Goal: Leave review/rating: Leave review/rating

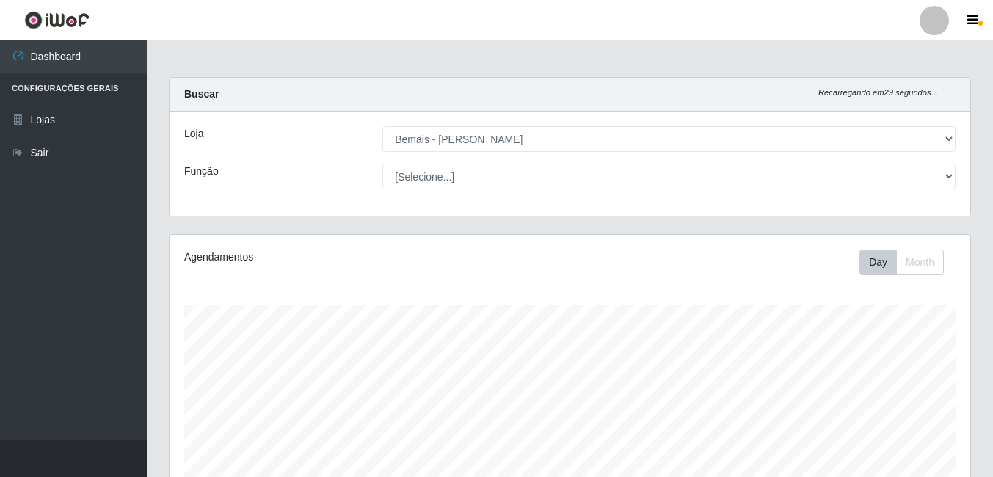
select select "230"
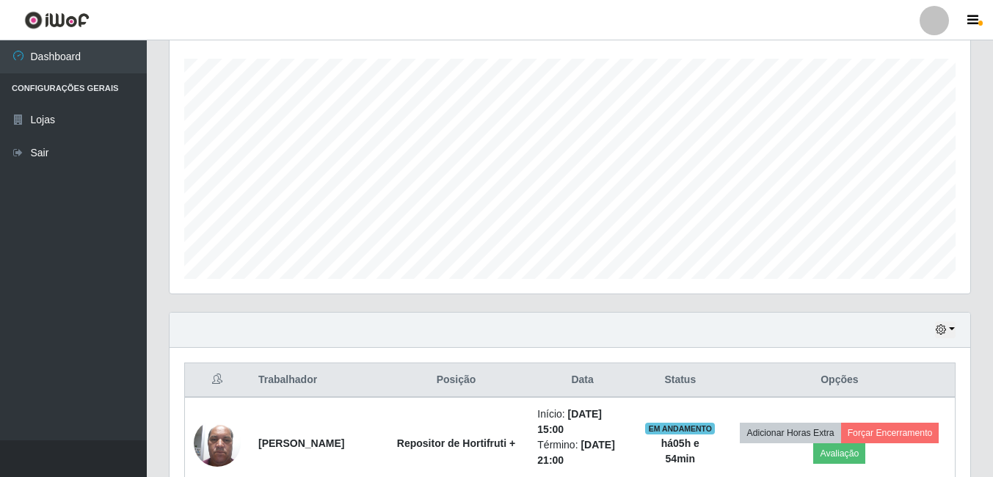
scroll to position [406, 0]
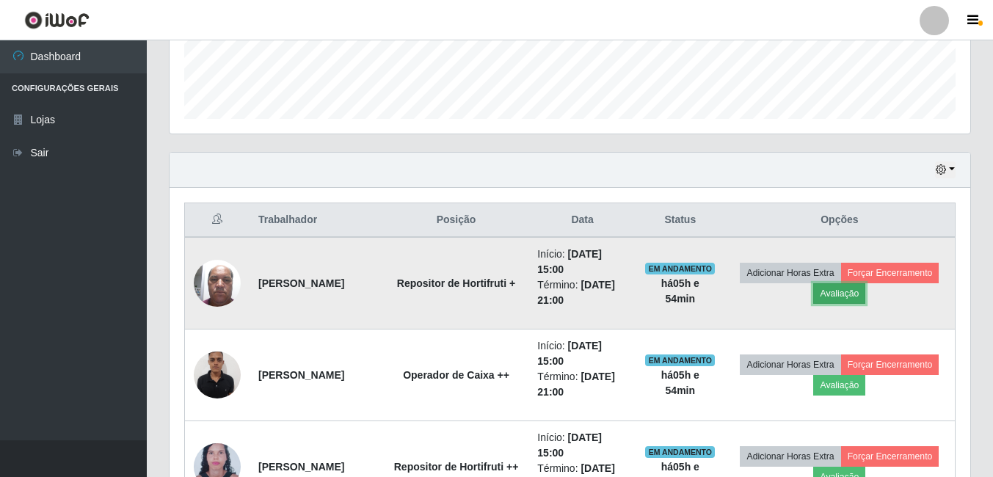
click at [865, 297] on button "Avaliação" at bounding box center [839, 293] width 52 height 21
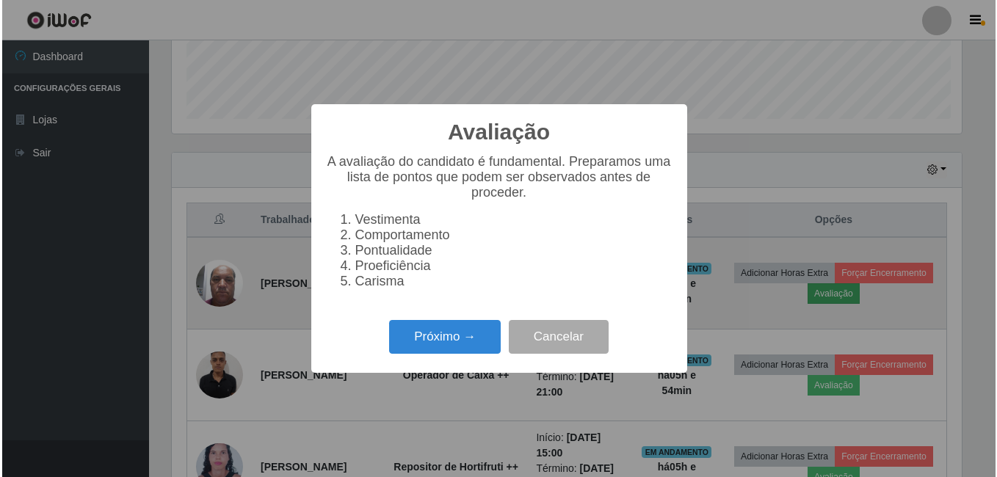
scroll to position [305, 794]
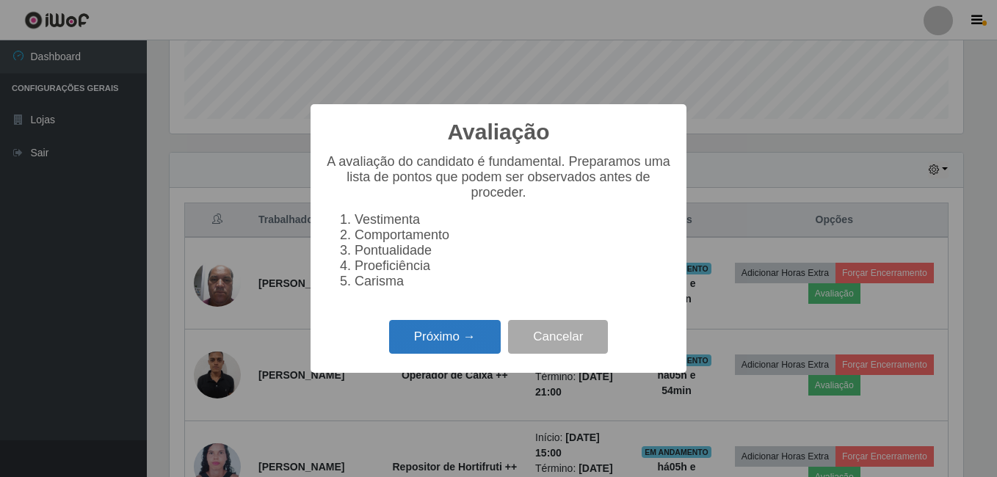
click at [471, 345] on button "Próximo →" at bounding box center [445, 337] width 112 height 35
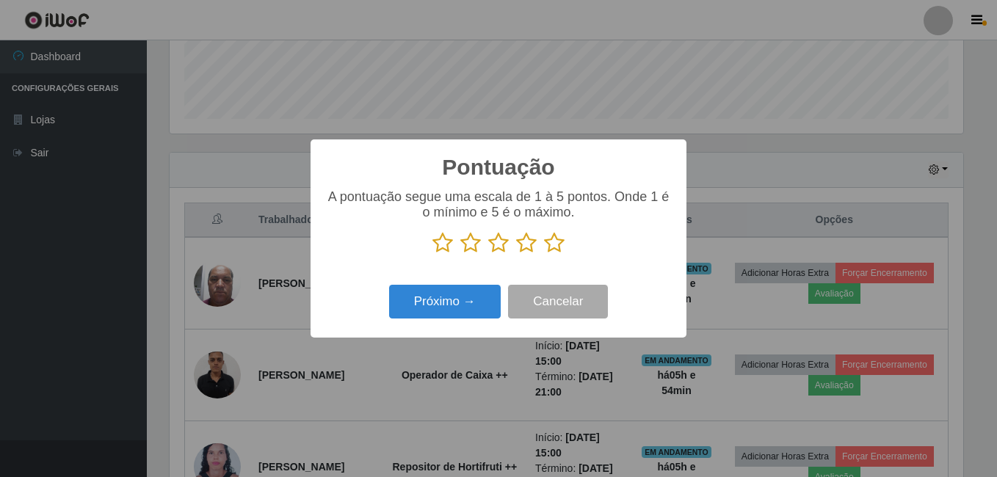
scroll to position [733759, 733270]
click at [556, 241] on icon at bounding box center [554, 243] width 21 height 22
click at [544, 254] on input "radio" at bounding box center [544, 254] width 0 height 0
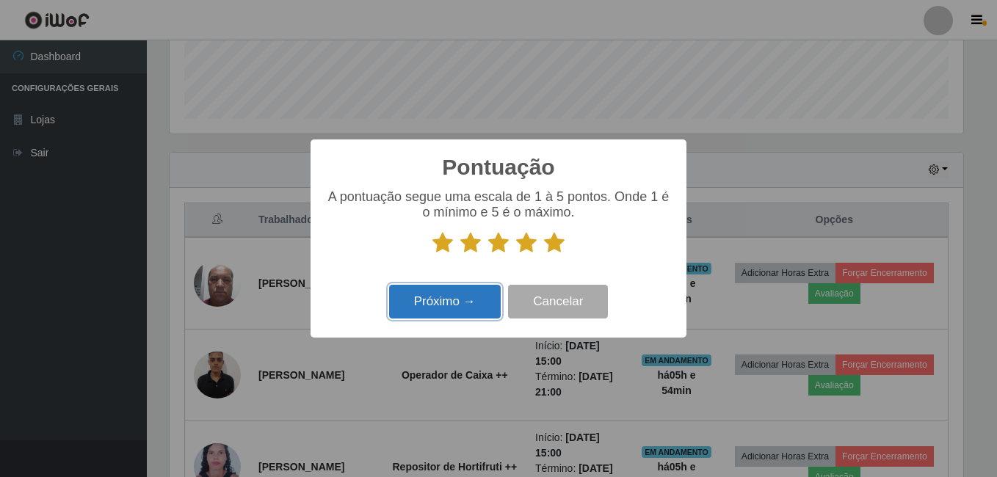
click at [462, 302] on button "Próximo →" at bounding box center [445, 302] width 112 height 35
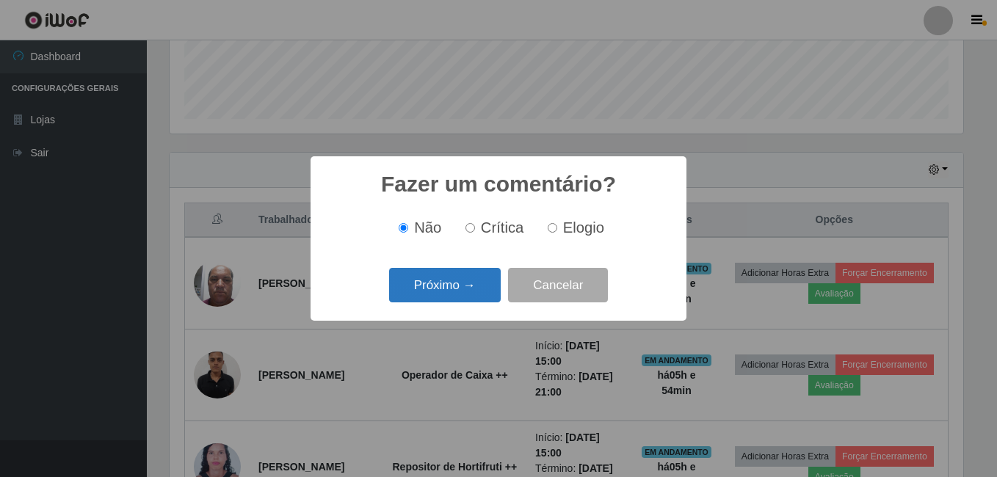
click at [462, 283] on button "Próximo →" at bounding box center [445, 285] width 112 height 35
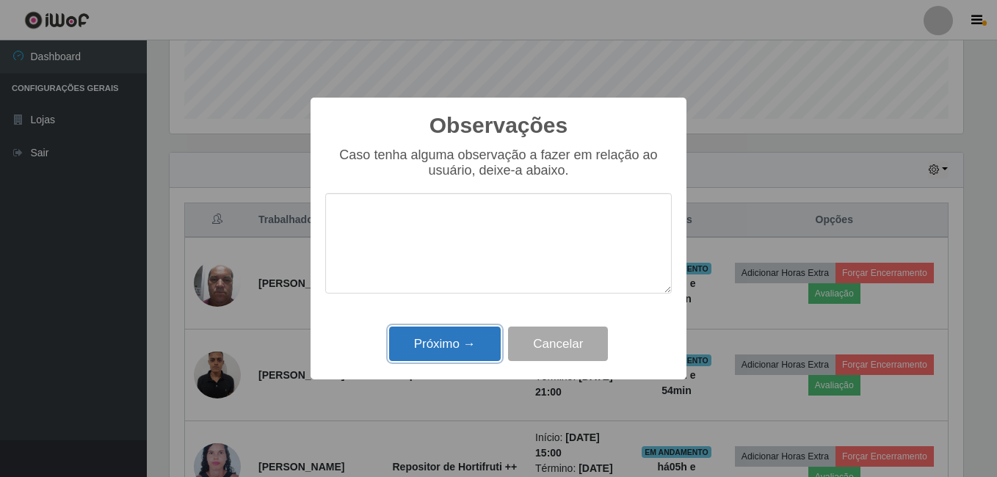
click at [444, 345] on button "Próximo →" at bounding box center [445, 344] width 112 height 35
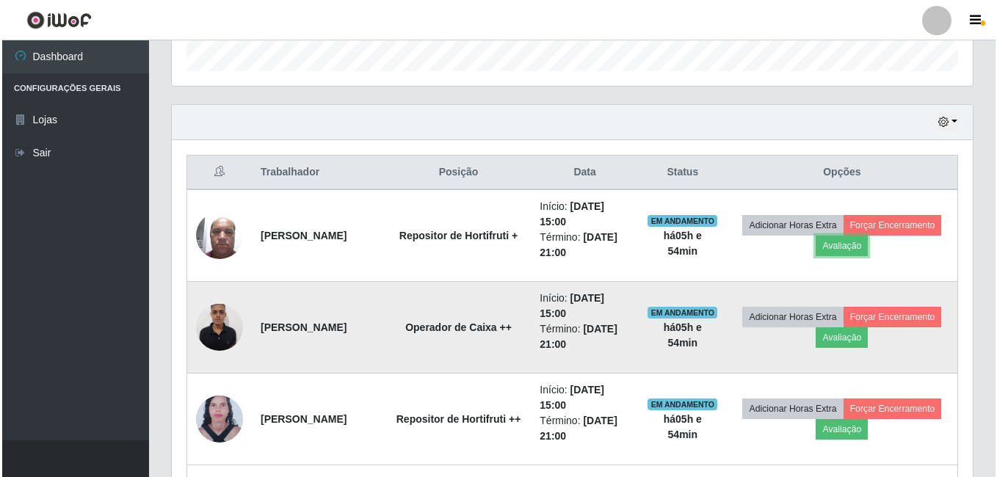
scroll to position [479, 0]
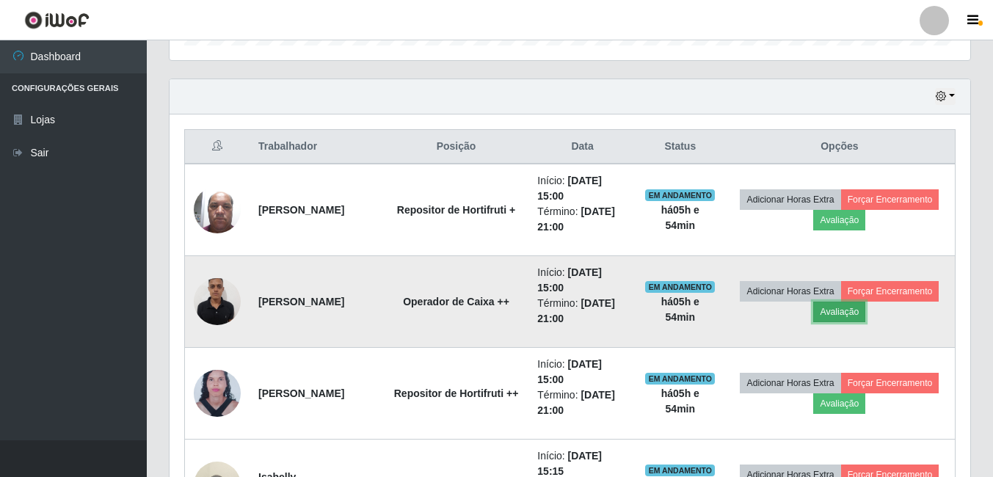
click at [865, 313] on button "Avaliação" at bounding box center [839, 312] width 52 height 21
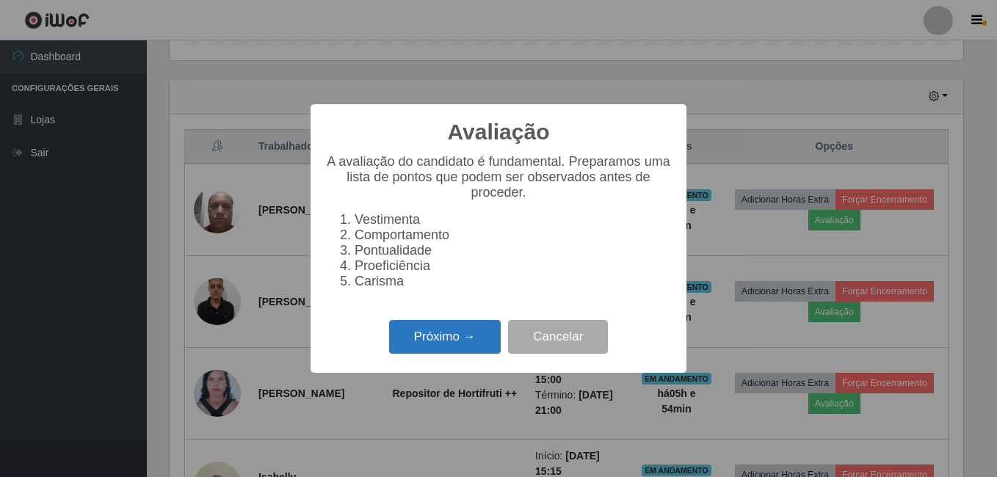
click at [462, 341] on button "Próximo →" at bounding box center [445, 337] width 112 height 35
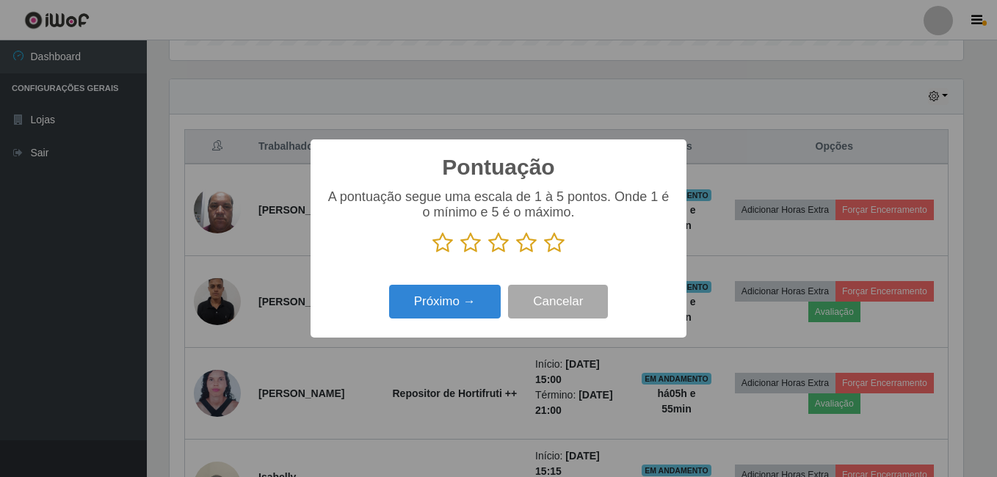
click at [561, 242] on icon at bounding box center [554, 243] width 21 height 22
click at [544, 254] on input "radio" at bounding box center [544, 254] width 0 height 0
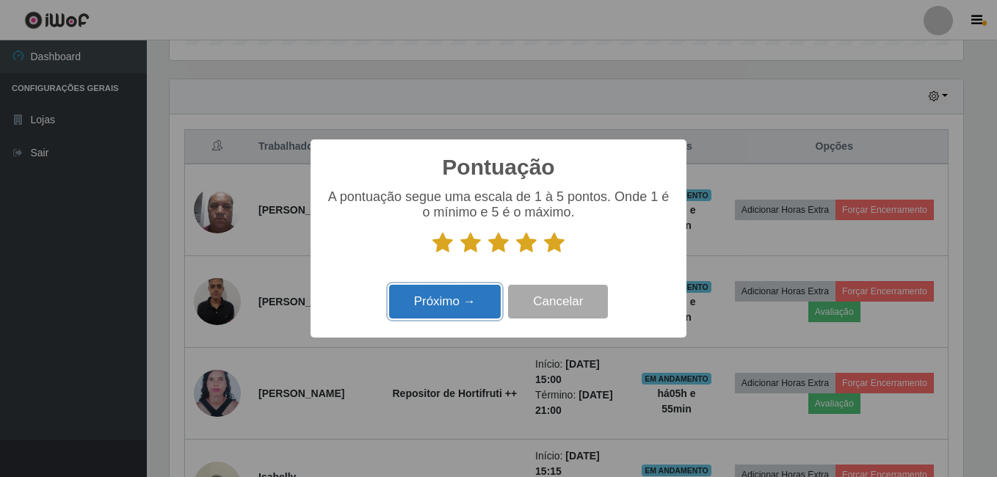
click at [456, 301] on button "Próximo →" at bounding box center [445, 302] width 112 height 35
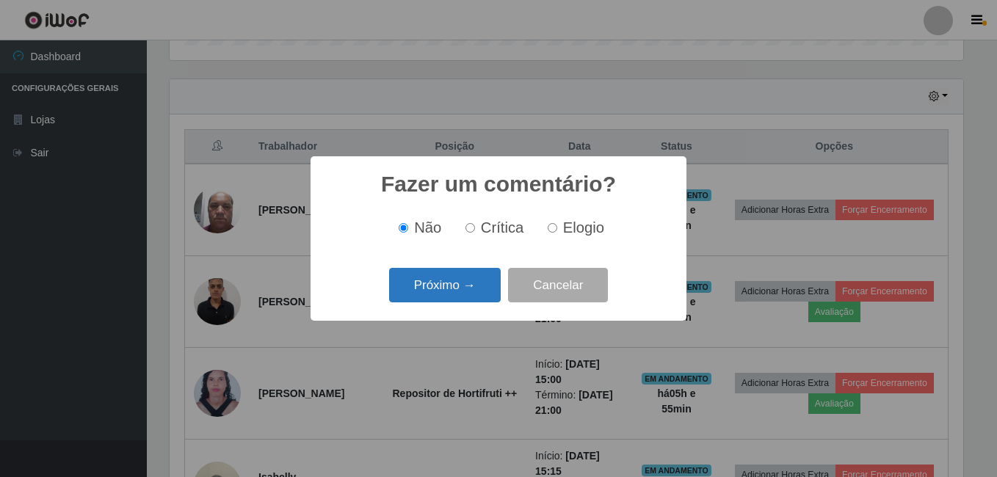
click at [449, 291] on button "Próximo →" at bounding box center [445, 285] width 112 height 35
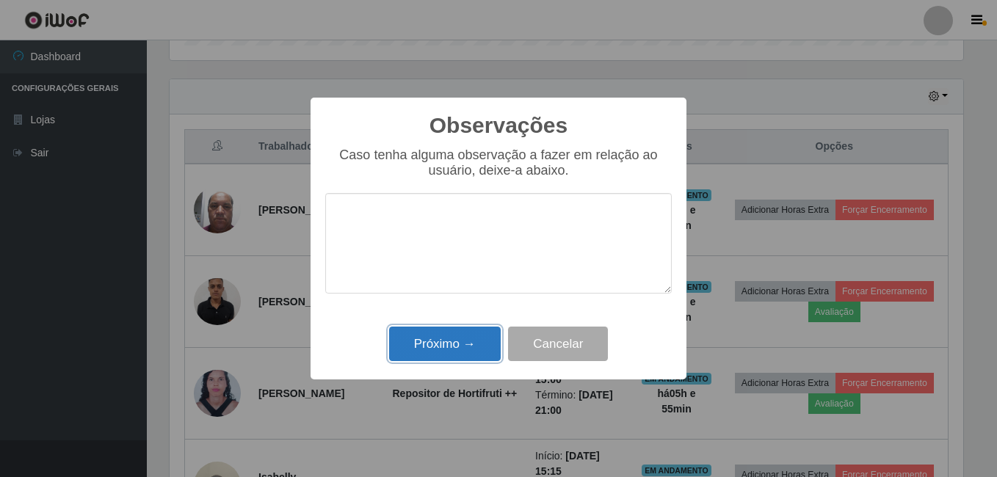
click at [448, 350] on button "Próximo →" at bounding box center [445, 344] width 112 height 35
click at [448, 350] on div "Observações × Caso tenha alguma observação a fazer em relação ao usuário, deixe…" at bounding box center [498, 238] width 997 height 477
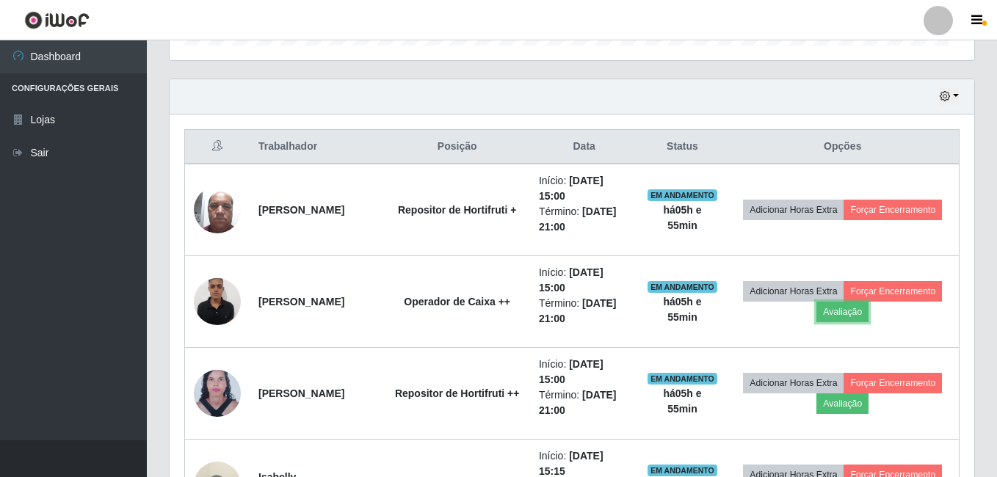
scroll to position [305, 801]
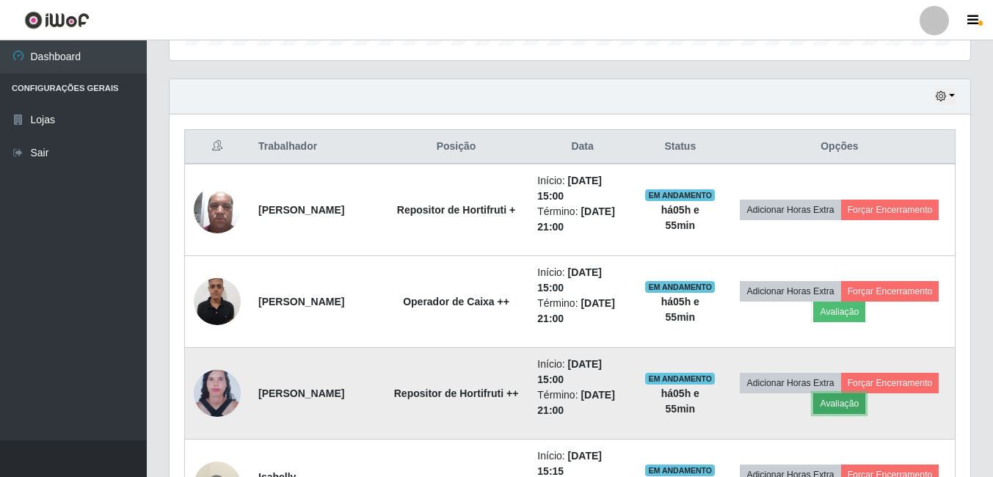
click at [865, 404] on button "Avaliação" at bounding box center [839, 403] width 52 height 21
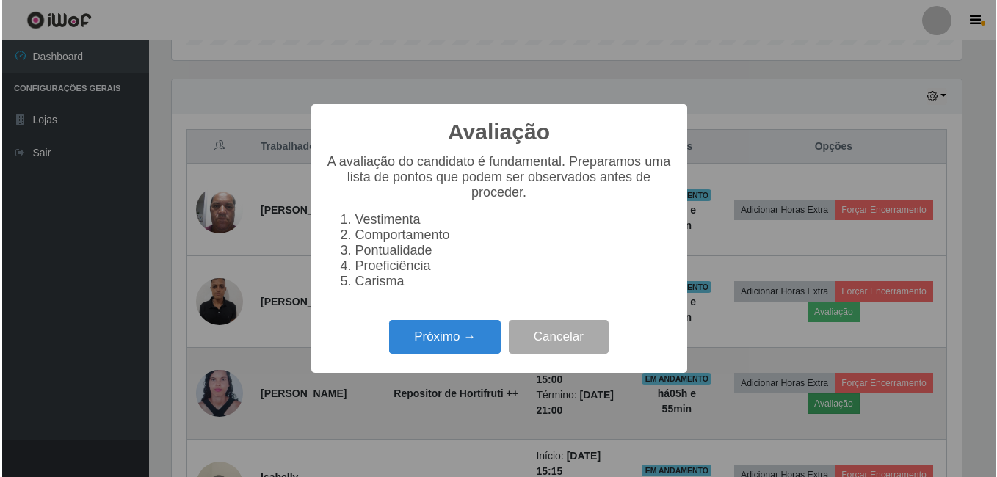
scroll to position [305, 794]
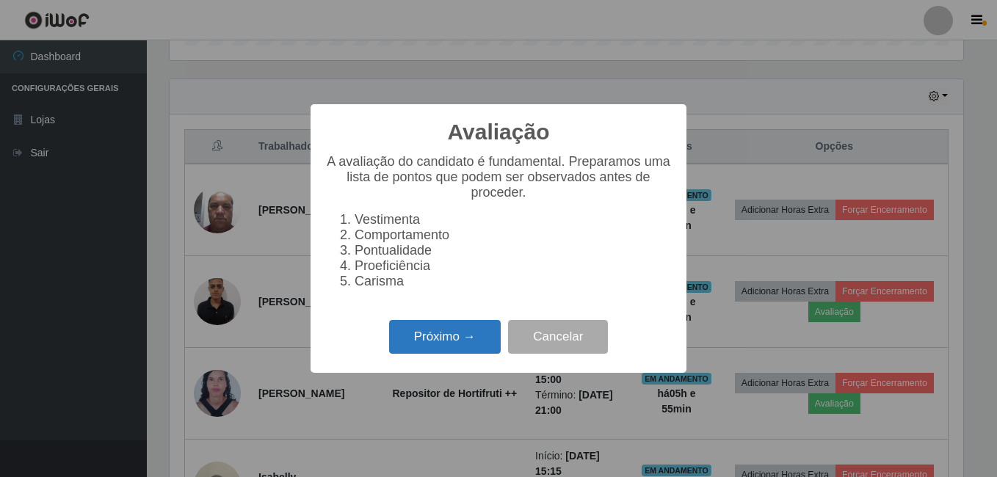
click at [456, 345] on button "Próximo →" at bounding box center [445, 337] width 112 height 35
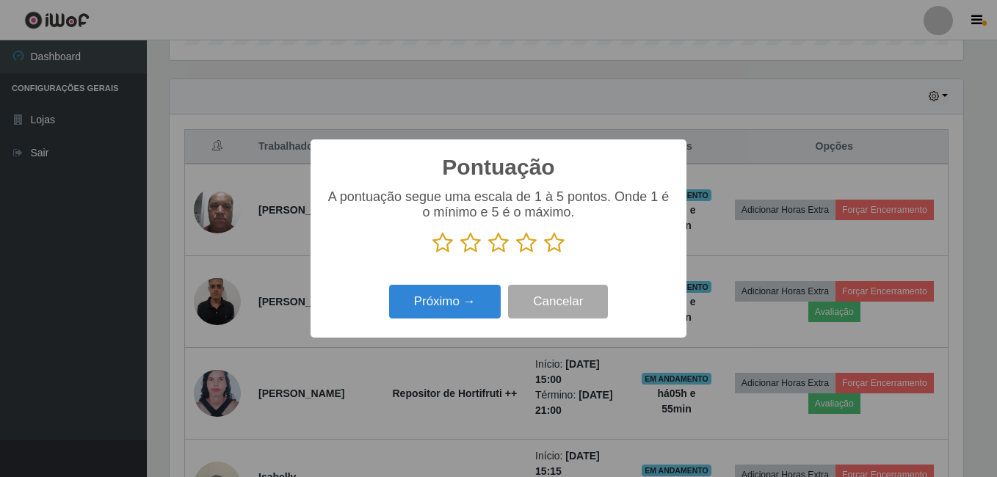
scroll to position [733759, 733270]
click at [551, 242] on icon at bounding box center [554, 243] width 21 height 22
click at [544, 254] on input "radio" at bounding box center [544, 254] width 0 height 0
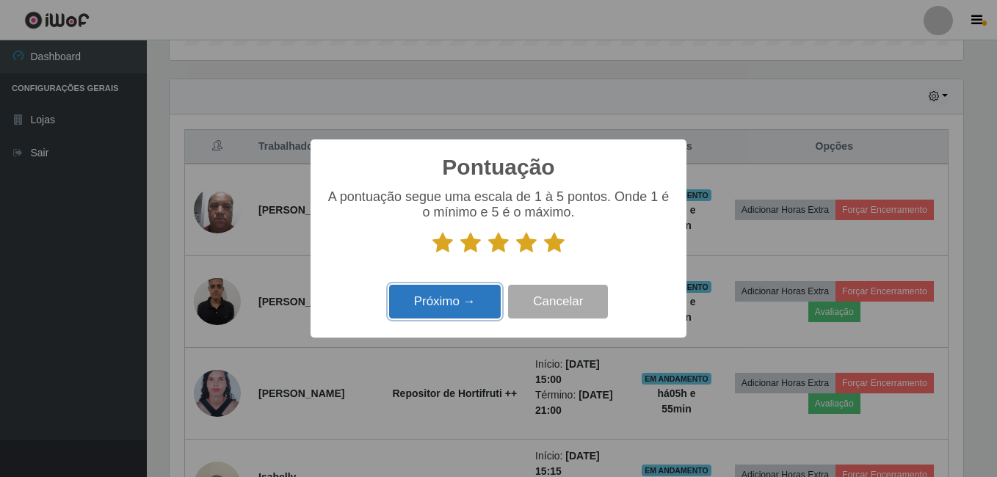
click at [457, 299] on button "Próximo →" at bounding box center [445, 302] width 112 height 35
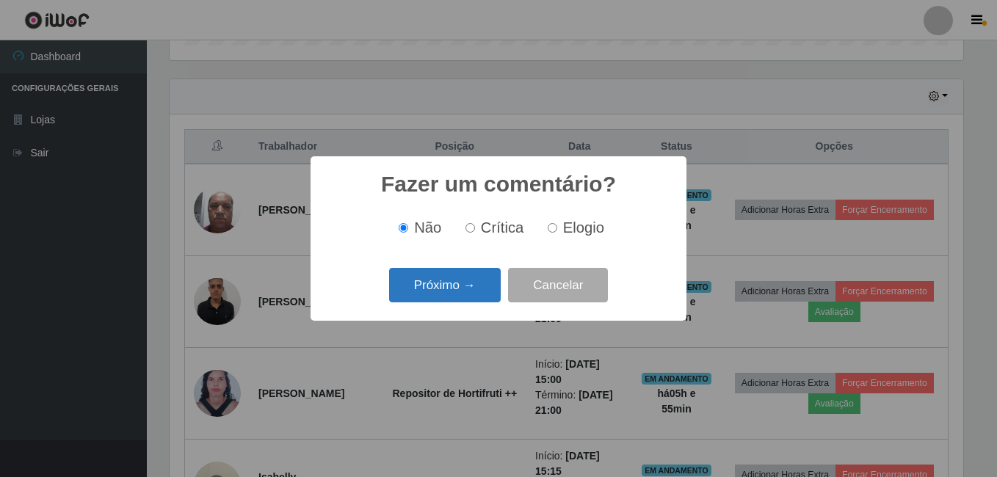
click at [457, 297] on button "Próximo →" at bounding box center [445, 285] width 112 height 35
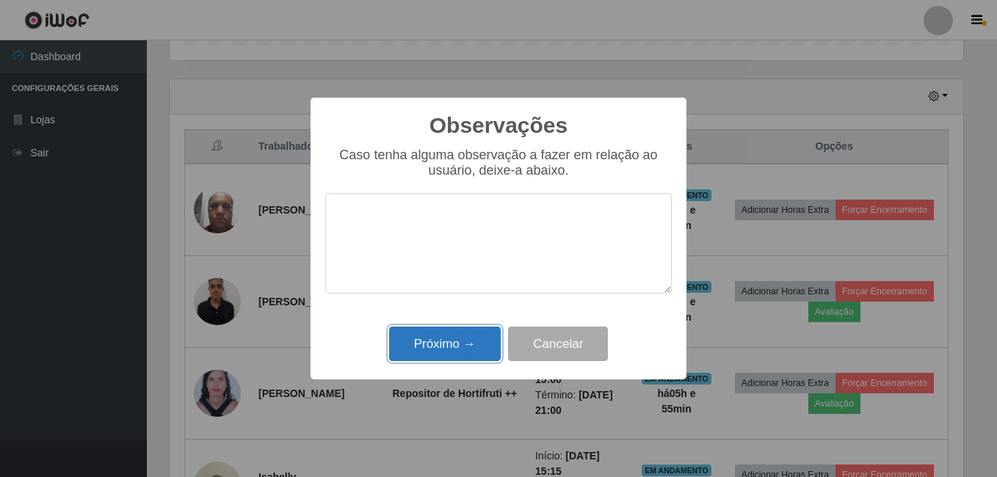
click at [484, 339] on button "Próximo →" at bounding box center [445, 344] width 112 height 35
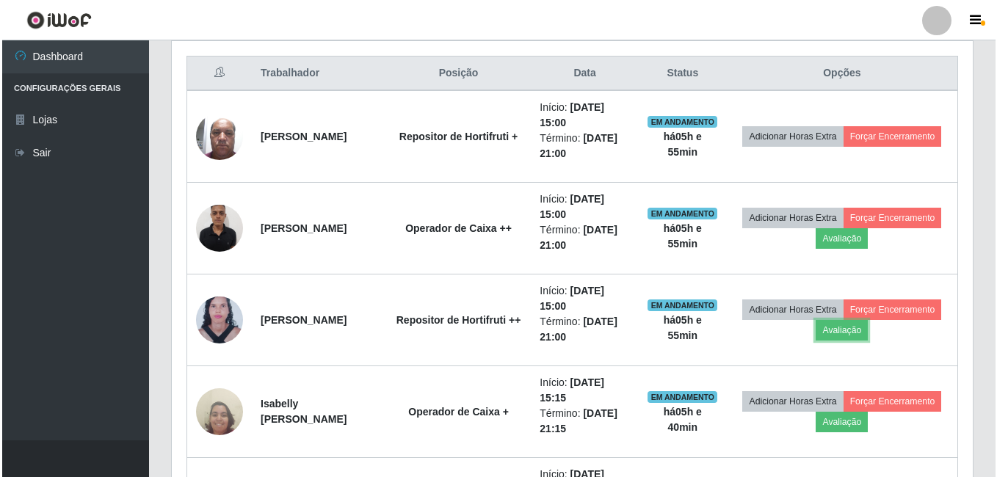
scroll to position [626, 0]
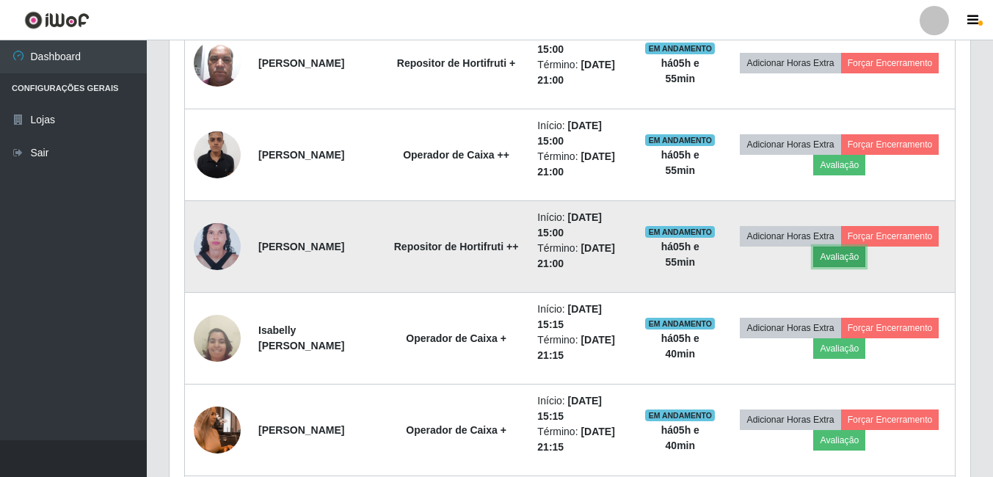
click at [865, 261] on button "Avaliação" at bounding box center [839, 257] width 52 height 21
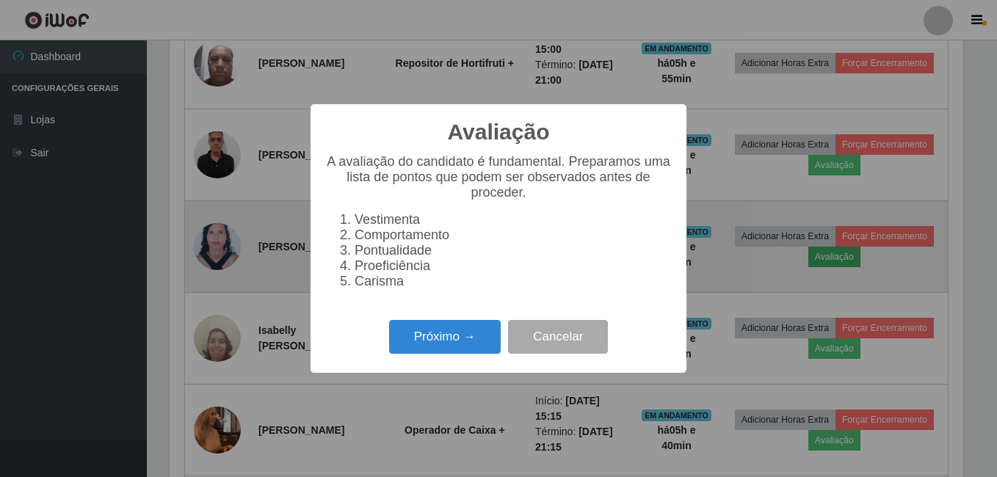
scroll to position [305, 794]
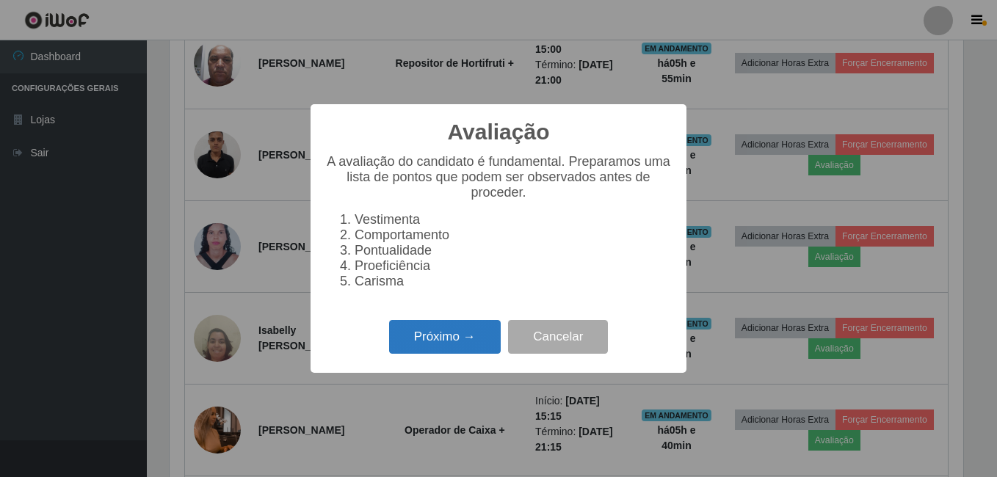
click at [468, 349] on button "Próximo →" at bounding box center [445, 337] width 112 height 35
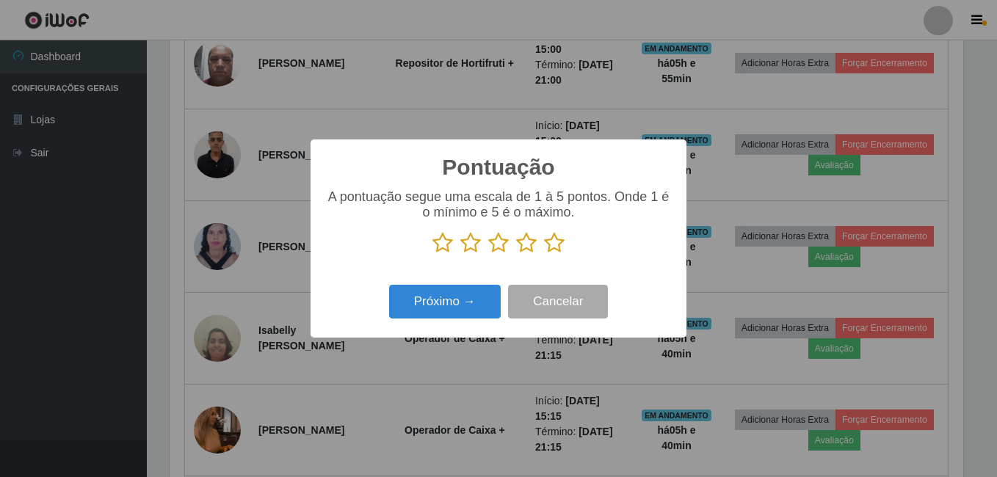
scroll to position [733759, 733270]
click at [552, 240] on icon at bounding box center [554, 243] width 21 height 22
click at [544, 254] on input "radio" at bounding box center [544, 254] width 0 height 0
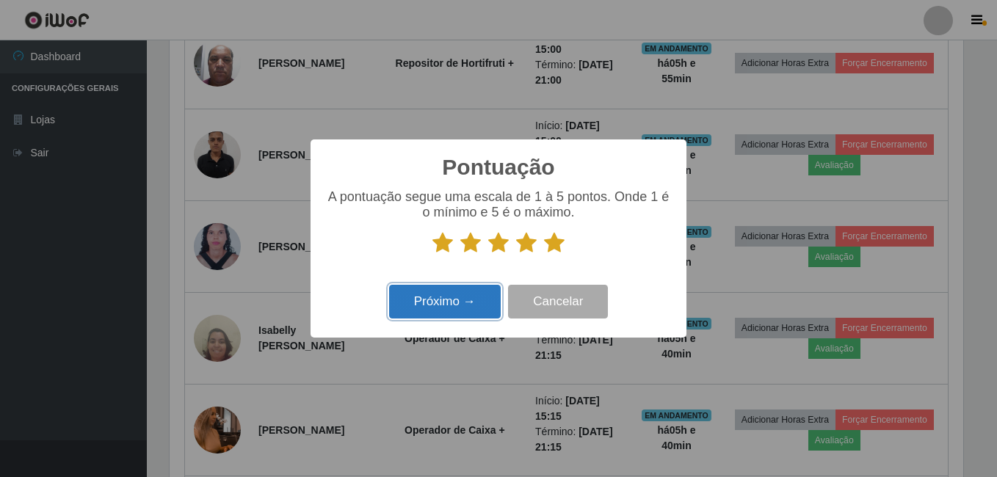
click at [457, 308] on button "Próximo →" at bounding box center [445, 302] width 112 height 35
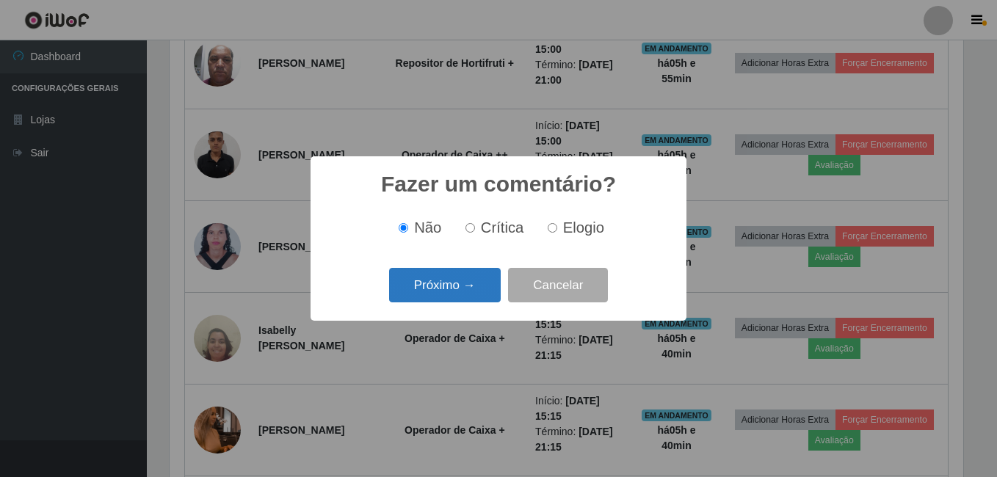
click at [474, 292] on button "Próximo →" at bounding box center [445, 285] width 112 height 35
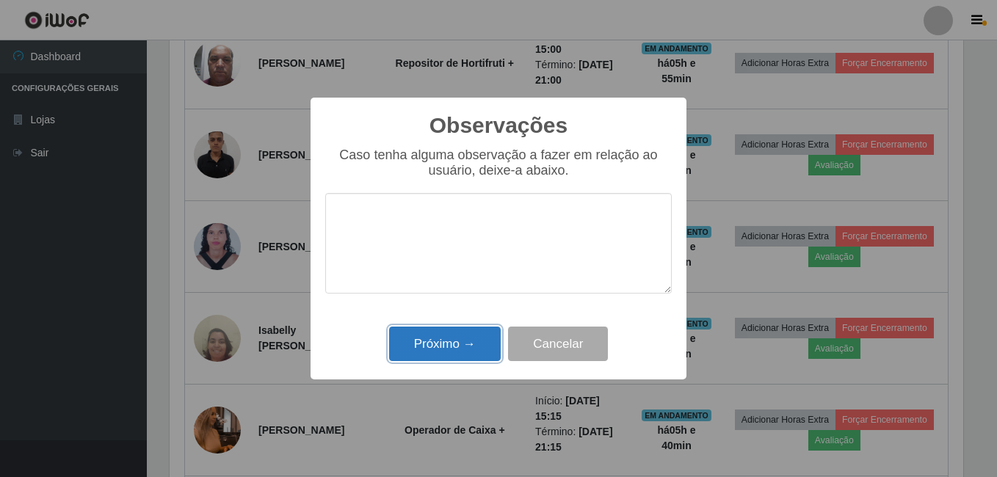
click at [465, 345] on button "Próximo →" at bounding box center [445, 344] width 112 height 35
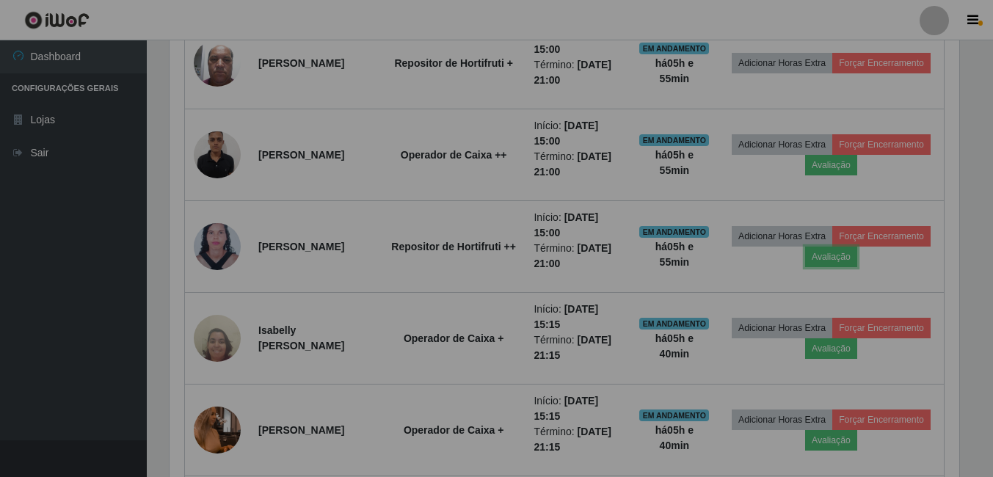
scroll to position [305, 801]
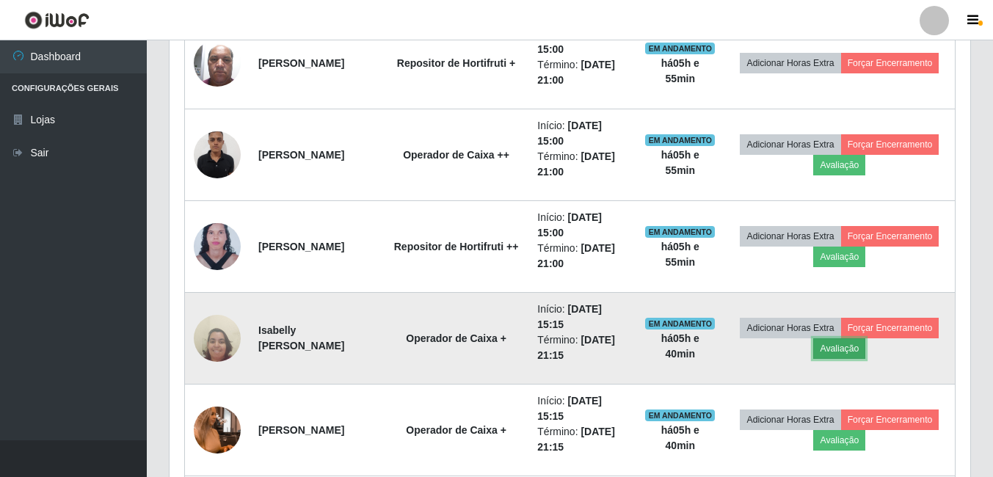
click at [865, 347] on button "Avaliação" at bounding box center [839, 348] width 52 height 21
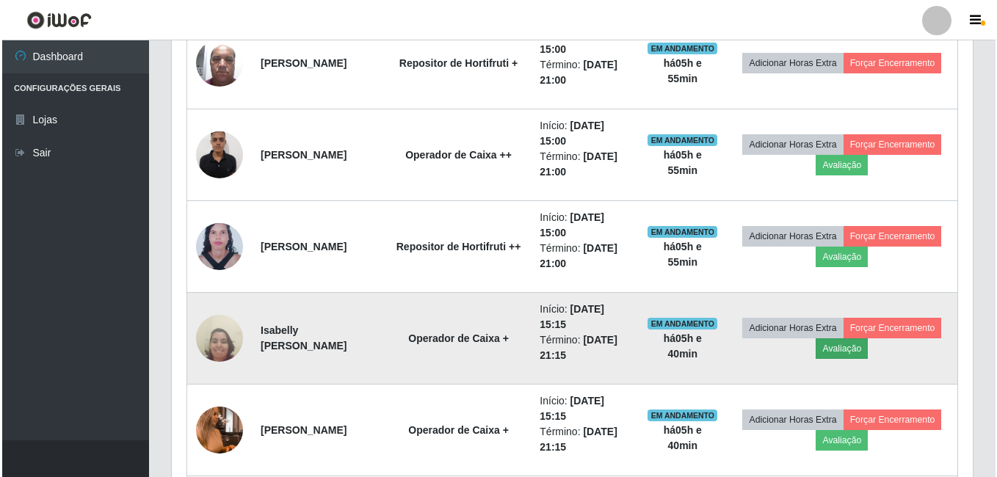
scroll to position [305, 794]
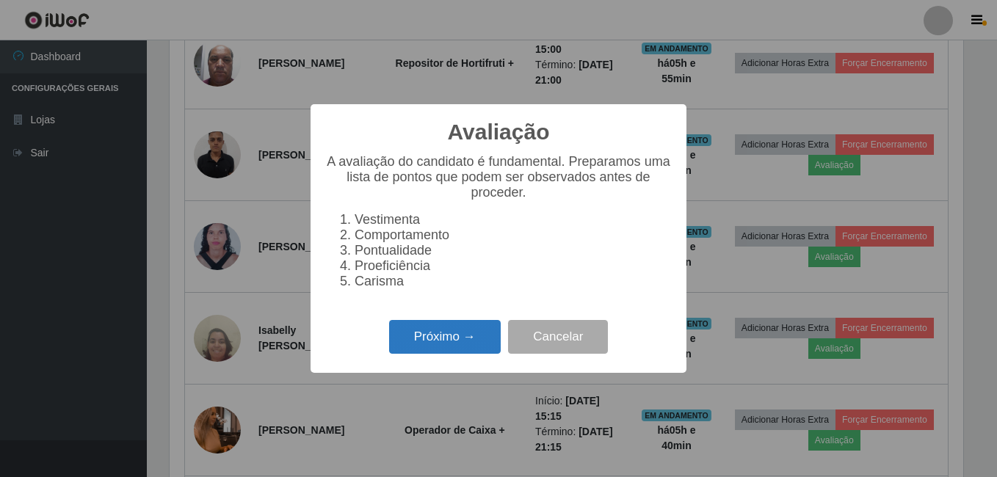
click at [450, 348] on button "Próximo →" at bounding box center [445, 337] width 112 height 35
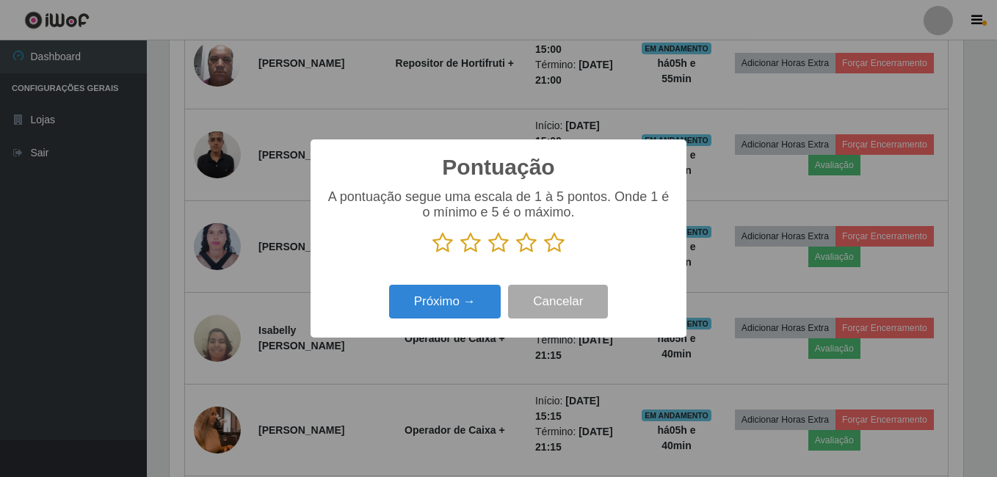
scroll to position [0, 0]
click at [548, 247] on icon at bounding box center [554, 243] width 21 height 22
click at [544, 254] on input "radio" at bounding box center [544, 254] width 0 height 0
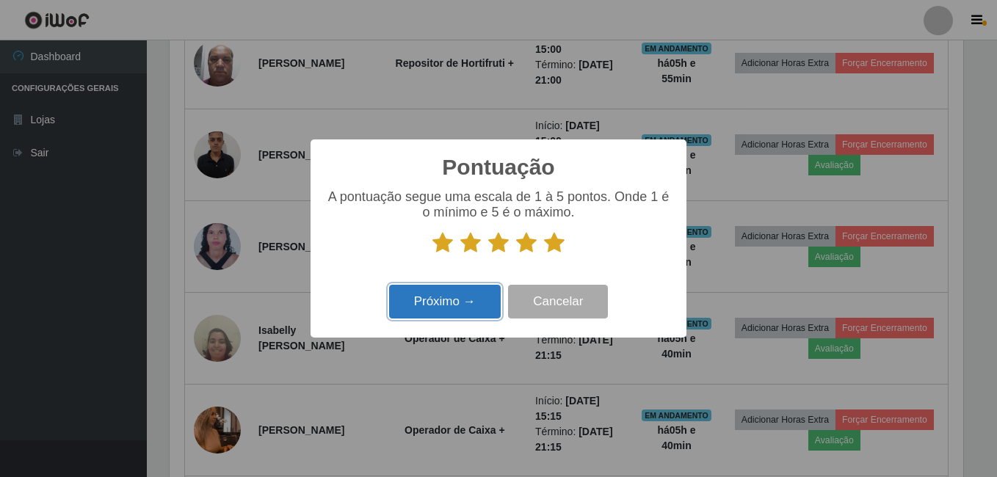
click at [466, 307] on button "Próximo →" at bounding box center [445, 302] width 112 height 35
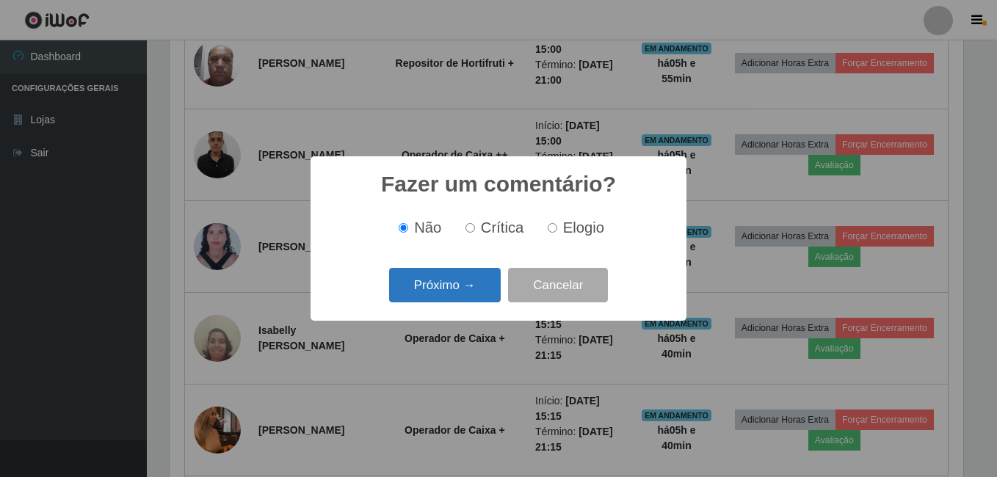
click at [484, 299] on button "Próximo →" at bounding box center [445, 285] width 112 height 35
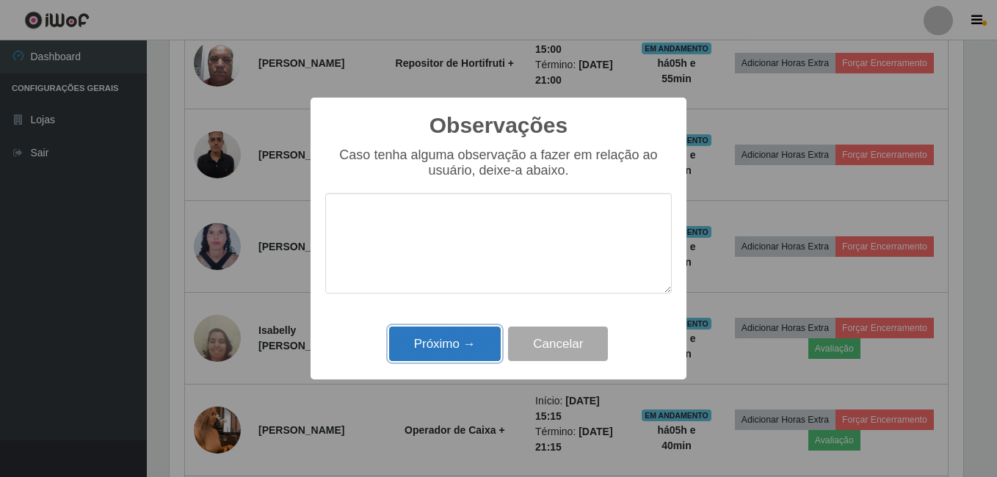
click at [451, 349] on button "Próximo →" at bounding box center [445, 344] width 112 height 35
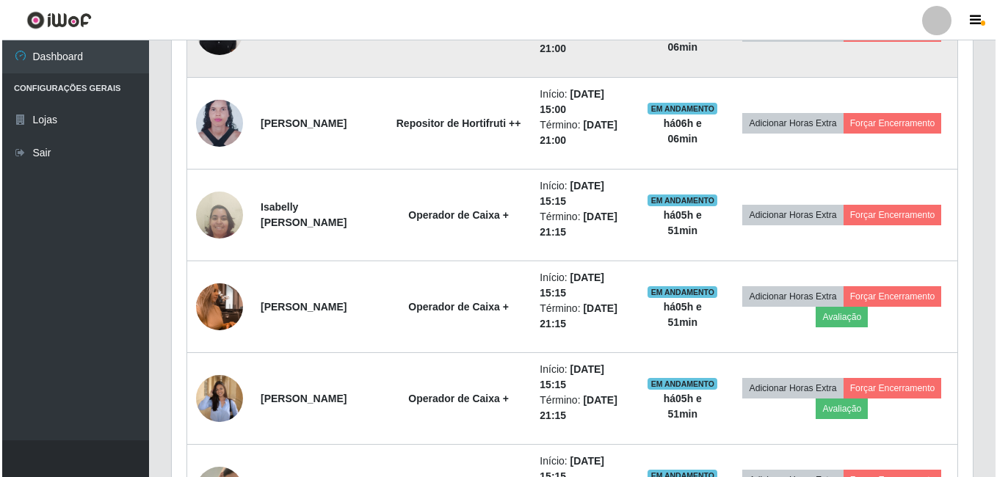
scroll to position [750, 0]
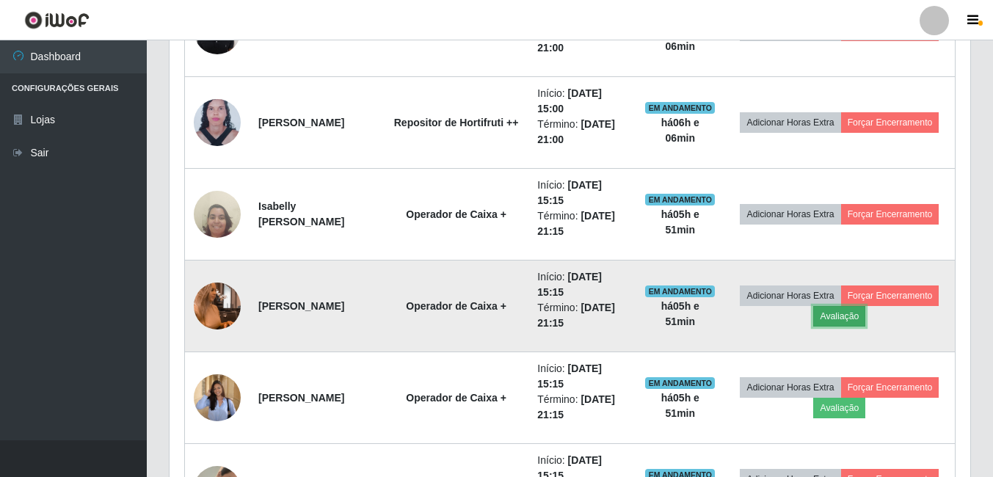
click at [865, 316] on button "Avaliação" at bounding box center [839, 316] width 52 height 21
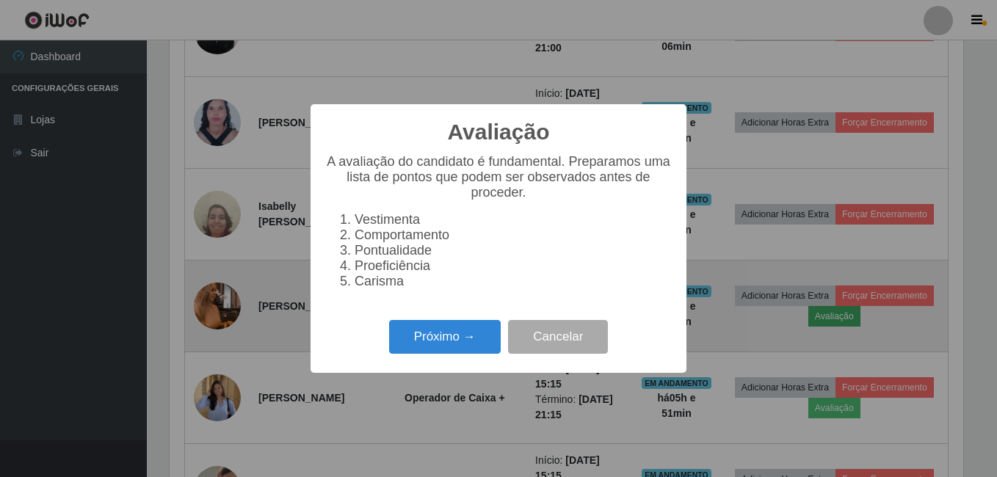
scroll to position [305, 794]
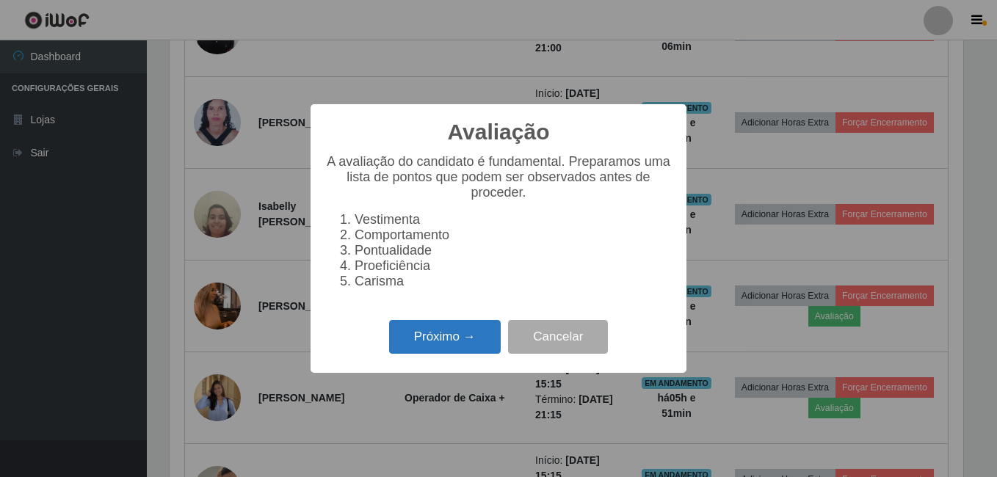
click at [476, 341] on button "Próximo →" at bounding box center [445, 337] width 112 height 35
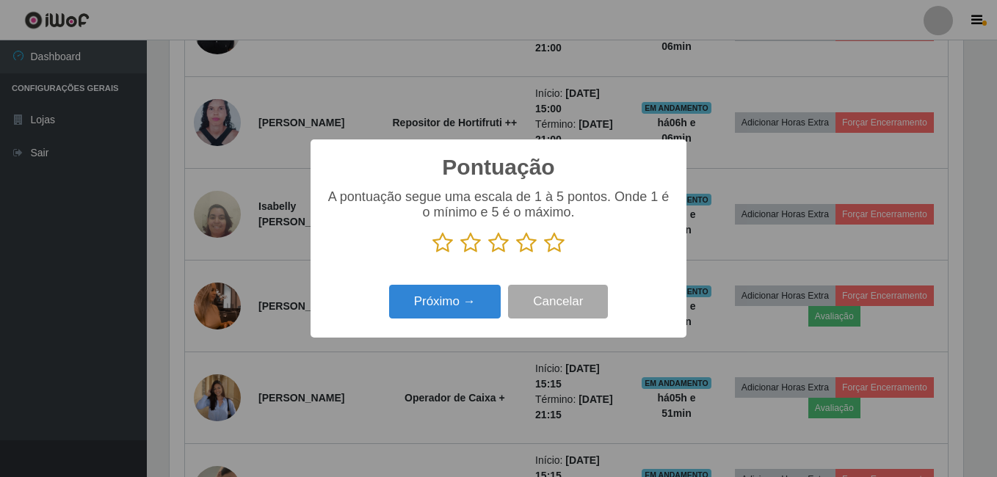
scroll to position [733759, 733270]
click at [555, 250] on icon at bounding box center [554, 243] width 21 height 22
click at [544, 254] on input "radio" at bounding box center [544, 254] width 0 height 0
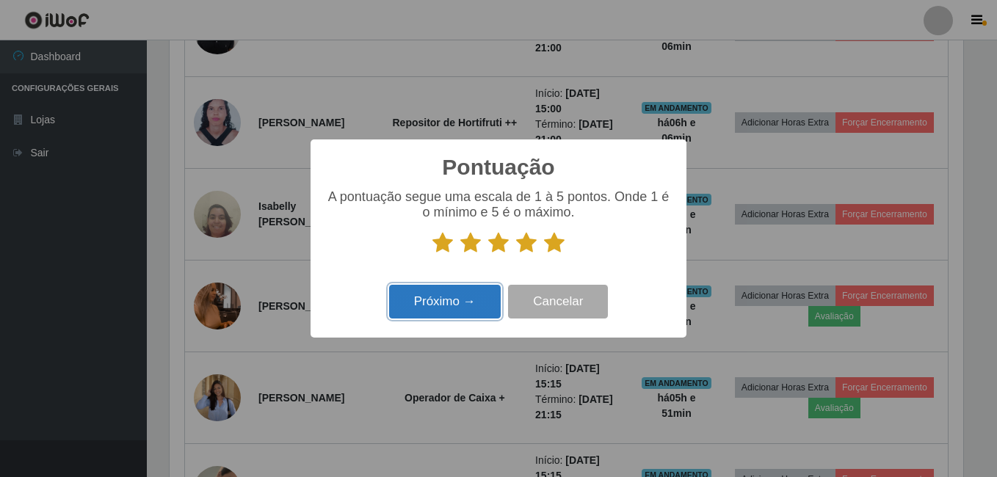
click at [446, 311] on button "Próximo →" at bounding box center [445, 302] width 112 height 35
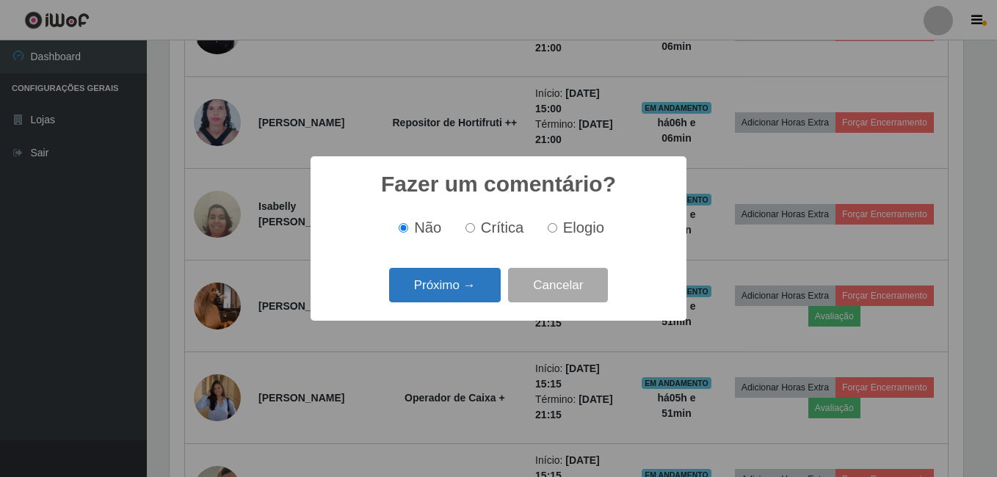
click at [459, 291] on button "Próximo →" at bounding box center [445, 285] width 112 height 35
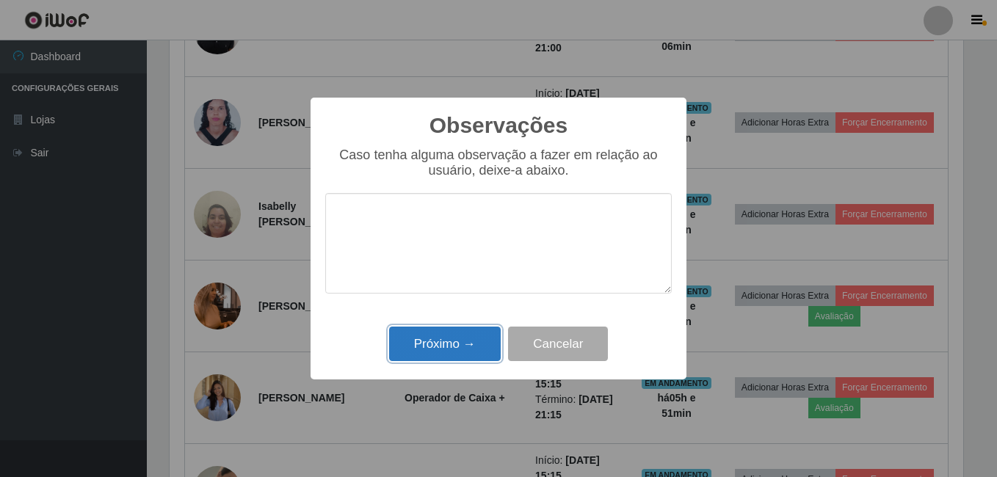
click at [465, 349] on button "Próximo →" at bounding box center [445, 344] width 112 height 35
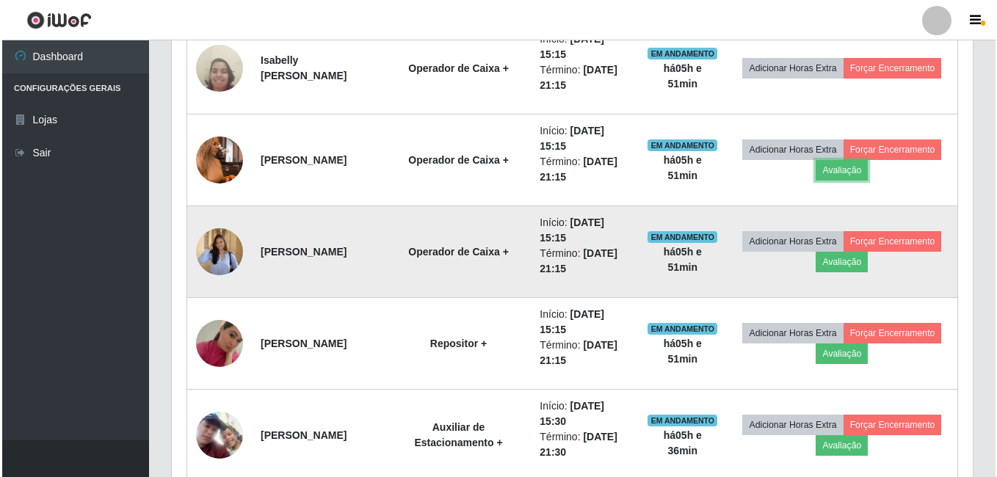
scroll to position [897, 0]
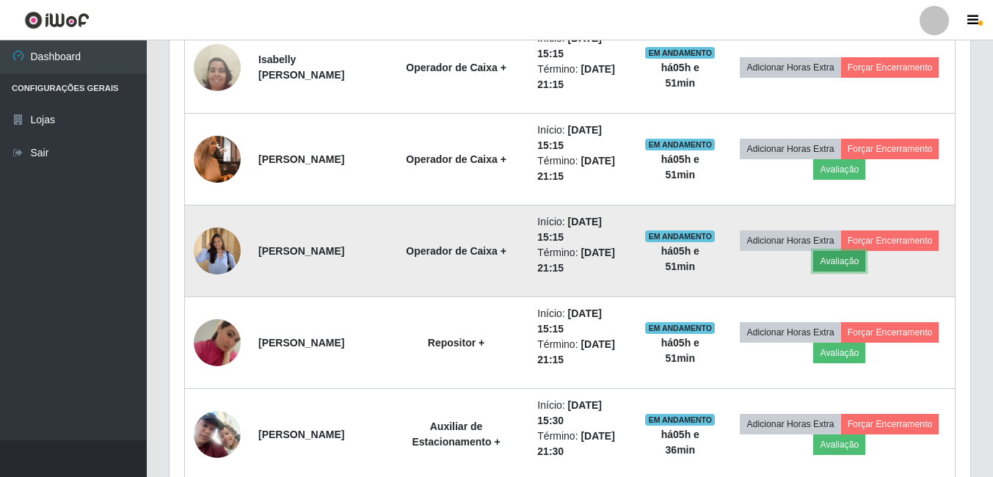
click at [865, 262] on button "Avaliação" at bounding box center [839, 261] width 52 height 21
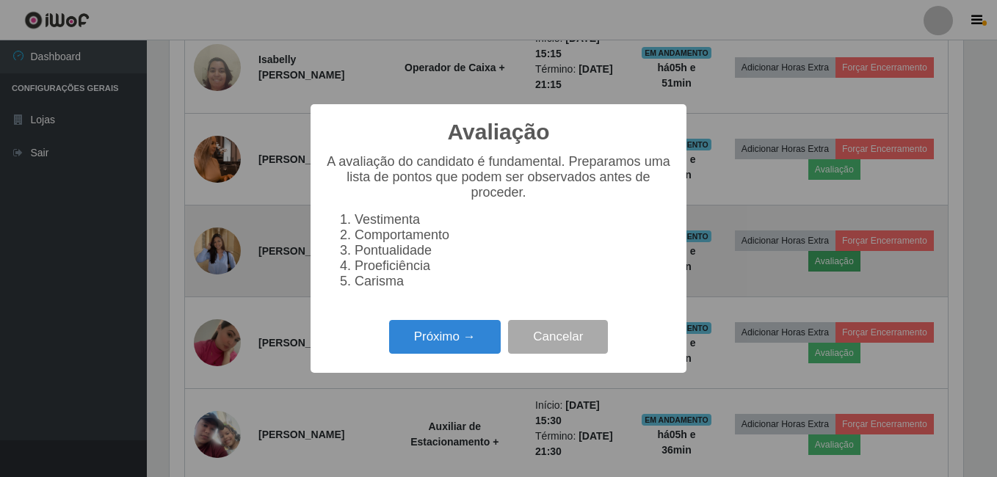
scroll to position [305, 794]
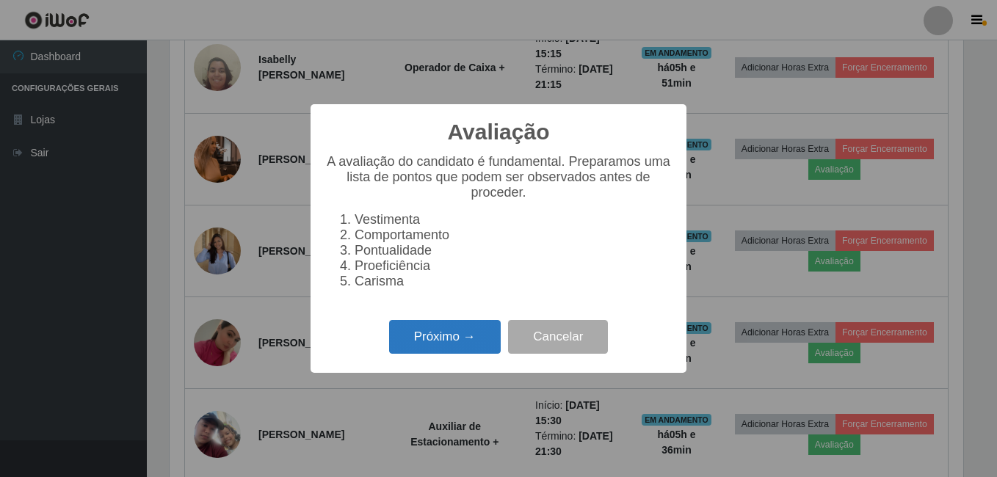
click at [441, 344] on button "Próximo →" at bounding box center [445, 337] width 112 height 35
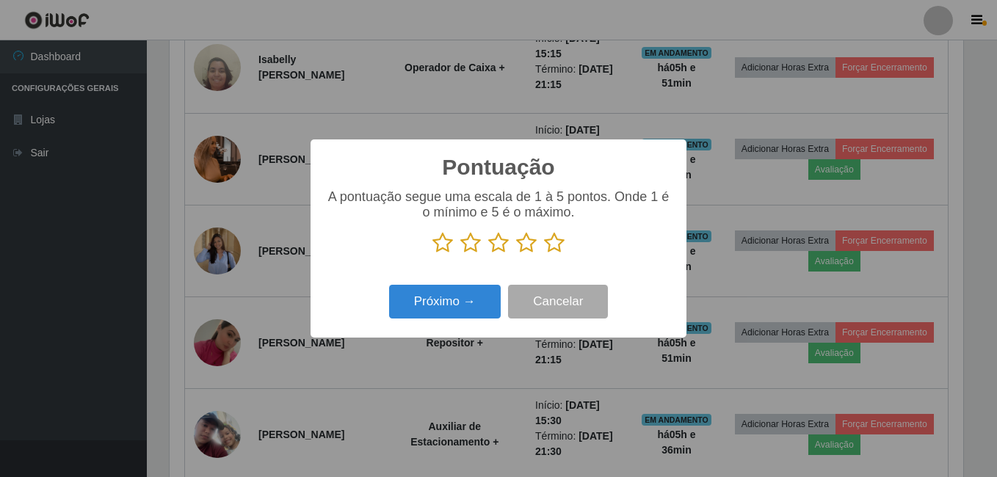
scroll to position [733759, 733270]
click at [558, 245] on icon at bounding box center [554, 243] width 21 height 22
click at [544, 254] on input "radio" at bounding box center [544, 254] width 0 height 0
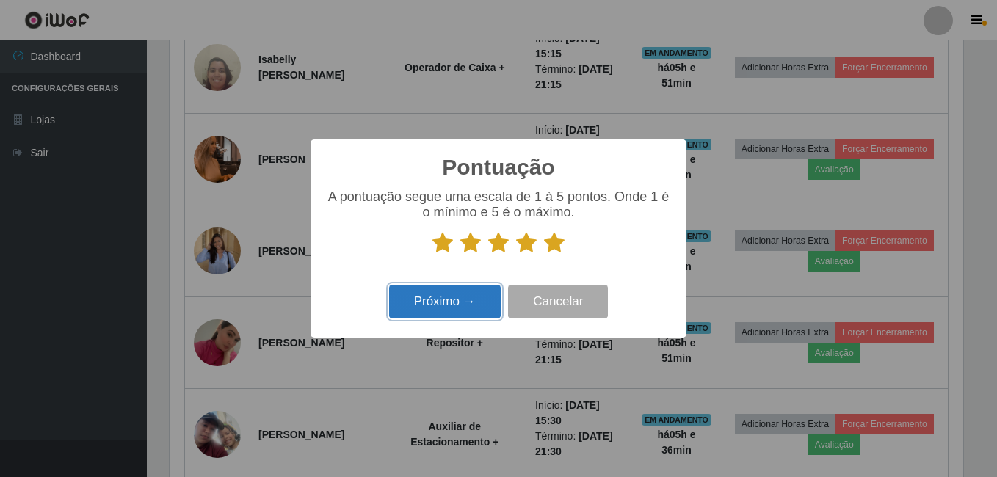
click at [462, 301] on button "Próximo →" at bounding box center [445, 302] width 112 height 35
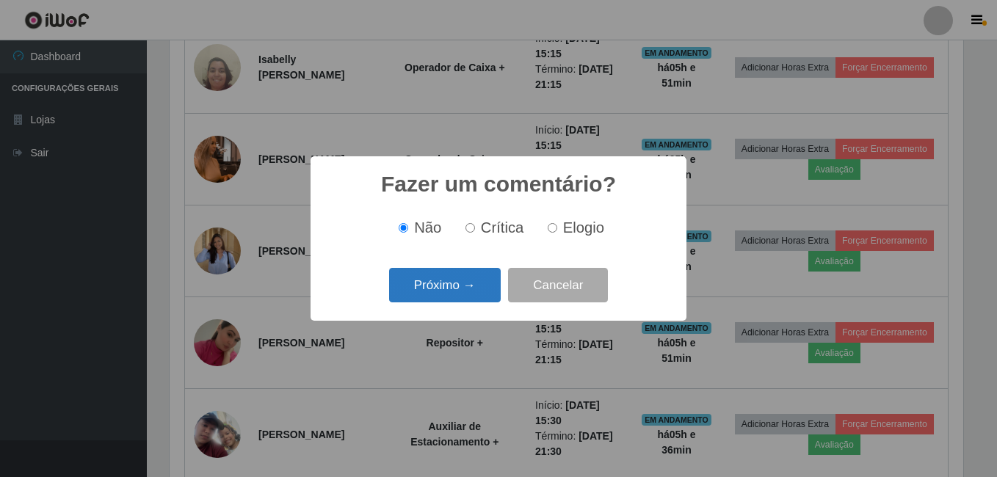
click at [478, 286] on button "Próximo →" at bounding box center [445, 285] width 112 height 35
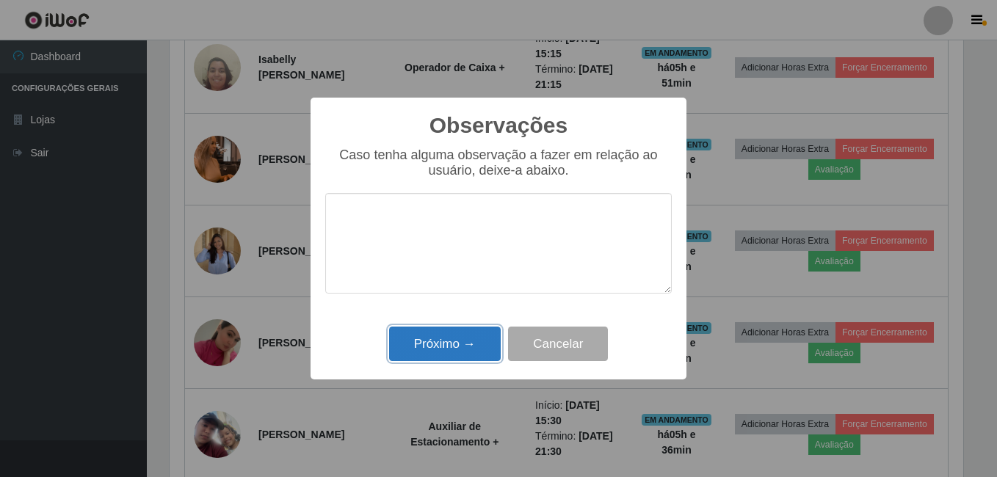
click at [468, 341] on button "Próximo →" at bounding box center [445, 344] width 112 height 35
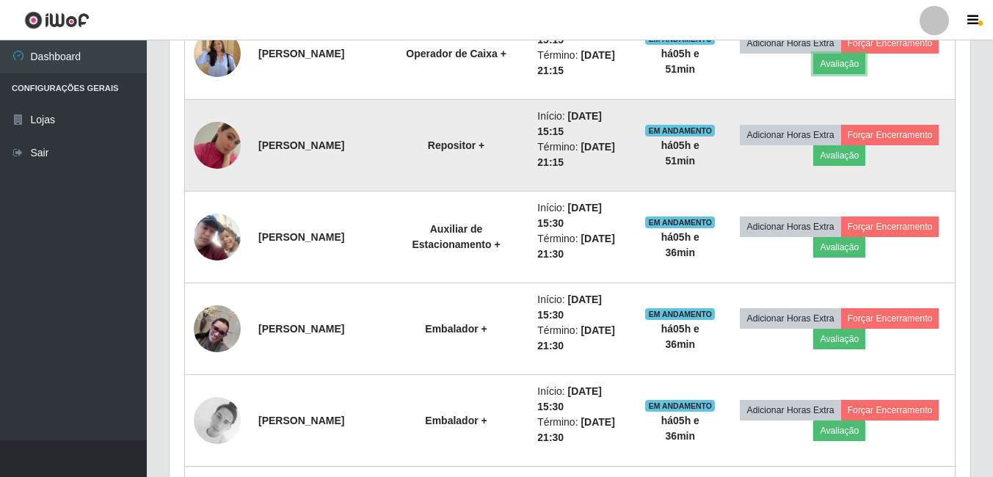
scroll to position [1117, 0]
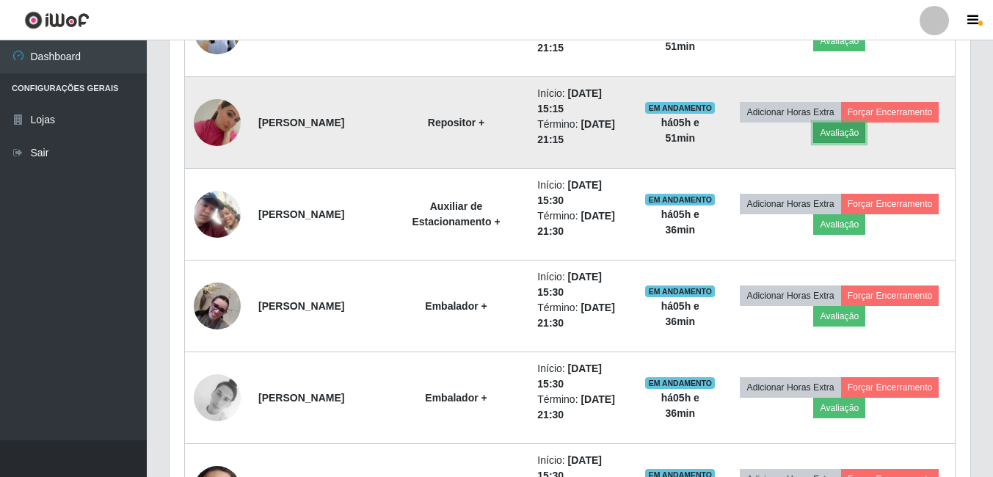
click at [865, 134] on button "Avaliação" at bounding box center [839, 133] width 52 height 21
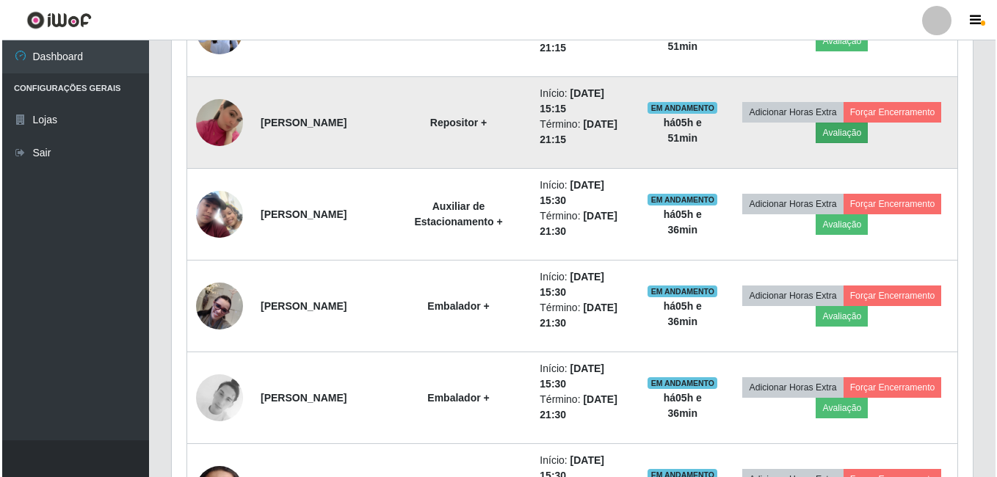
scroll to position [305, 794]
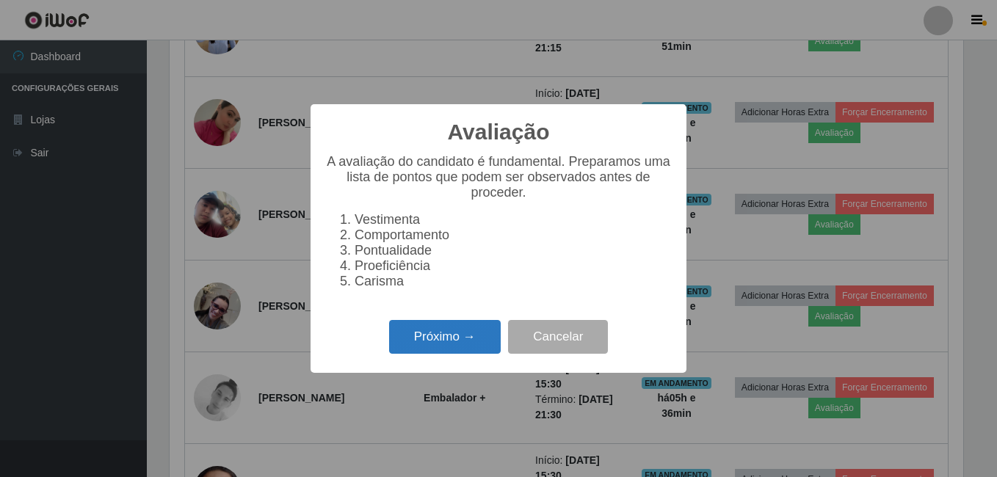
click at [445, 341] on button "Próximo →" at bounding box center [445, 337] width 112 height 35
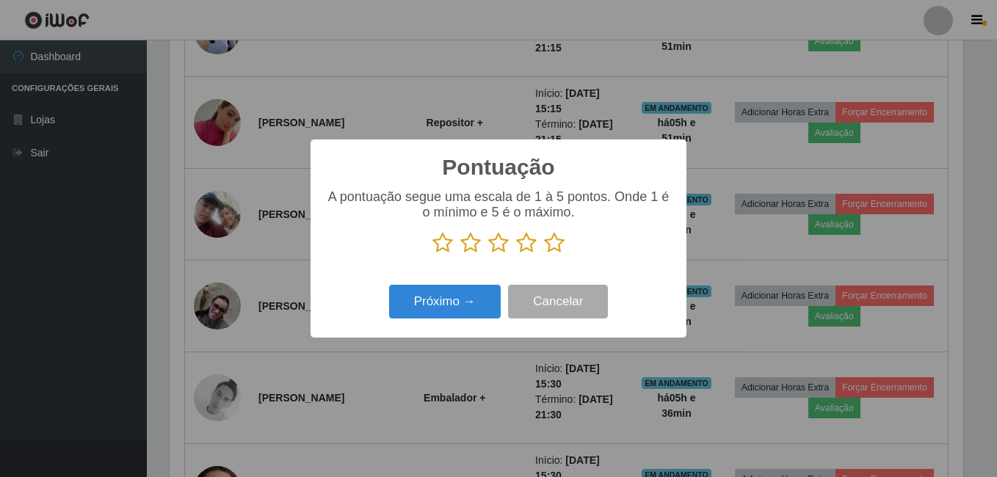
scroll to position [733759, 733270]
click at [546, 247] on icon at bounding box center [554, 243] width 21 height 22
click at [544, 254] on input "radio" at bounding box center [544, 254] width 0 height 0
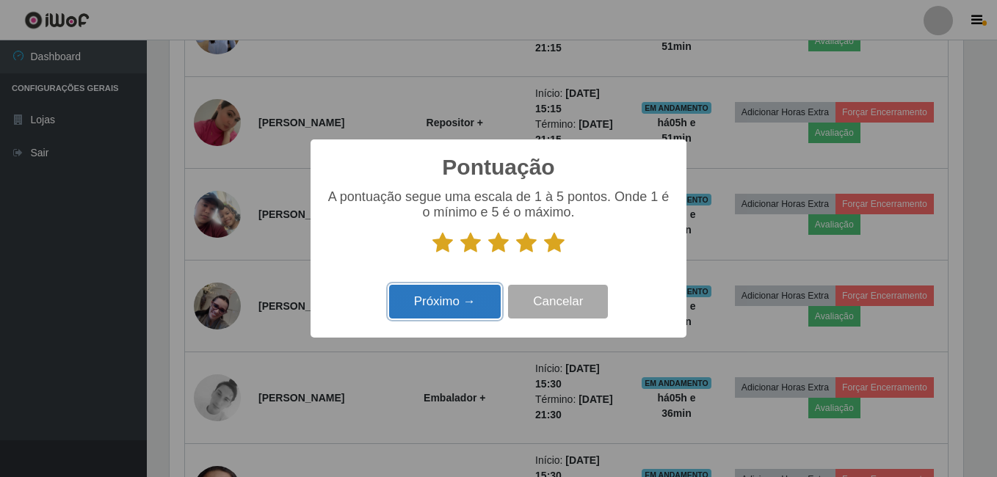
click at [467, 312] on button "Próximo →" at bounding box center [445, 302] width 112 height 35
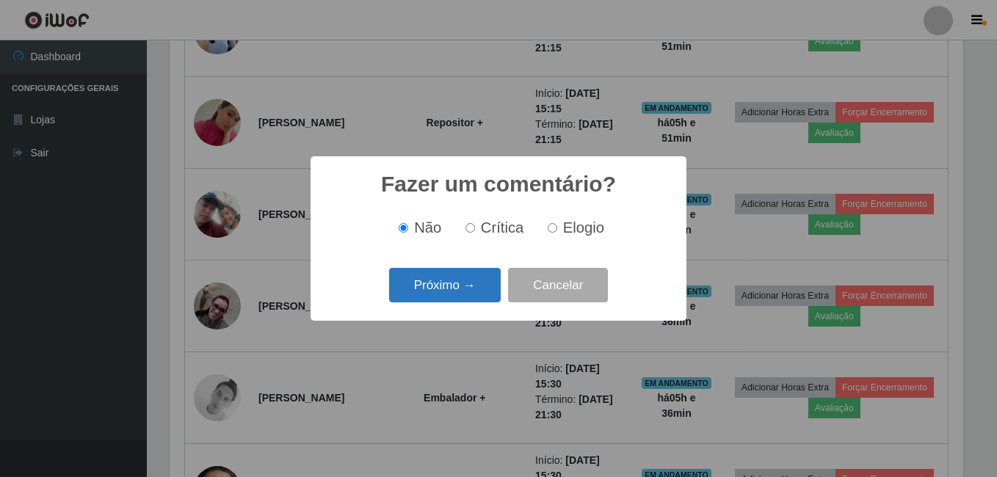
click at [472, 282] on button "Próximo →" at bounding box center [445, 285] width 112 height 35
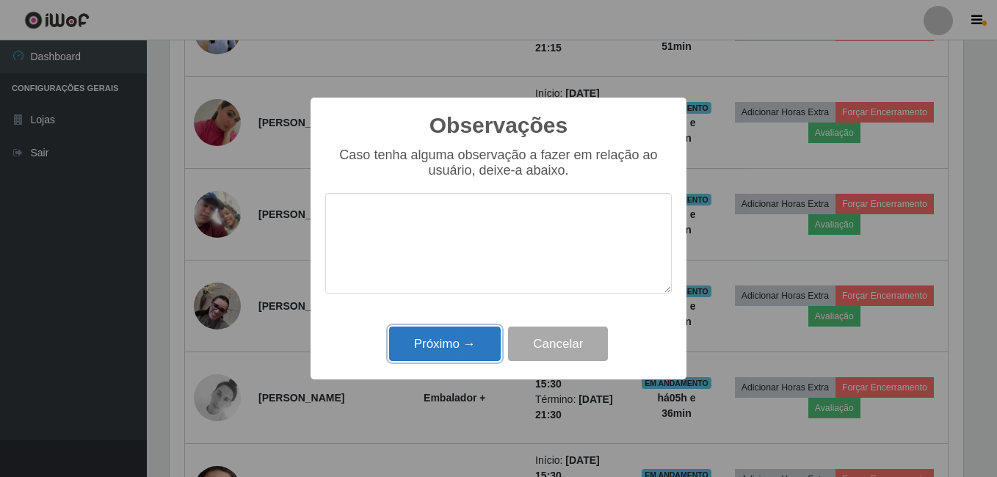
click at [461, 341] on button "Próximo →" at bounding box center [445, 344] width 112 height 35
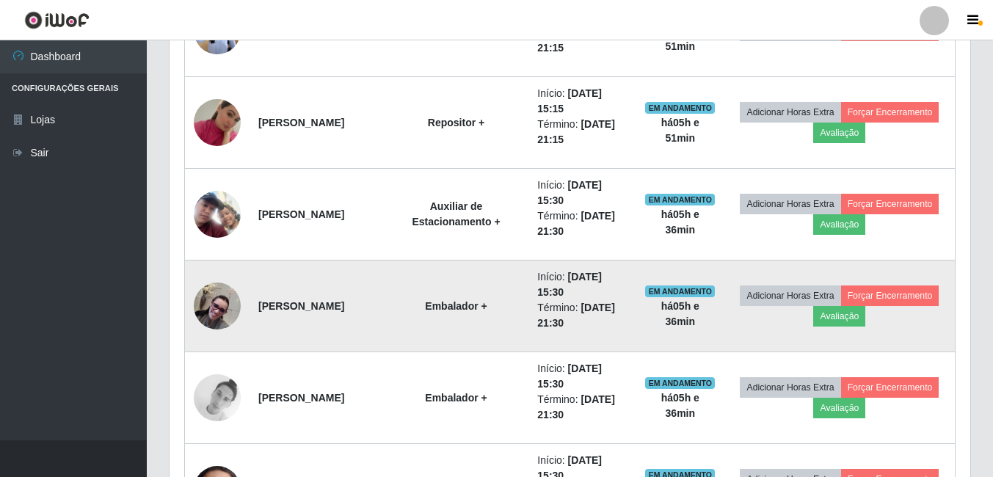
scroll to position [305, 801]
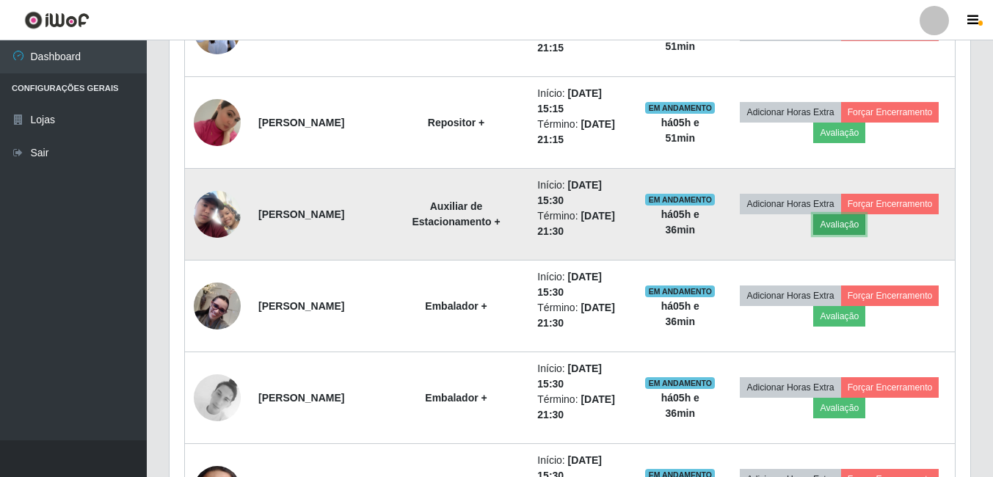
click at [865, 227] on button "Avaliação" at bounding box center [839, 224] width 52 height 21
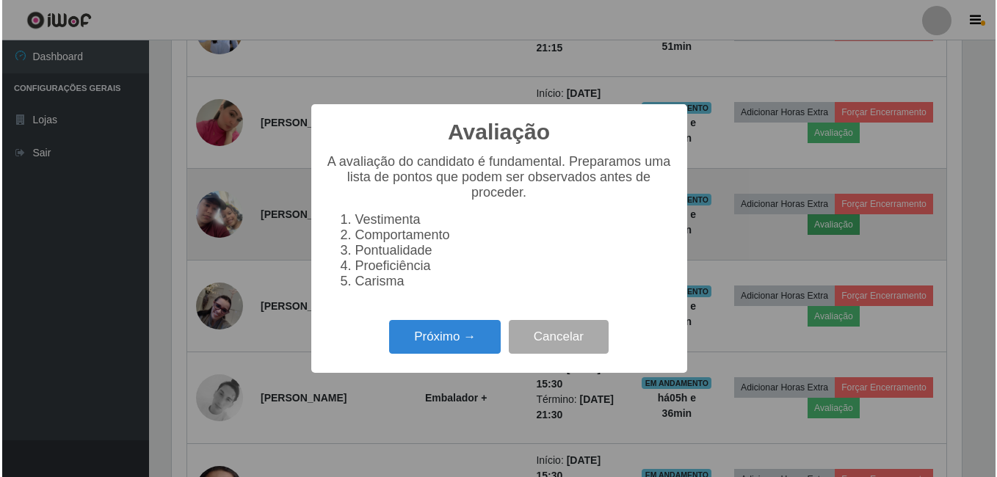
scroll to position [305, 794]
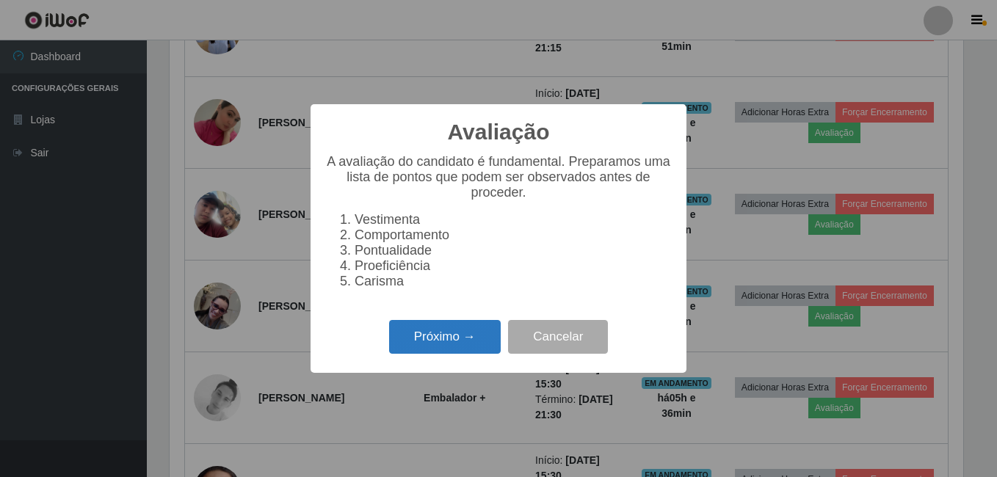
click at [430, 344] on button "Próximo →" at bounding box center [445, 337] width 112 height 35
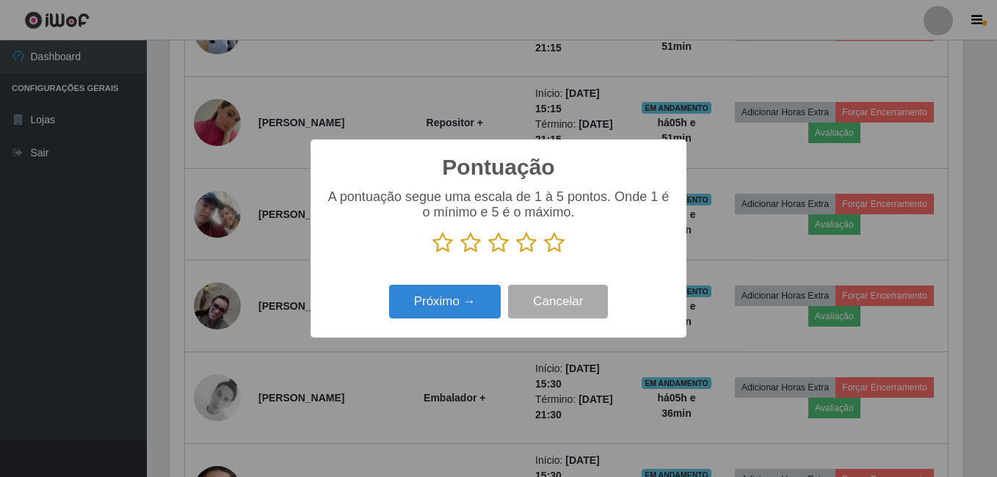
scroll to position [733759, 733270]
click at [554, 236] on icon at bounding box center [554, 243] width 21 height 22
click at [544, 254] on input "radio" at bounding box center [544, 254] width 0 height 0
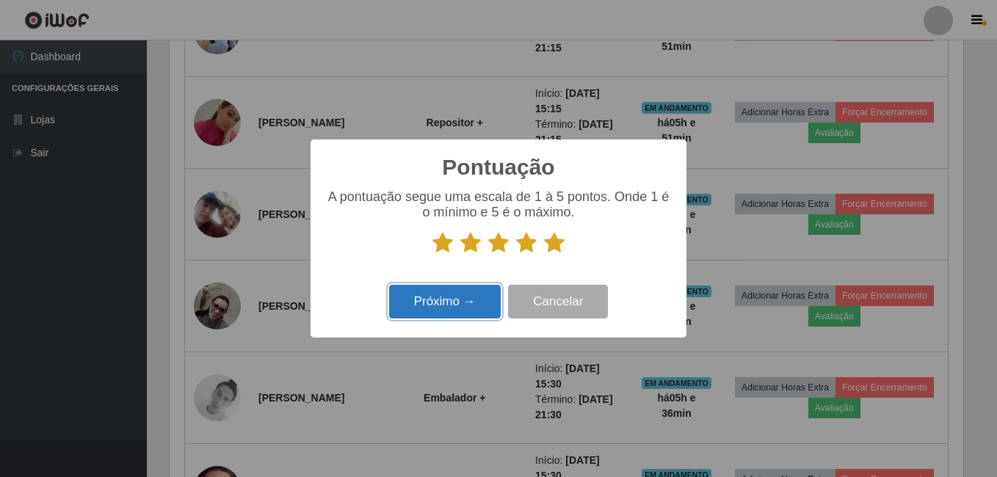
click at [461, 297] on button "Próximo →" at bounding box center [445, 302] width 112 height 35
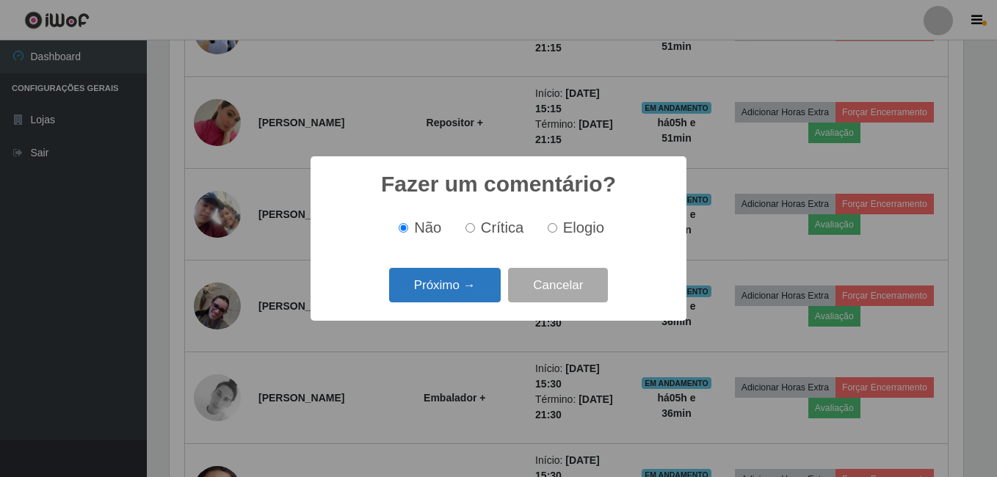
click at [464, 288] on button "Próximo →" at bounding box center [445, 285] width 112 height 35
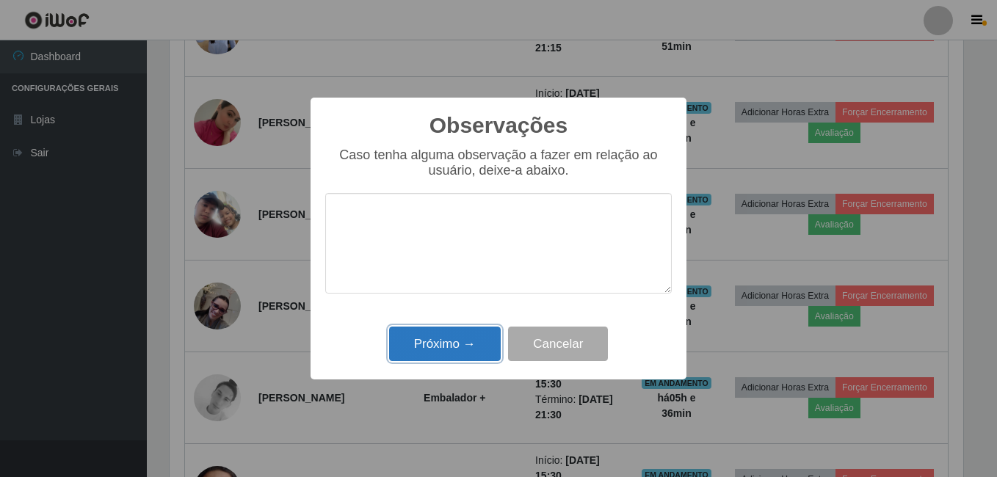
click at [468, 346] on button "Próximo →" at bounding box center [445, 344] width 112 height 35
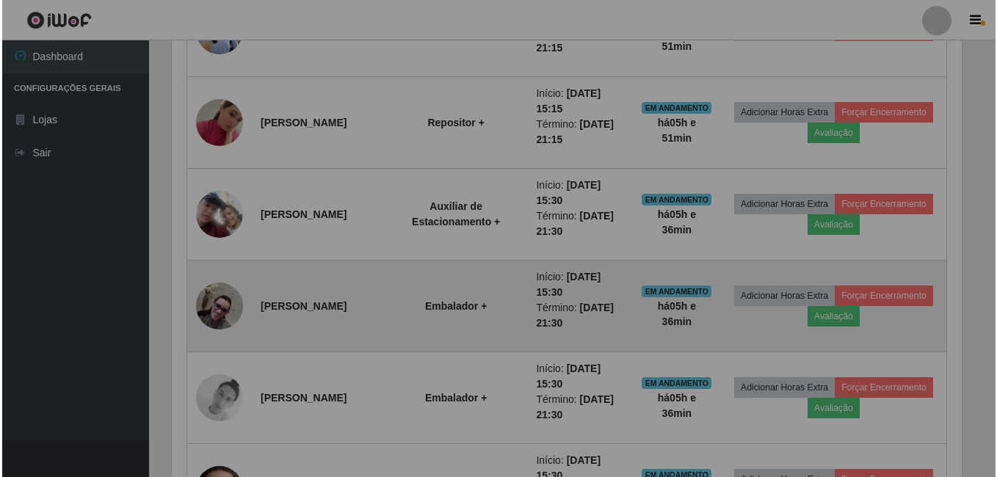
scroll to position [305, 801]
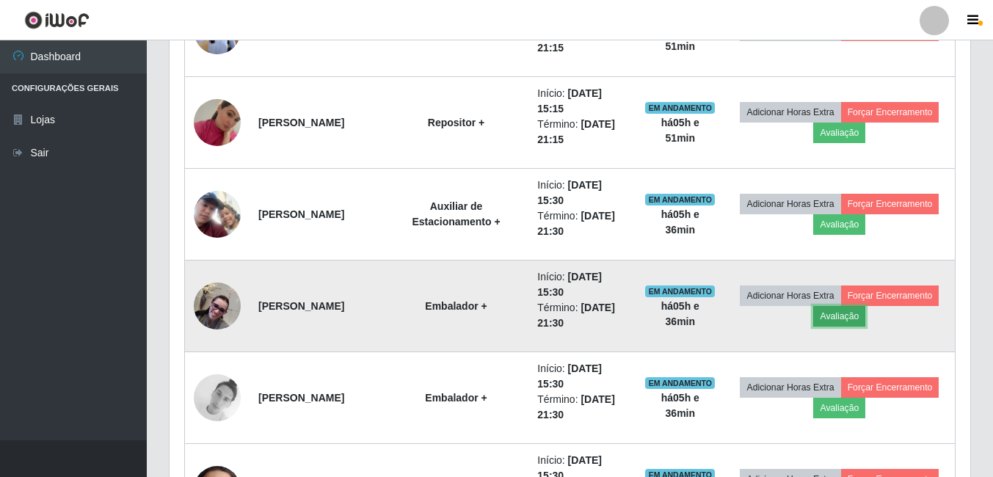
click at [865, 313] on button "Avaliação" at bounding box center [839, 316] width 52 height 21
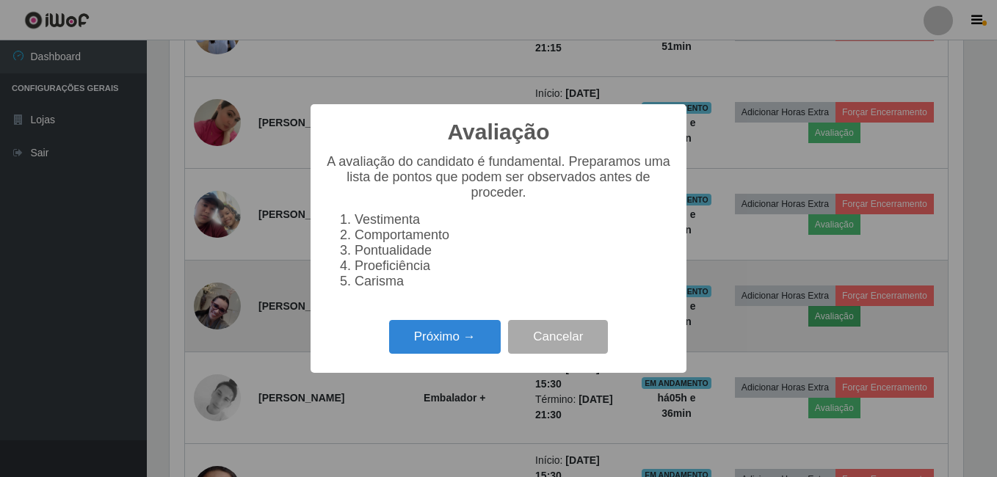
scroll to position [305, 794]
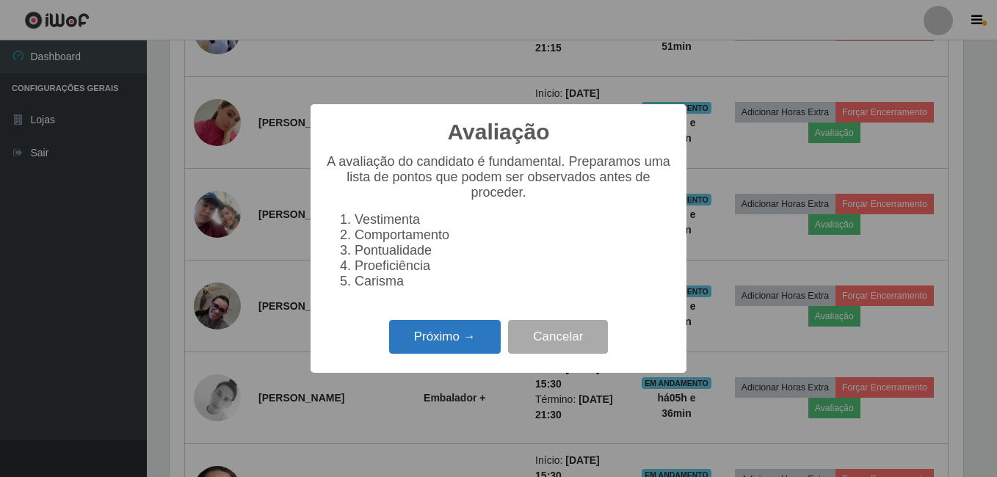
click at [470, 341] on button "Próximo →" at bounding box center [445, 337] width 112 height 35
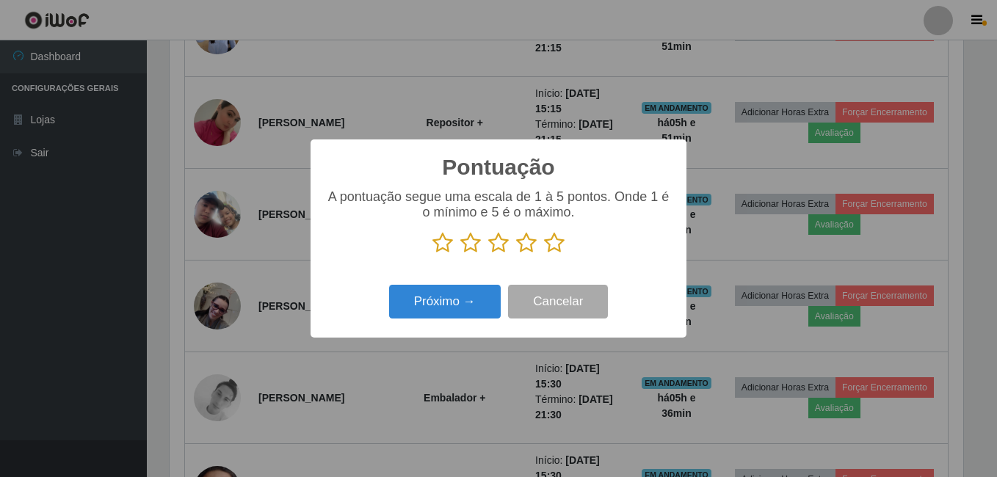
scroll to position [733759, 733270]
click at [555, 253] on icon at bounding box center [554, 243] width 21 height 22
click at [544, 254] on input "radio" at bounding box center [544, 254] width 0 height 0
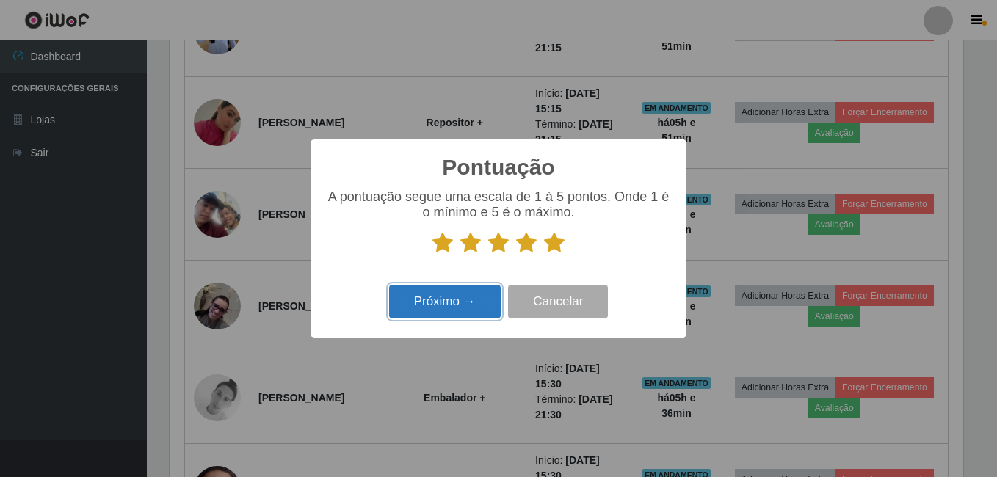
click at [459, 299] on button "Próximo →" at bounding box center [445, 302] width 112 height 35
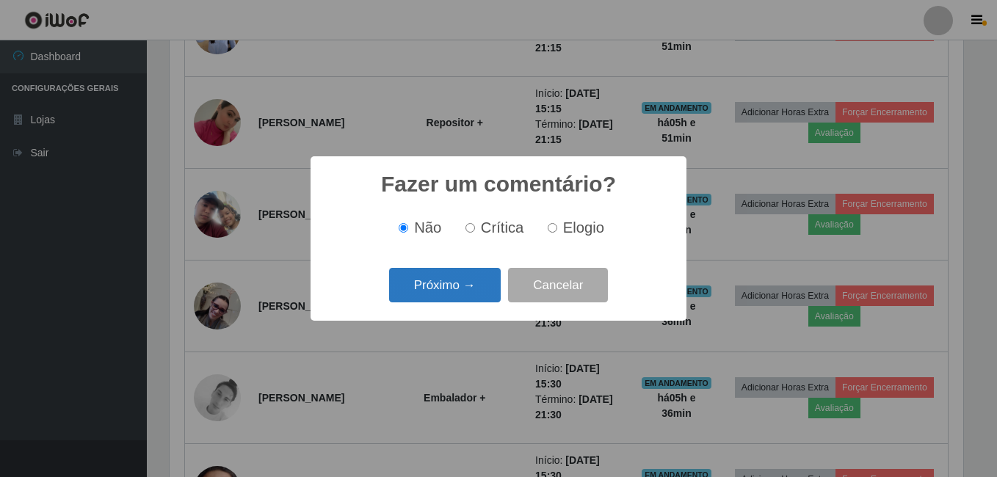
click at [466, 296] on button "Próximo →" at bounding box center [445, 285] width 112 height 35
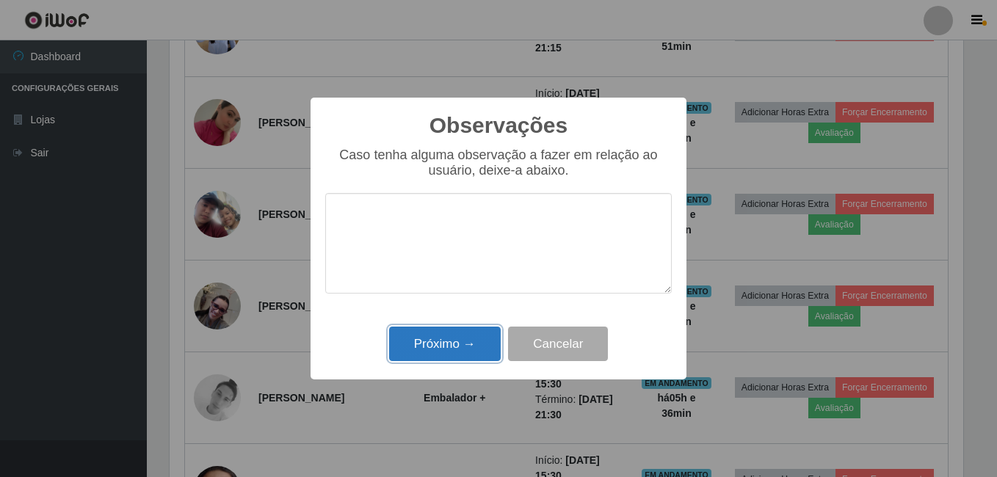
click at [443, 344] on button "Próximo →" at bounding box center [445, 344] width 112 height 35
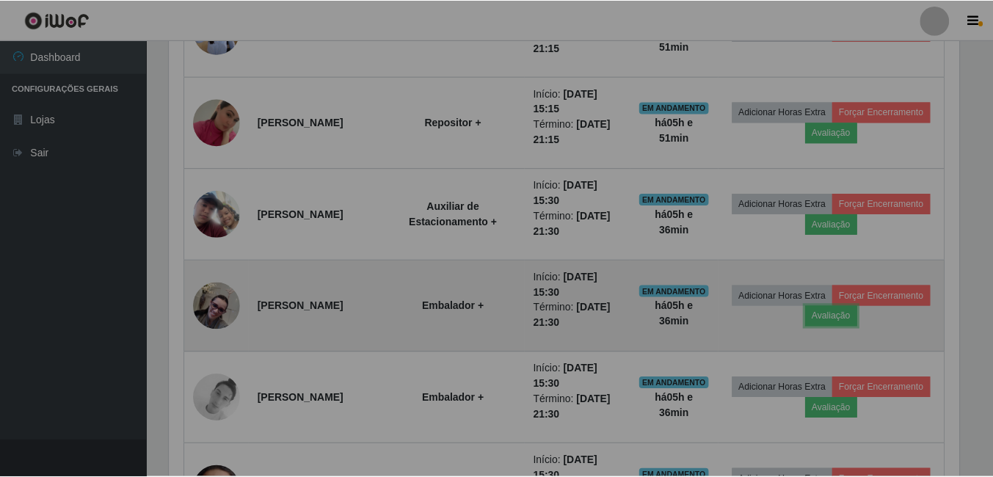
scroll to position [305, 801]
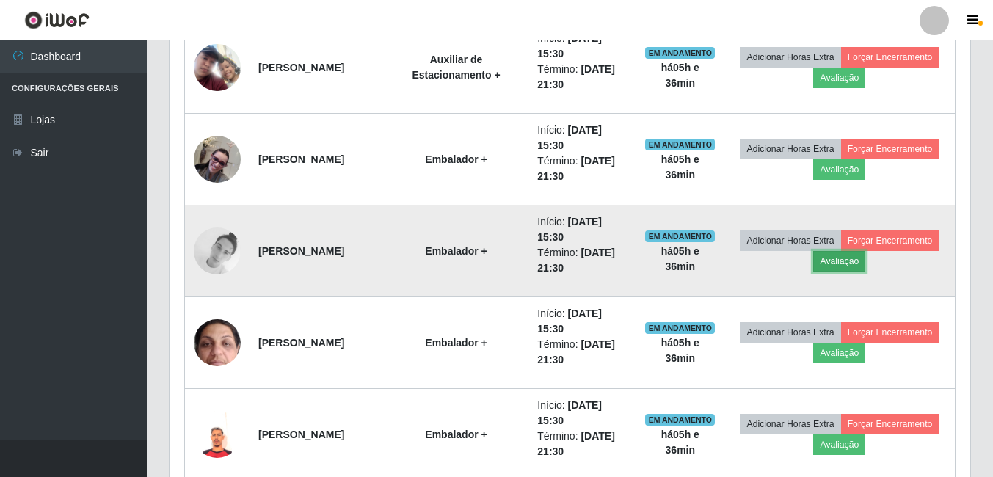
click at [865, 263] on button "Avaliação" at bounding box center [839, 261] width 52 height 21
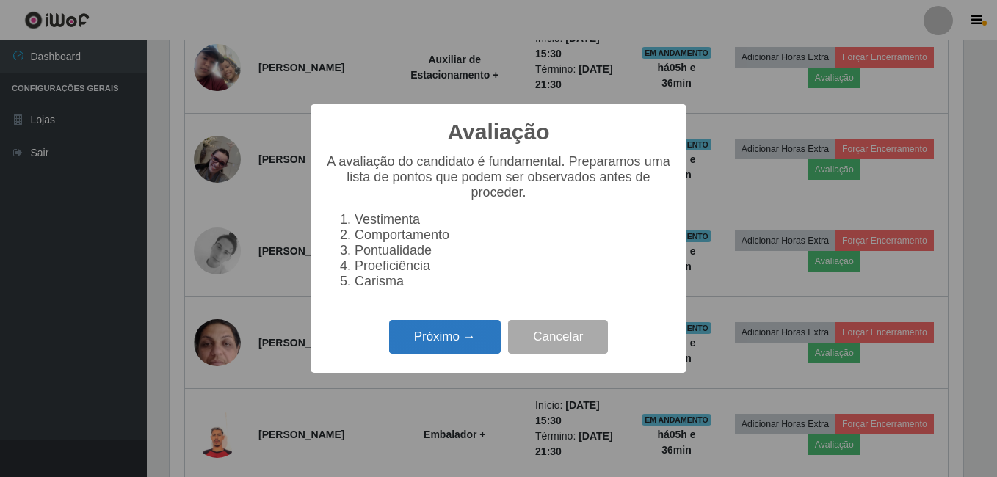
click at [460, 351] on button "Próximo →" at bounding box center [445, 337] width 112 height 35
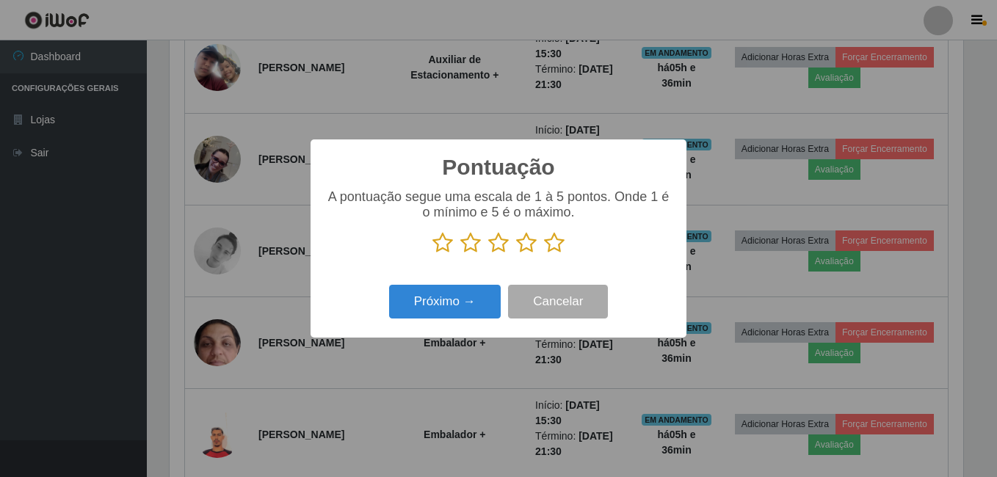
click at [546, 250] on icon at bounding box center [554, 243] width 21 height 22
click at [544, 254] on input "radio" at bounding box center [544, 254] width 0 height 0
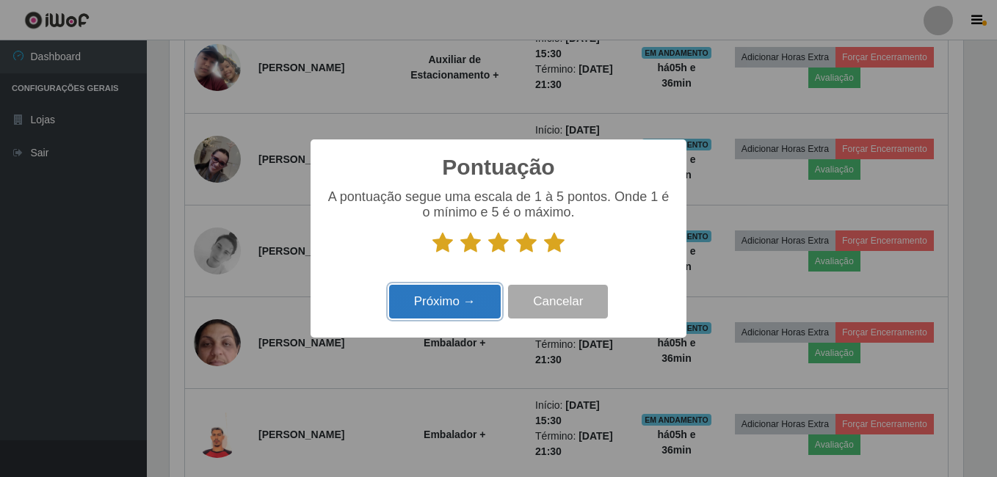
click at [456, 305] on button "Próximo →" at bounding box center [445, 302] width 112 height 35
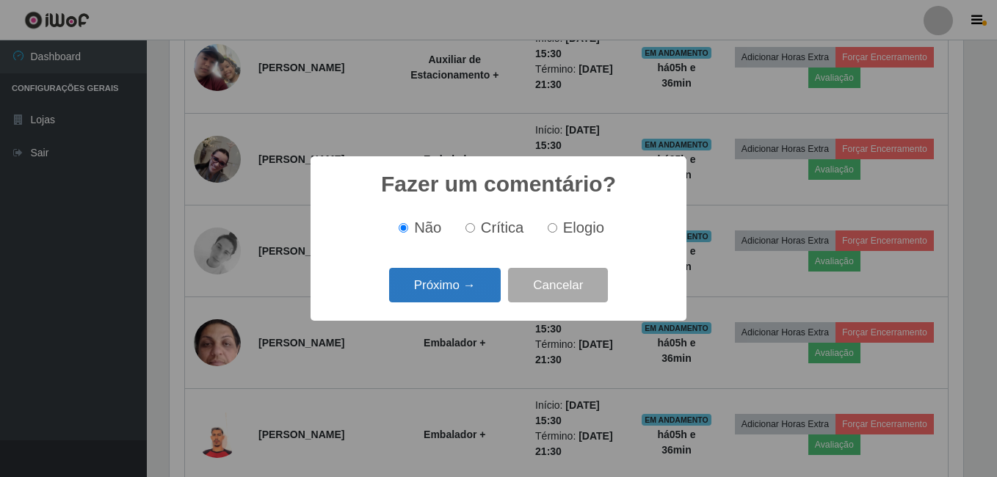
click at [478, 290] on button "Próximo →" at bounding box center [445, 285] width 112 height 35
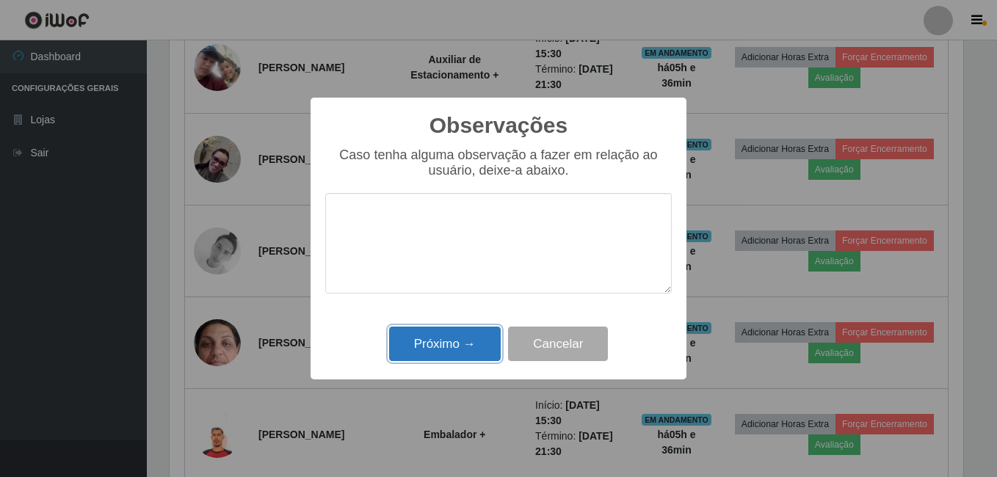
click at [465, 336] on button "Próximo →" at bounding box center [445, 344] width 112 height 35
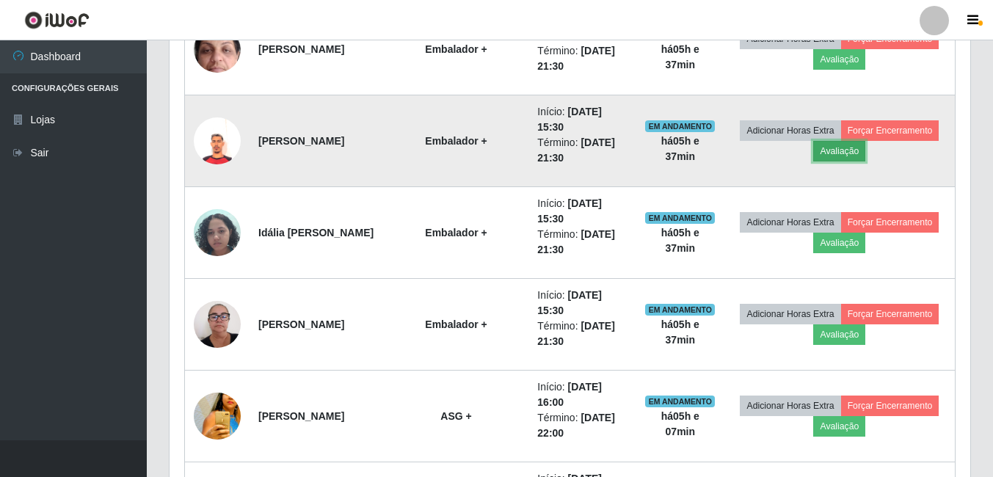
click at [865, 156] on button "Avaliação" at bounding box center [839, 151] width 52 height 21
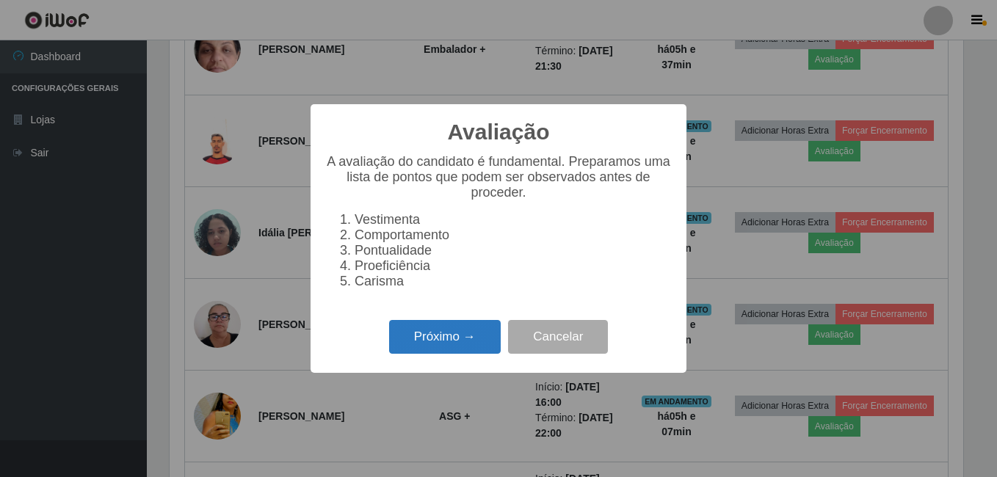
click at [451, 337] on button "Próximo →" at bounding box center [445, 337] width 112 height 35
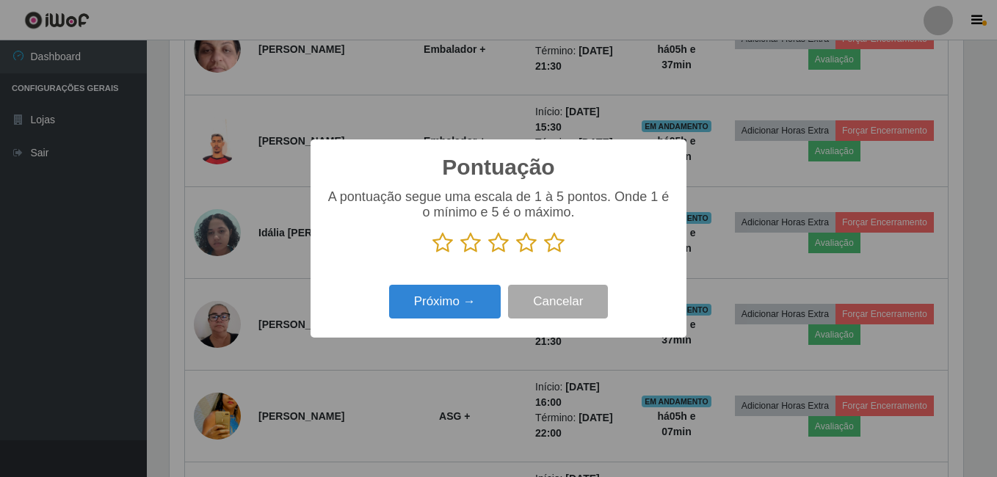
click at [544, 247] on icon at bounding box center [554, 243] width 21 height 22
click at [544, 254] on input "radio" at bounding box center [544, 254] width 0 height 0
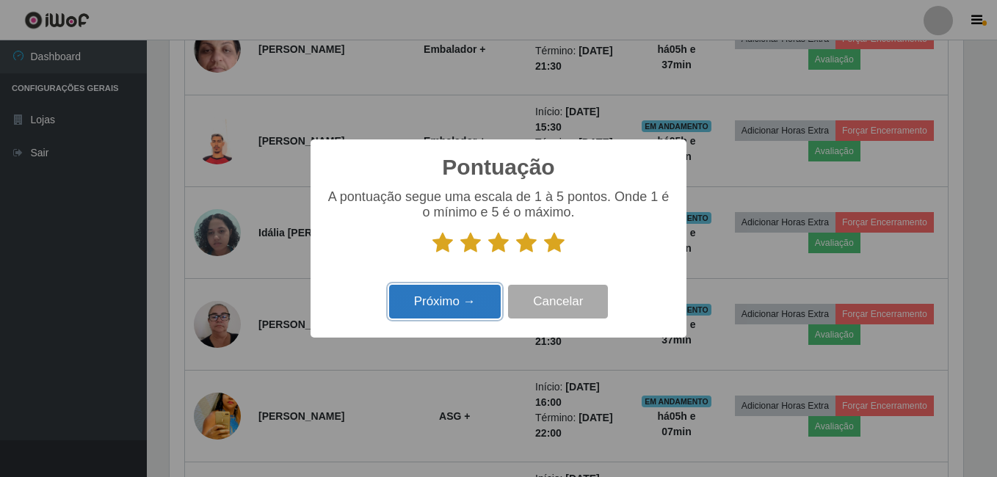
click at [429, 305] on button "Próximo →" at bounding box center [445, 302] width 112 height 35
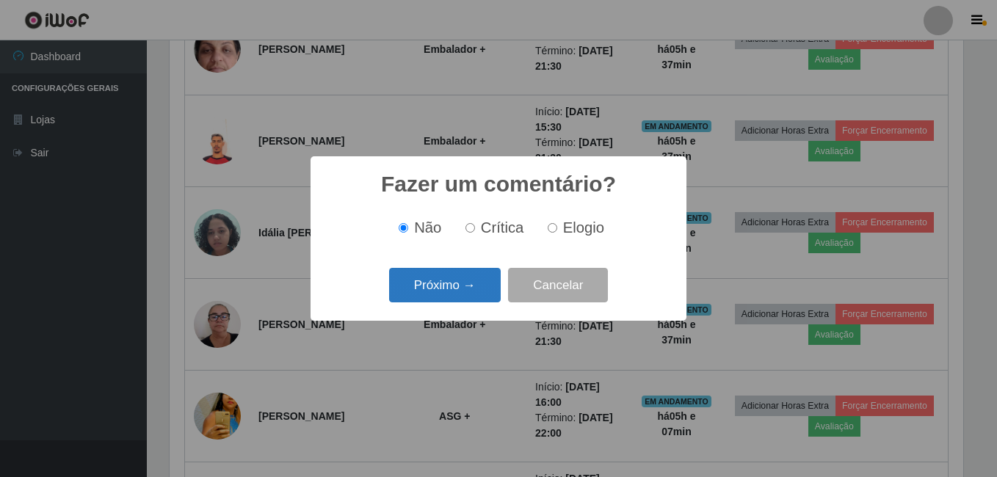
click at [432, 283] on button "Próximo →" at bounding box center [445, 285] width 112 height 35
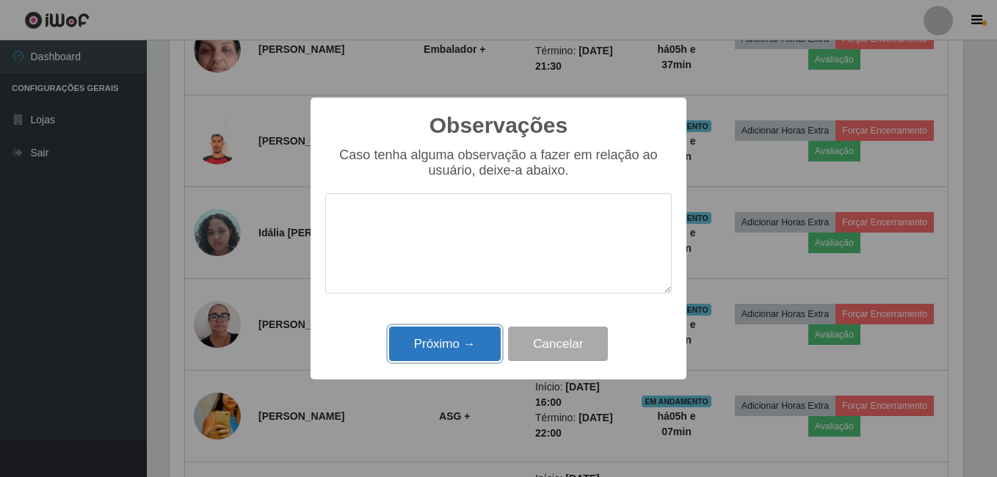
click at [434, 338] on button "Próximo →" at bounding box center [445, 344] width 112 height 35
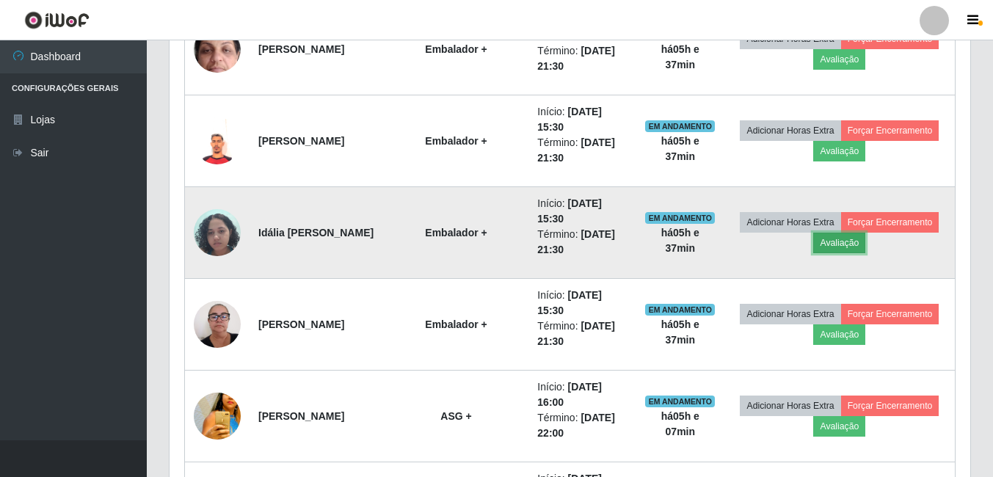
click at [865, 235] on button "Avaliação" at bounding box center [839, 243] width 52 height 21
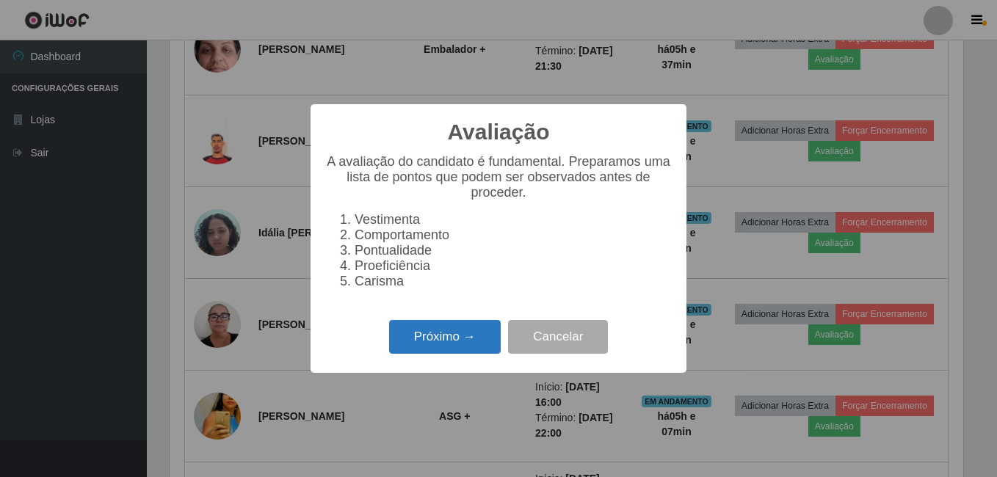
click at [465, 342] on button "Próximo →" at bounding box center [445, 337] width 112 height 35
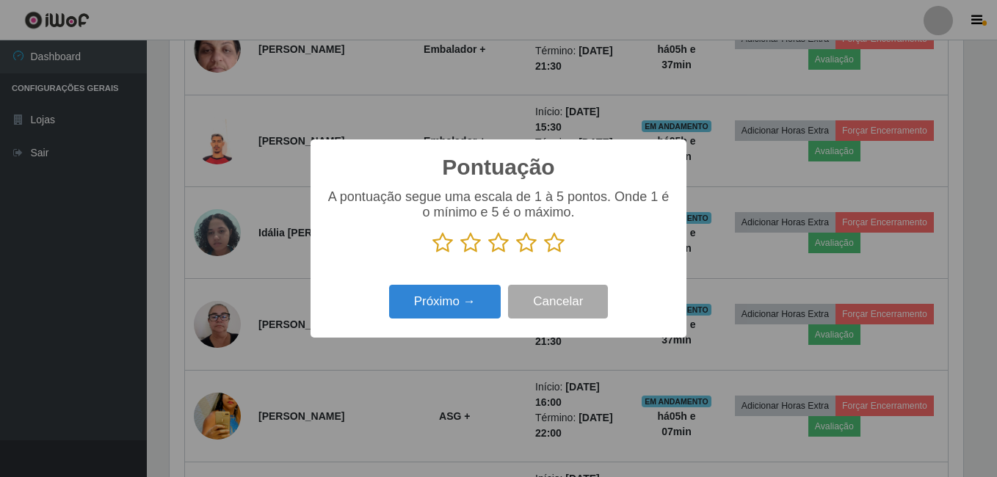
click at [556, 241] on icon at bounding box center [554, 243] width 21 height 22
click at [544, 254] on input "radio" at bounding box center [544, 254] width 0 height 0
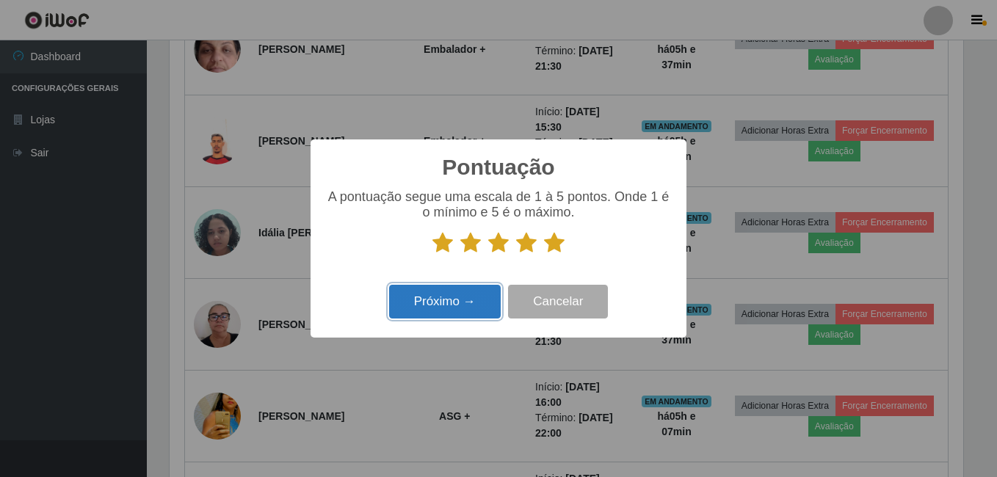
click at [462, 308] on button "Próximo →" at bounding box center [445, 302] width 112 height 35
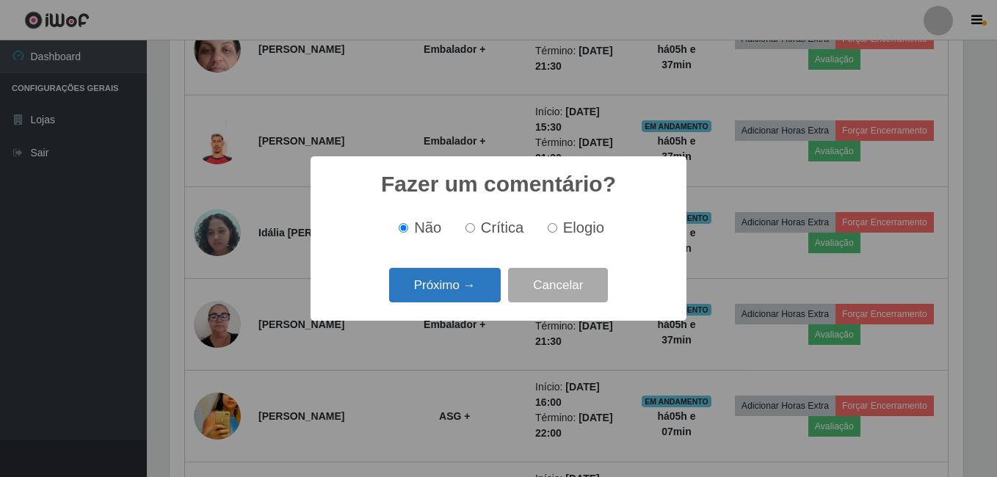
click at [483, 283] on button "Próximo →" at bounding box center [445, 285] width 112 height 35
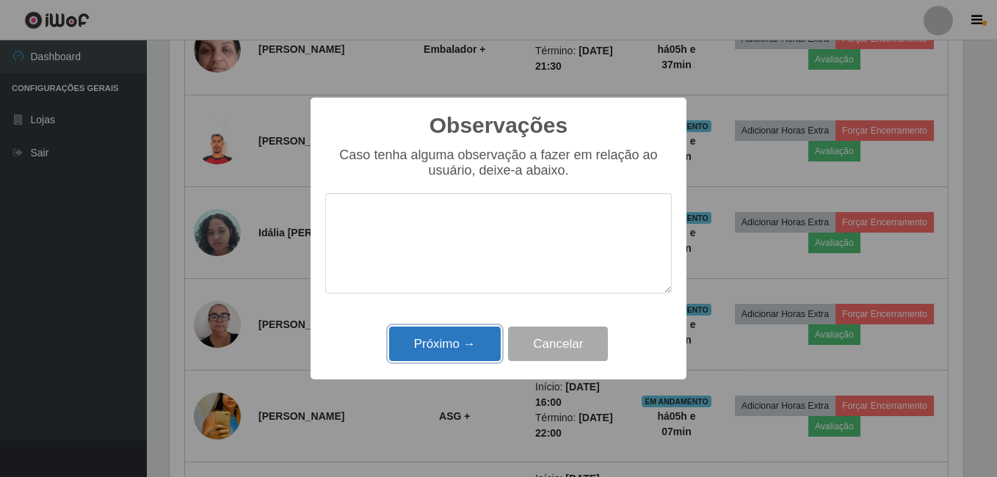
click at [465, 343] on button "Próximo →" at bounding box center [445, 344] width 112 height 35
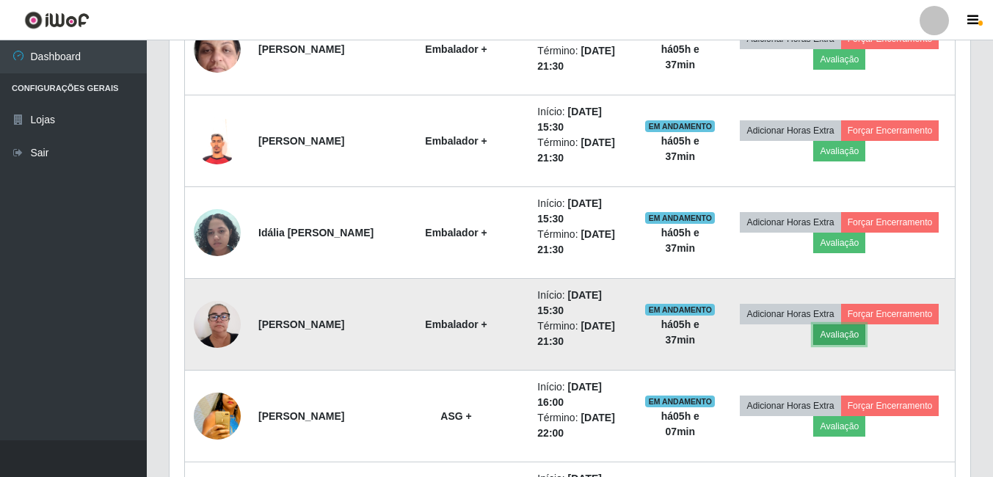
click at [865, 335] on button "Avaliação" at bounding box center [839, 334] width 52 height 21
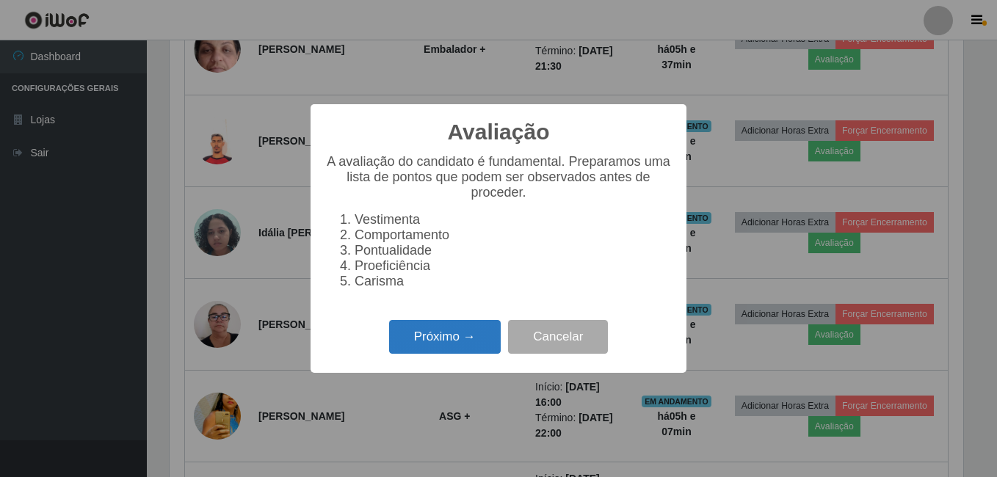
click at [445, 344] on button "Próximo →" at bounding box center [445, 337] width 112 height 35
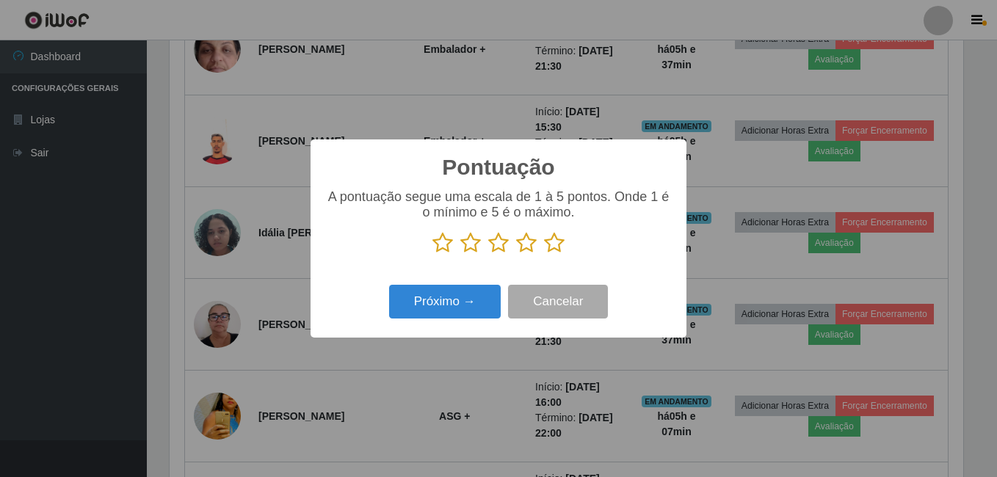
click at [556, 244] on icon at bounding box center [554, 243] width 21 height 22
click at [544, 254] on input "radio" at bounding box center [544, 254] width 0 height 0
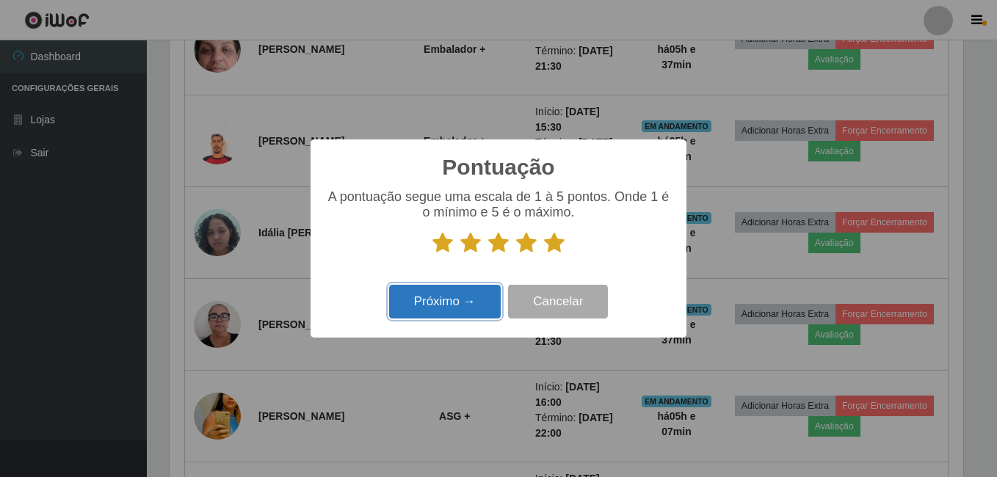
click at [446, 301] on button "Próximo →" at bounding box center [445, 302] width 112 height 35
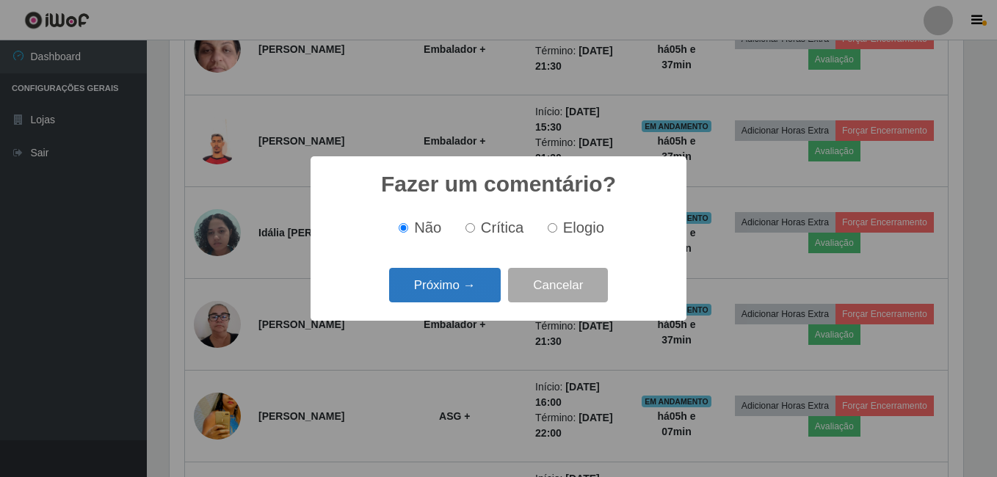
click at [444, 289] on button "Próximo →" at bounding box center [445, 285] width 112 height 35
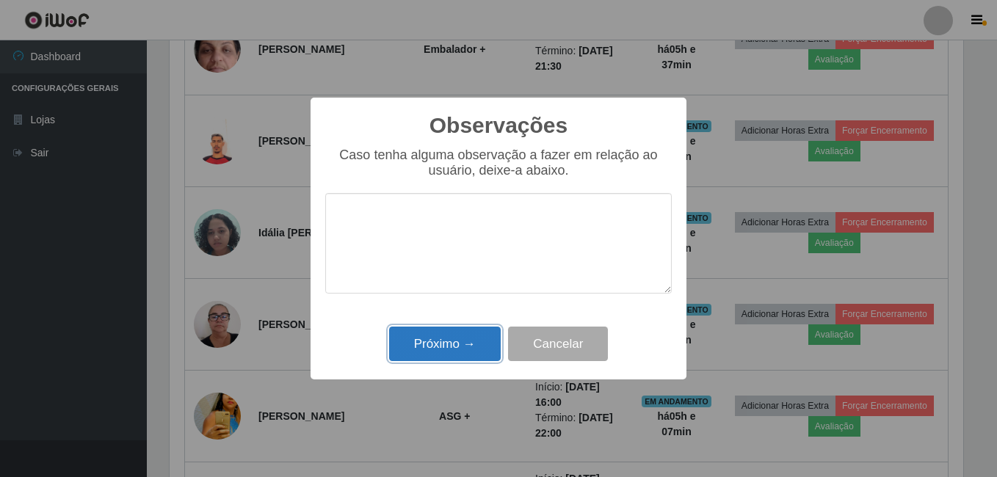
click at [457, 339] on button "Próximo →" at bounding box center [445, 344] width 112 height 35
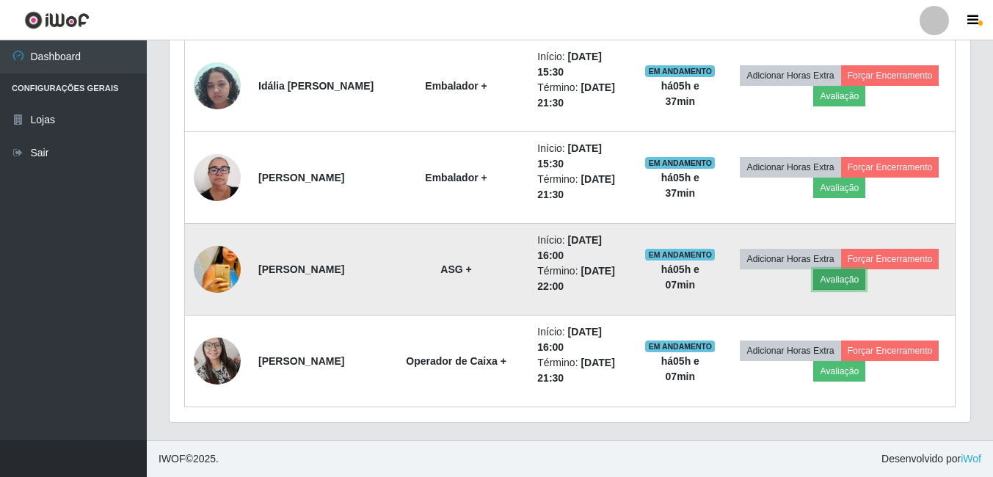
click at [865, 277] on button "Avaliação" at bounding box center [839, 279] width 52 height 21
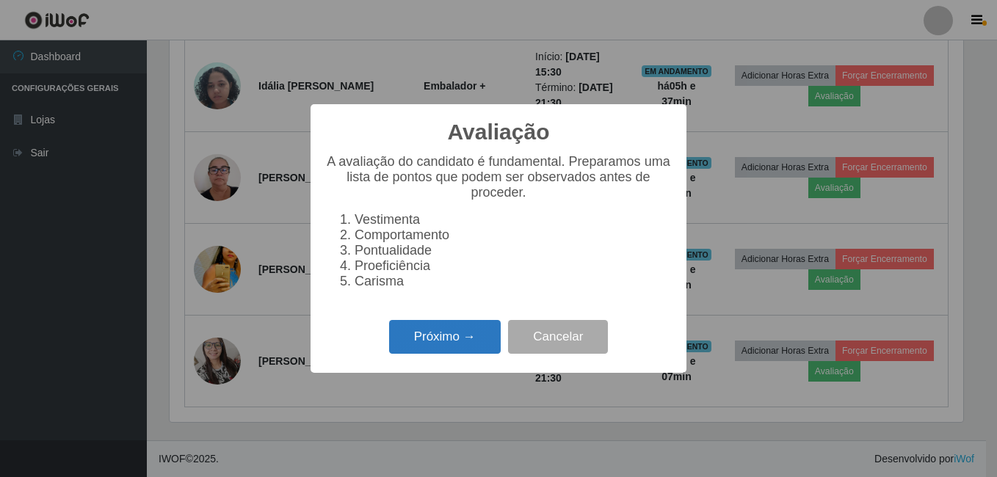
click at [454, 338] on button "Próximo →" at bounding box center [445, 337] width 112 height 35
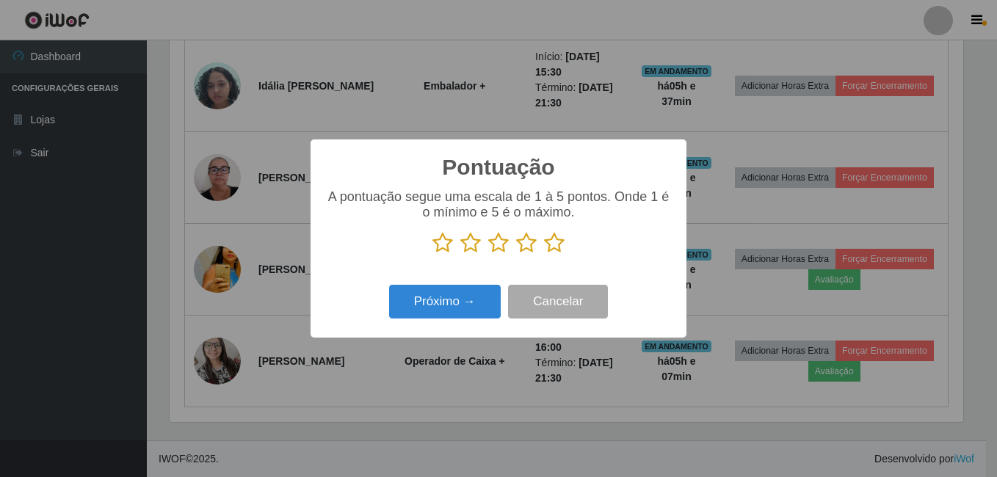
click at [547, 250] on icon at bounding box center [554, 243] width 21 height 22
click at [544, 254] on input "radio" at bounding box center [544, 254] width 0 height 0
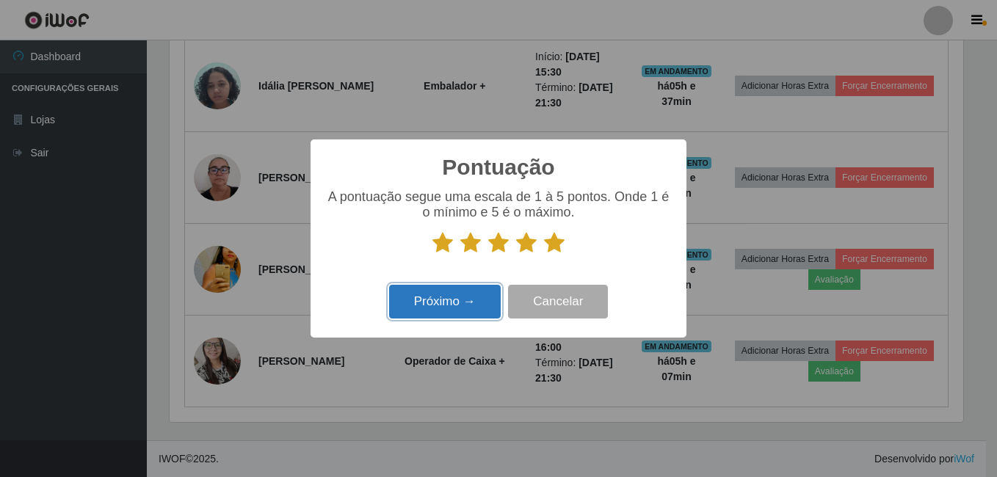
click at [453, 307] on button "Próximo →" at bounding box center [445, 302] width 112 height 35
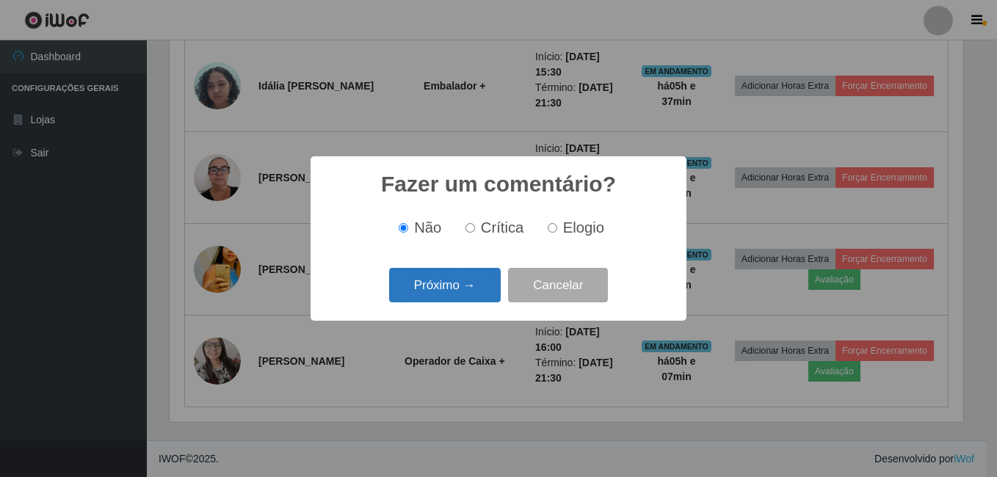
click at [460, 286] on button "Próximo →" at bounding box center [445, 285] width 112 height 35
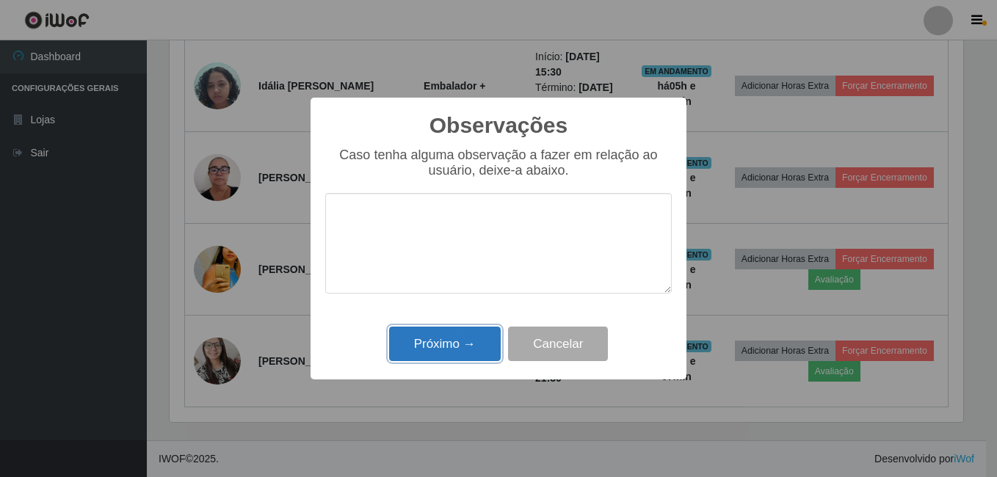
click at [453, 337] on button "Próximo →" at bounding box center [445, 344] width 112 height 35
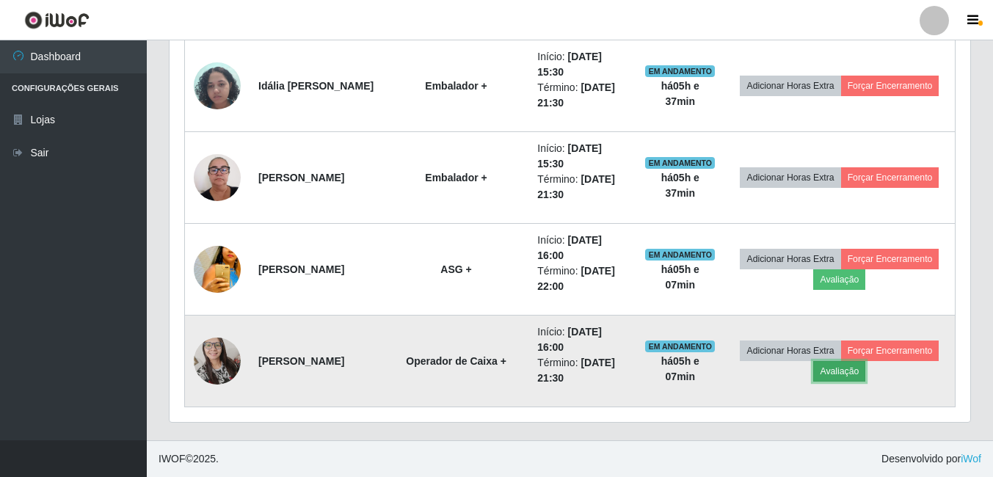
click at [865, 368] on button "Avaliação" at bounding box center [839, 371] width 52 height 21
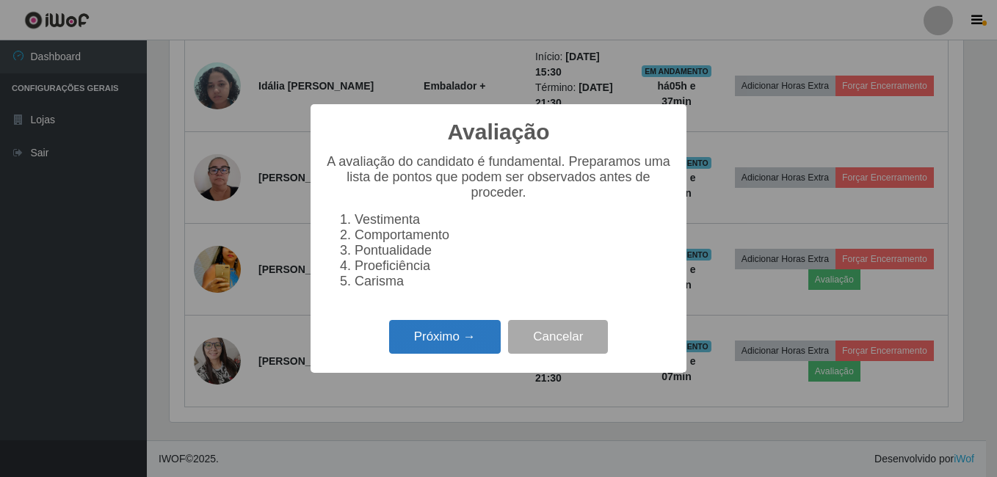
click at [474, 338] on button "Próximo →" at bounding box center [445, 337] width 112 height 35
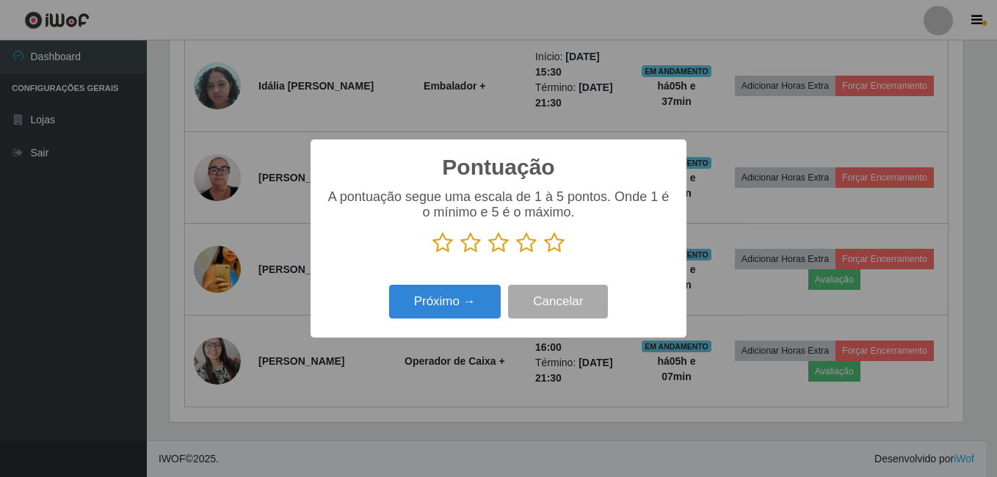
click at [550, 248] on icon at bounding box center [554, 243] width 21 height 22
click at [544, 254] on input "radio" at bounding box center [544, 254] width 0 height 0
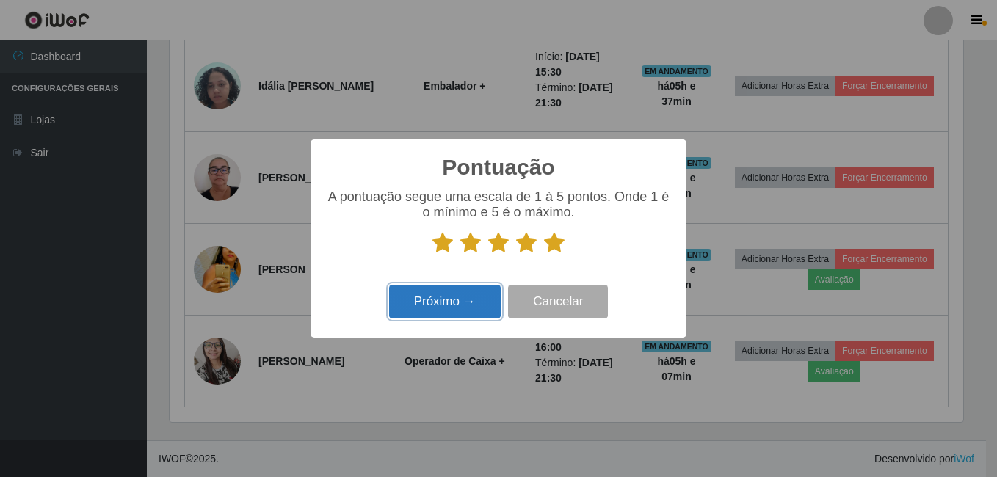
click at [474, 303] on button "Próximo →" at bounding box center [445, 302] width 112 height 35
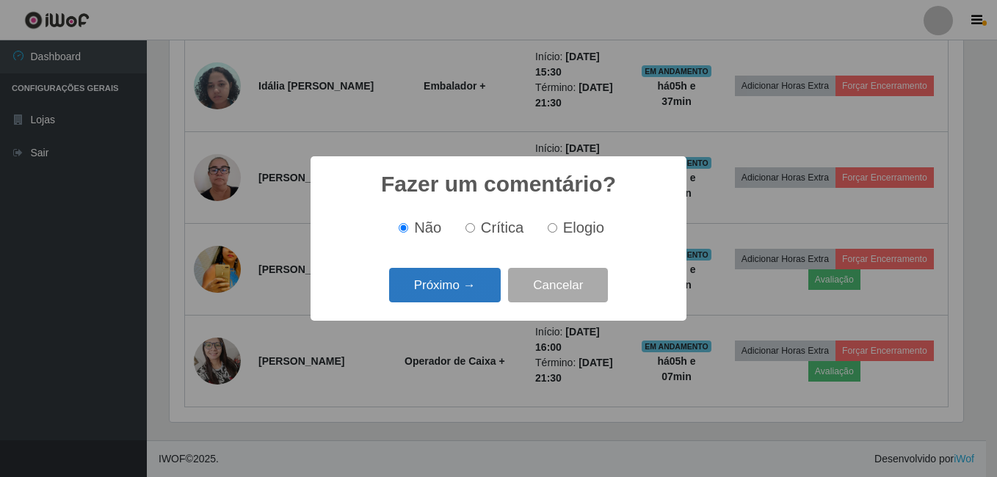
click at [471, 285] on button "Próximo →" at bounding box center [445, 285] width 112 height 35
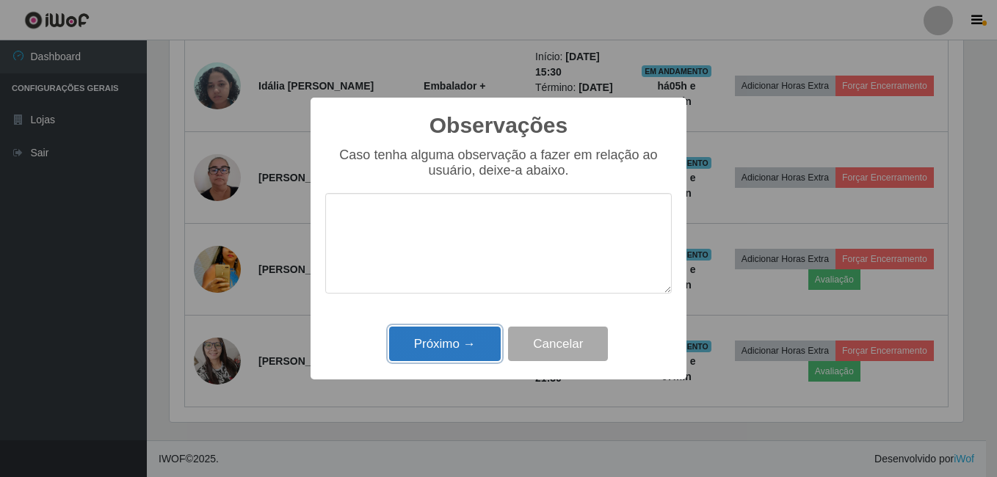
click at [457, 346] on button "Próximo →" at bounding box center [445, 344] width 112 height 35
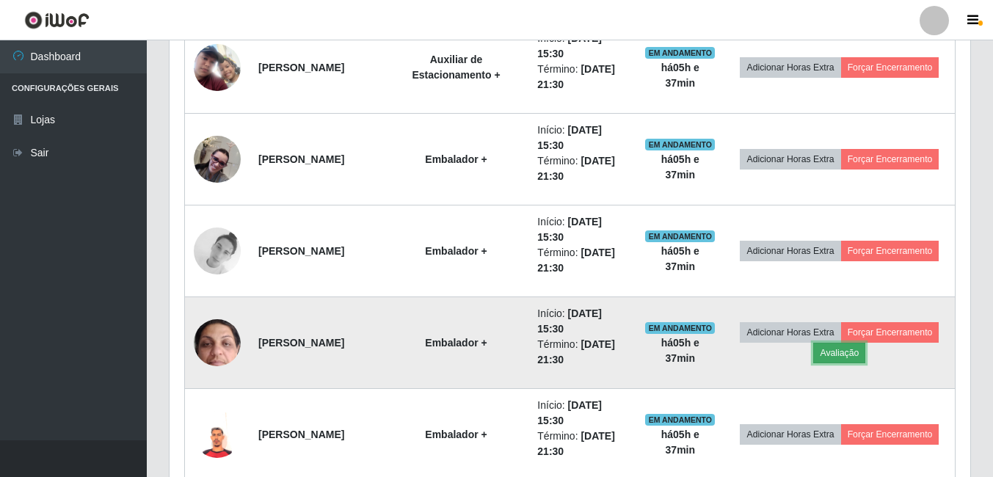
click at [865, 356] on button "Avaliação" at bounding box center [839, 353] width 52 height 21
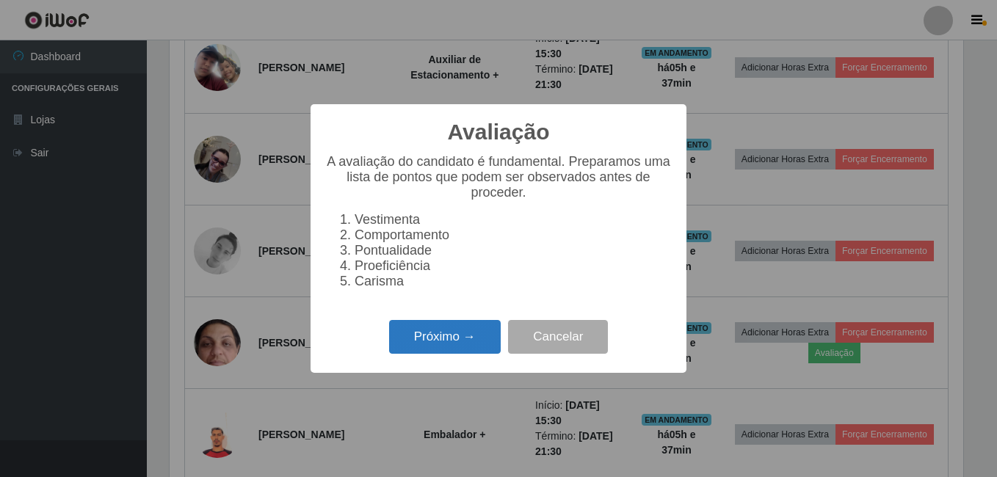
click at [457, 333] on button "Próximo →" at bounding box center [445, 337] width 112 height 35
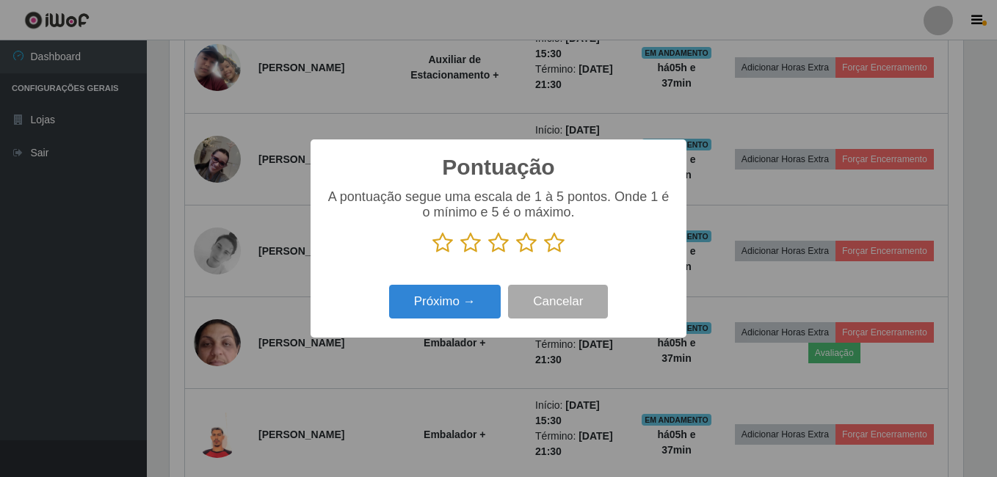
click at [550, 246] on icon at bounding box center [554, 243] width 21 height 22
click at [544, 254] on input "radio" at bounding box center [544, 254] width 0 height 0
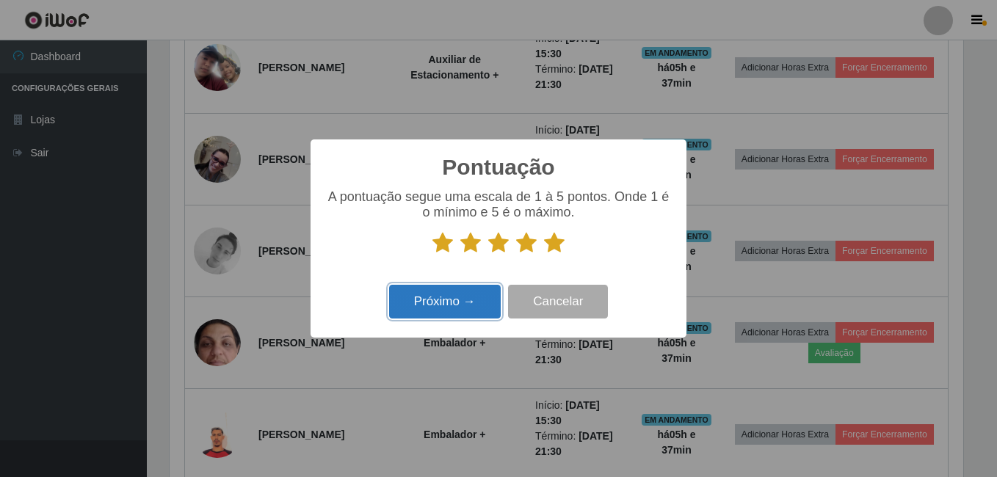
click at [454, 302] on button "Próximo →" at bounding box center [445, 302] width 112 height 35
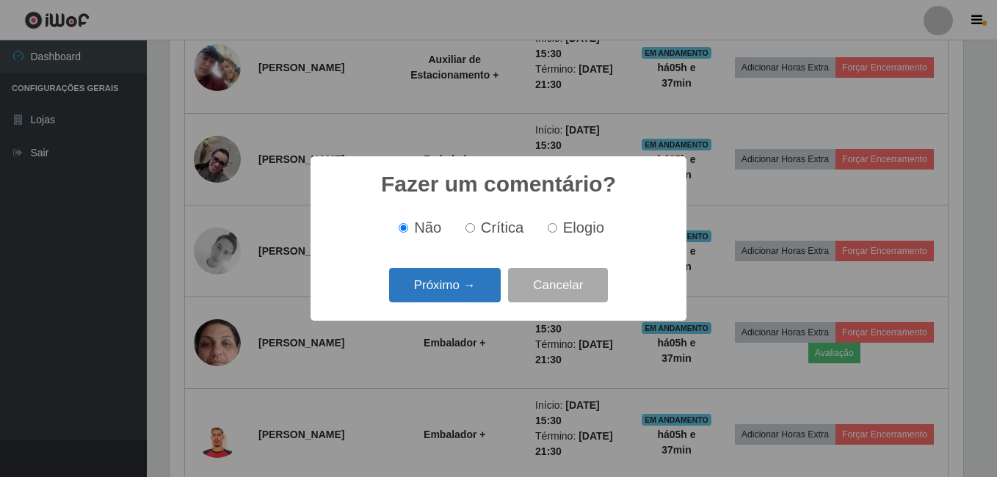
click at [462, 296] on button "Próximo →" at bounding box center [445, 285] width 112 height 35
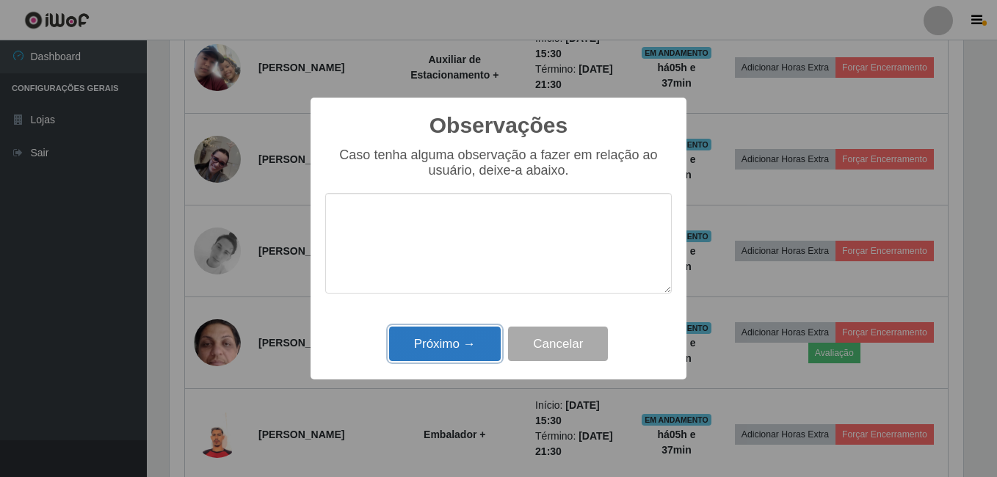
click at [454, 343] on button "Próximo →" at bounding box center [445, 344] width 112 height 35
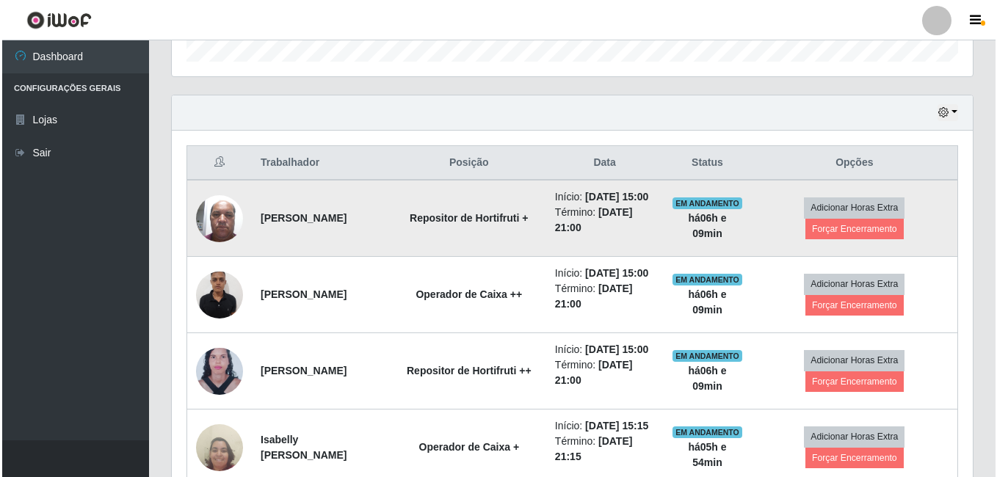
scroll to position [530, 0]
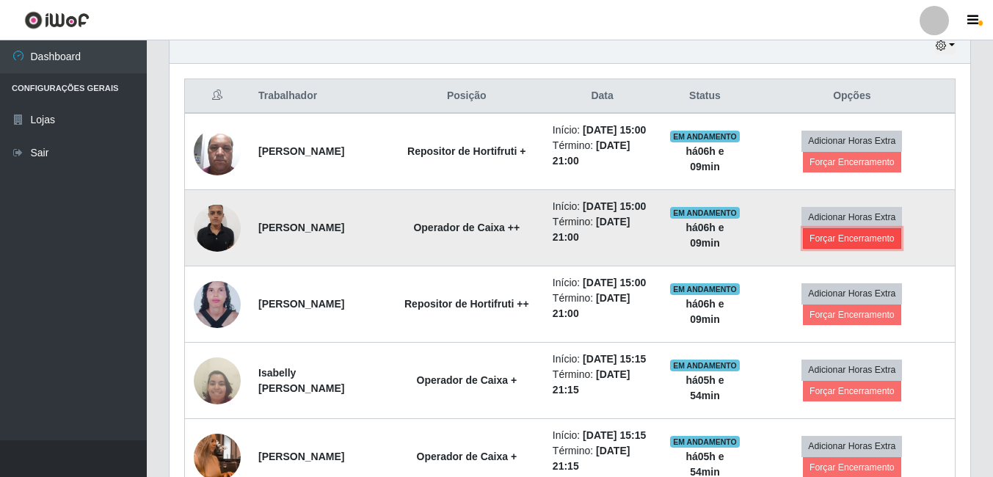
click at [856, 249] on button "Forçar Encerramento" at bounding box center [852, 238] width 98 height 21
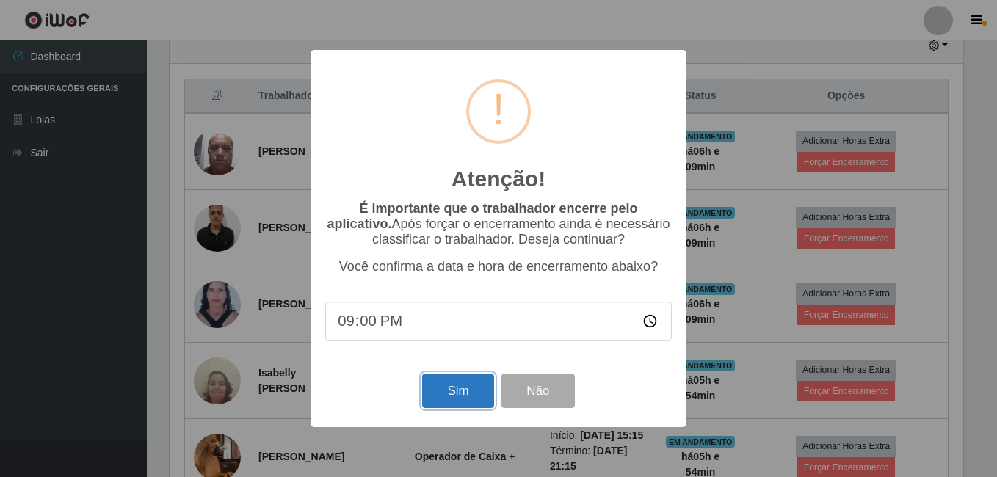
click at [457, 394] on button "Sim" at bounding box center [457, 391] width 71 height 35
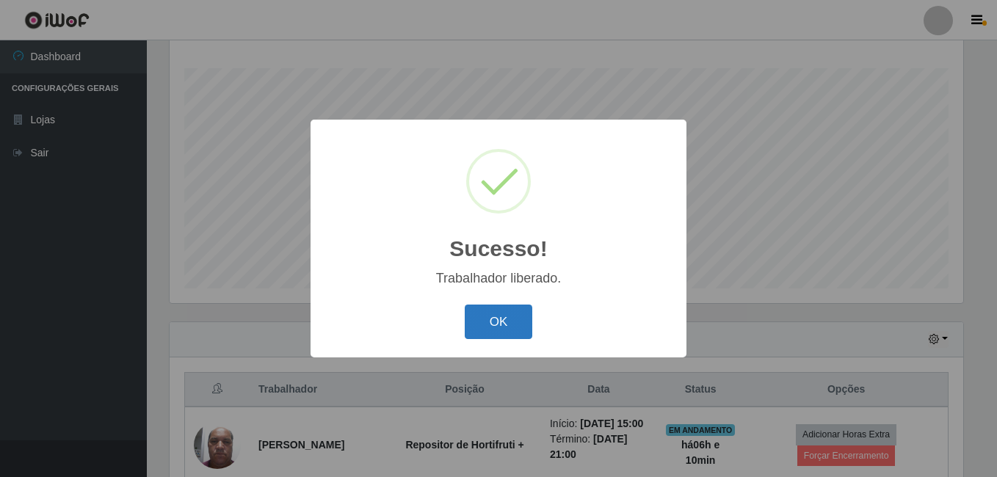
click at [517, 327] on button "OK" at bounding box center [499, 322] width 68 height 35
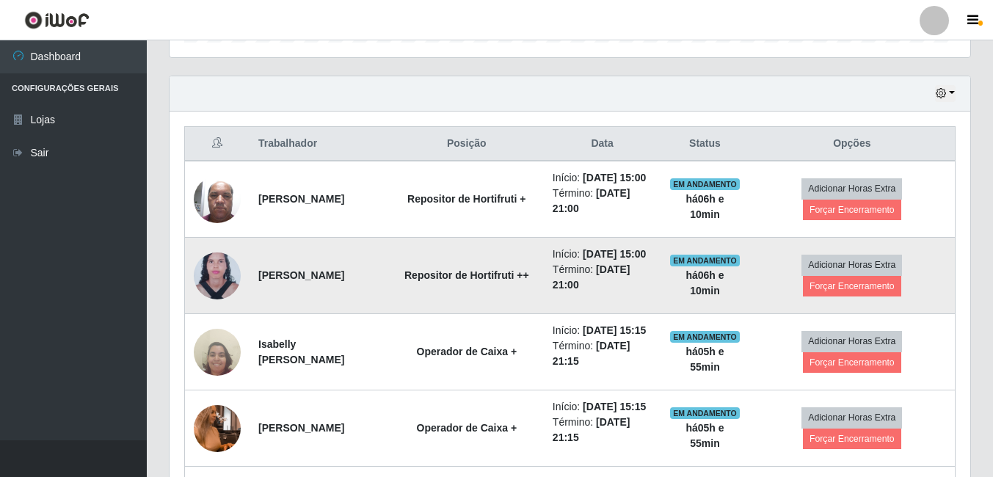
scroll to position [457, 0]
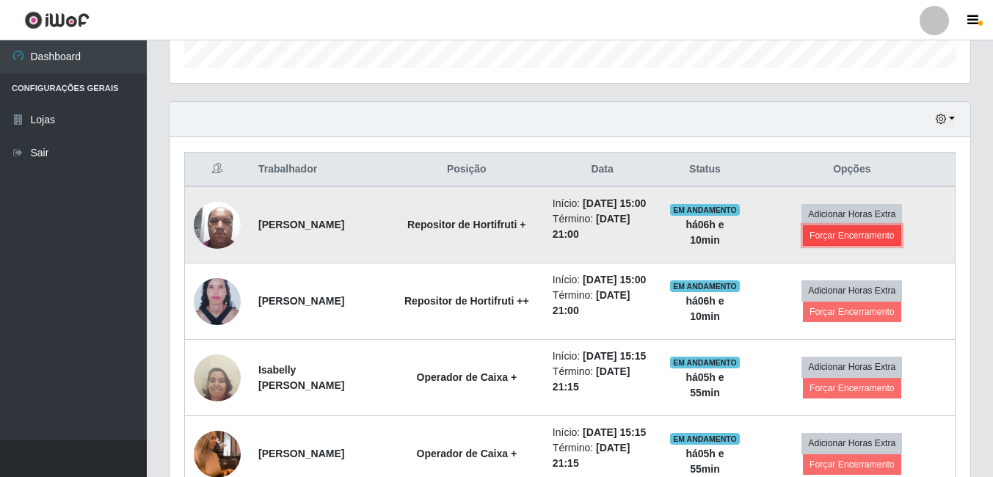
click at [844, 246] on button "Forçar Encerramento" at bounding box center [852, 235] width 98 height 21
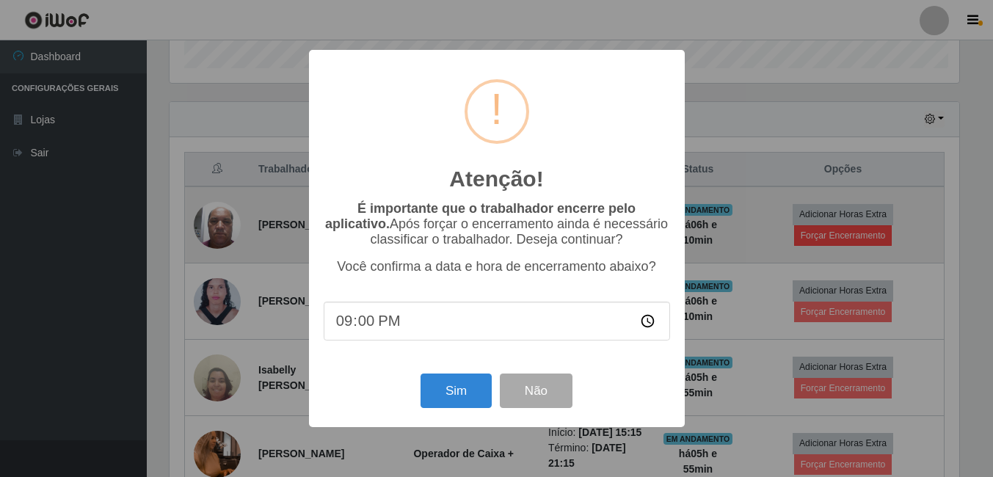
scroll to position [305, 794]
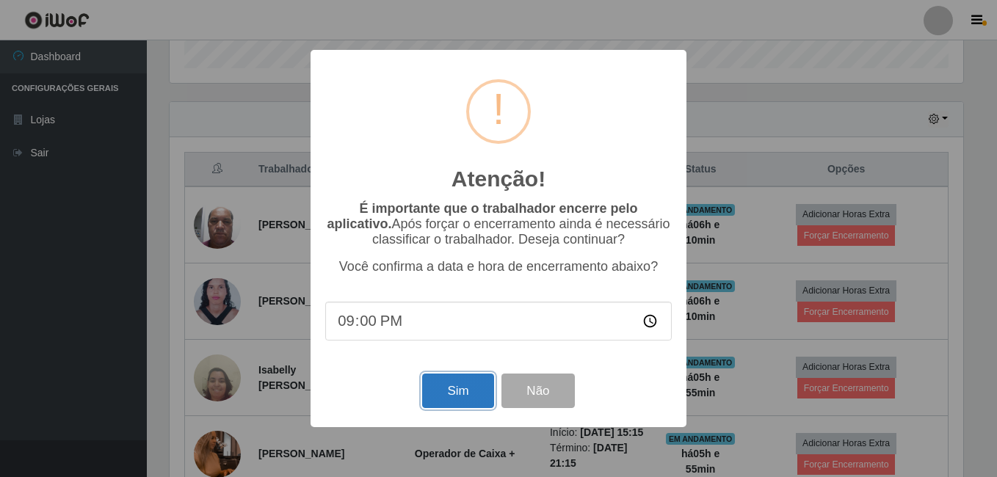
click at [462, 395] on button "Sim" at bounding box center [457, 391] width 71 height 35
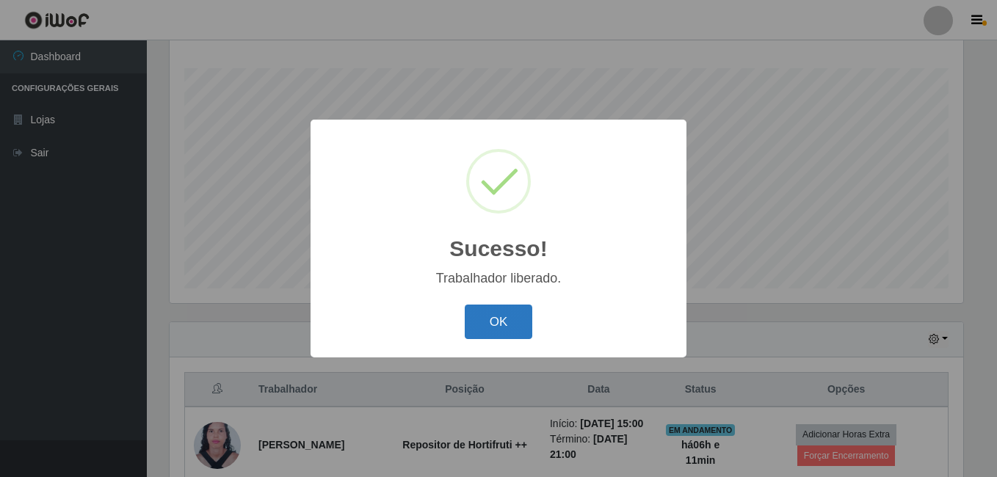
click at [515, 330] on button "OK" at bounding box center [499, 322] width 68 height 35
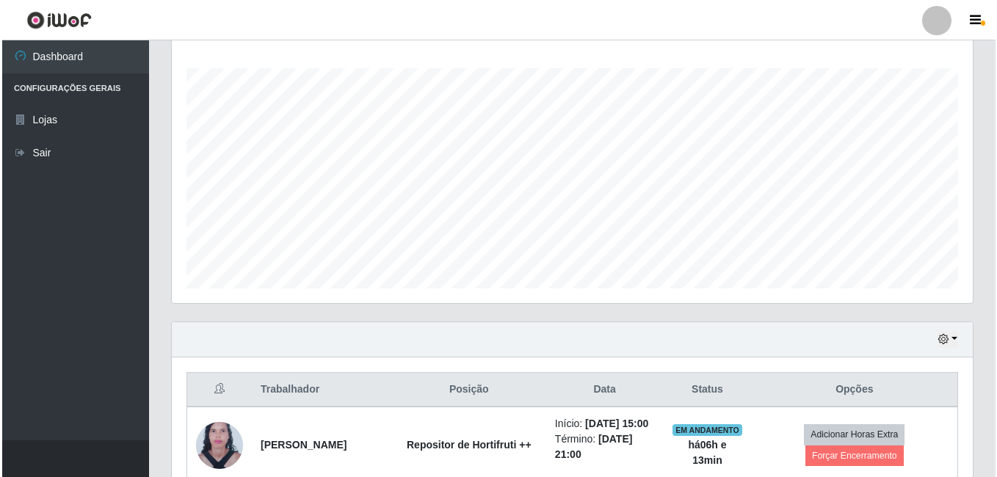
scroll to position [310, 0]
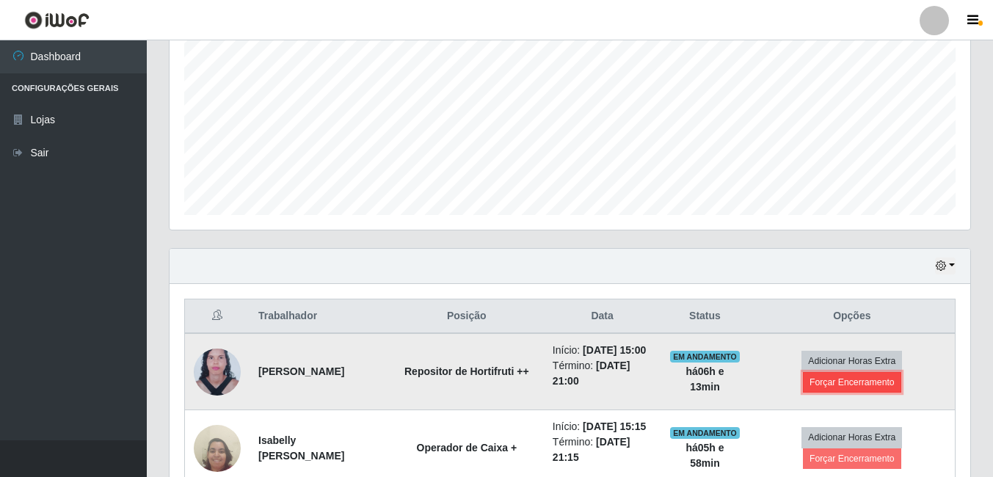
click at [840, 393] on button "Forçar Encerramento" at bounding box center [852, 382] width 98 height 21
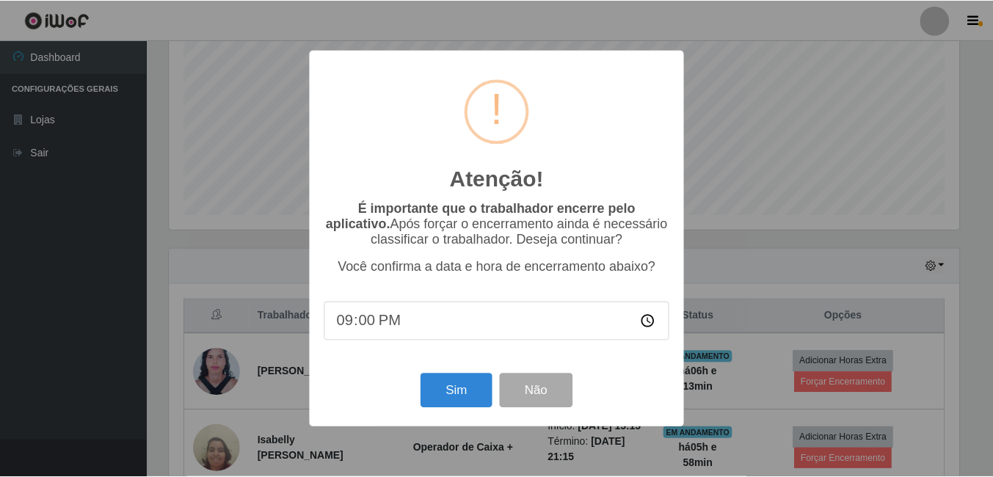
scroll to position [305, 794]
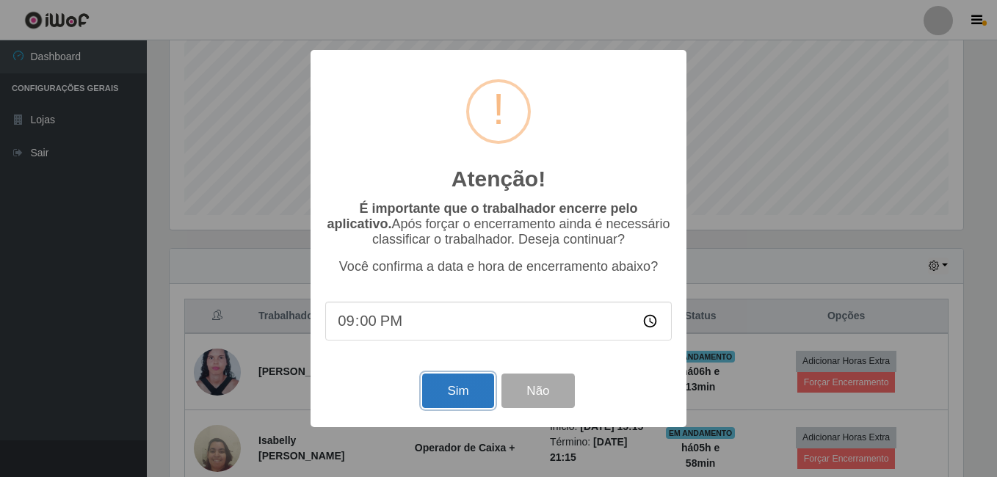
click at [469, 399] on button "Sim" at bounding box center [457, 391] width 71 height 35
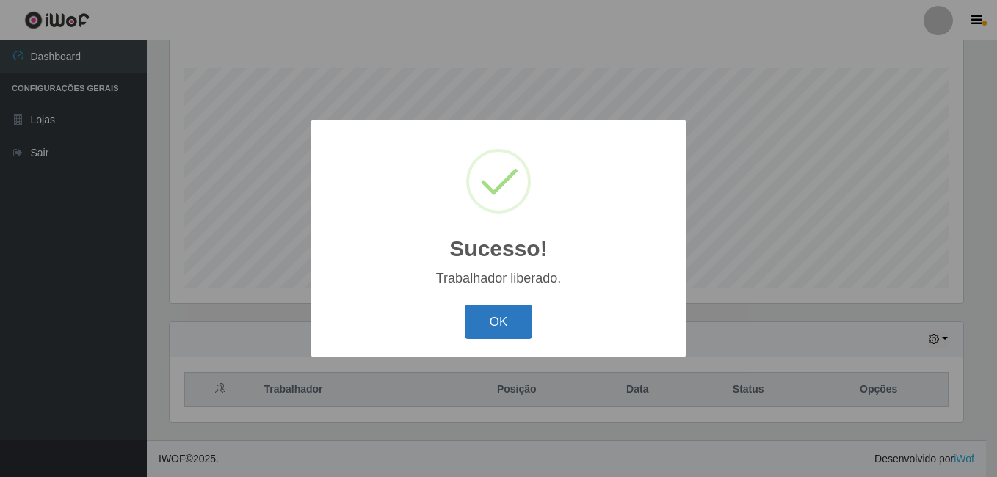
click at [496, 324] on button "OK" at bounding box center [499, 322] width 68 height 35
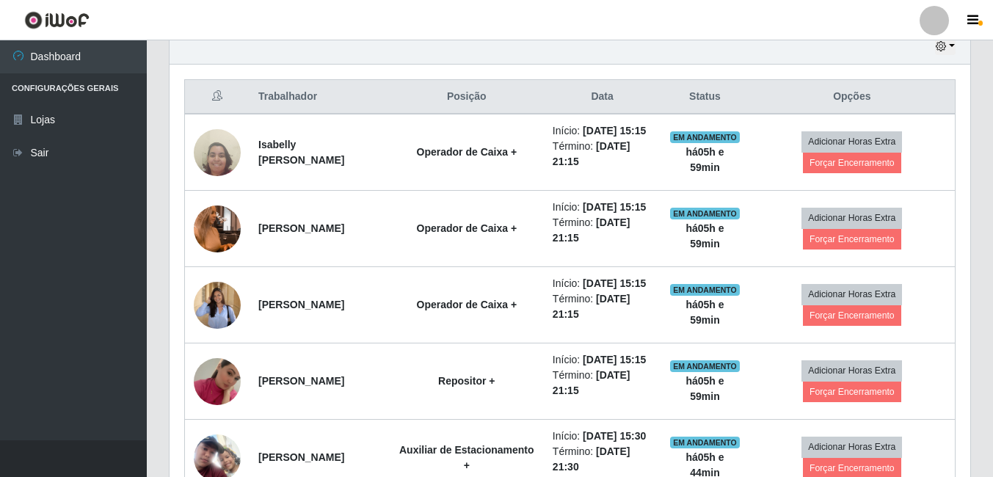
scroll to position [530, 0]
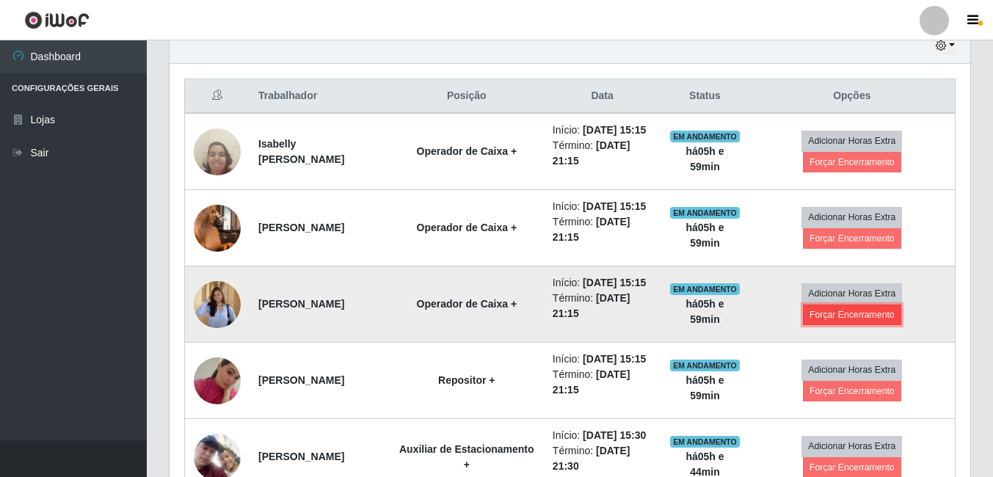
click at [849, 325] on button "Forçar Encerramento" at bounding box center [852, 315] width 98 height 21
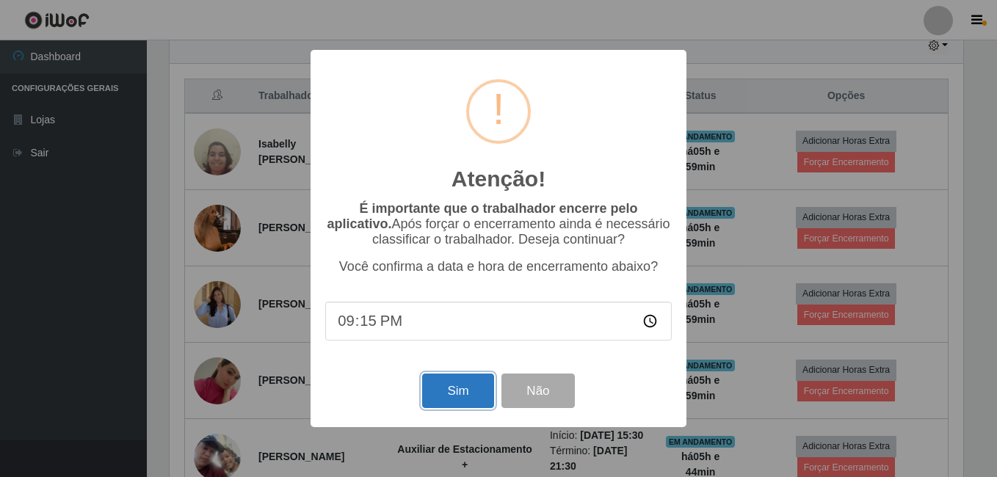
click at [485, 395] on button "Sim" at bounding box center [457, 391] width 71 height 35
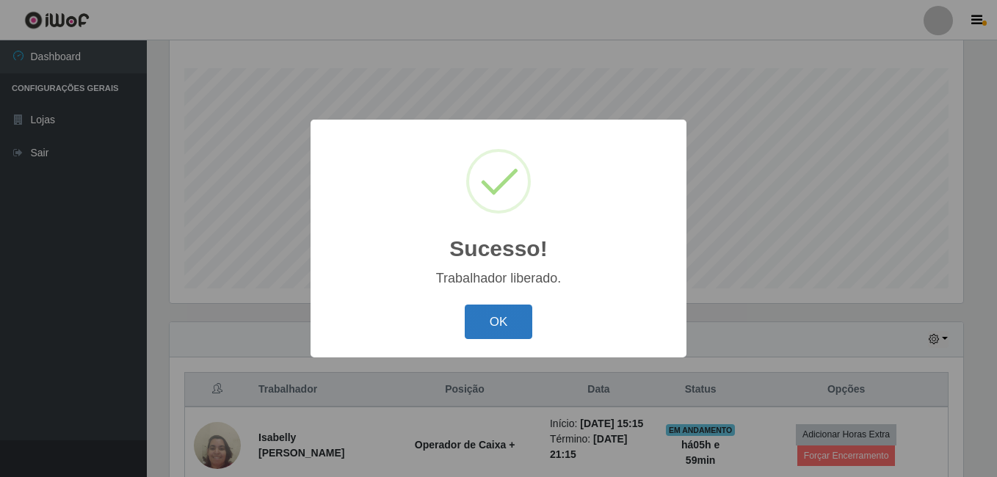
click at [504, 329] on button "OK" at bounding box center [499, 322] width 68 height 35
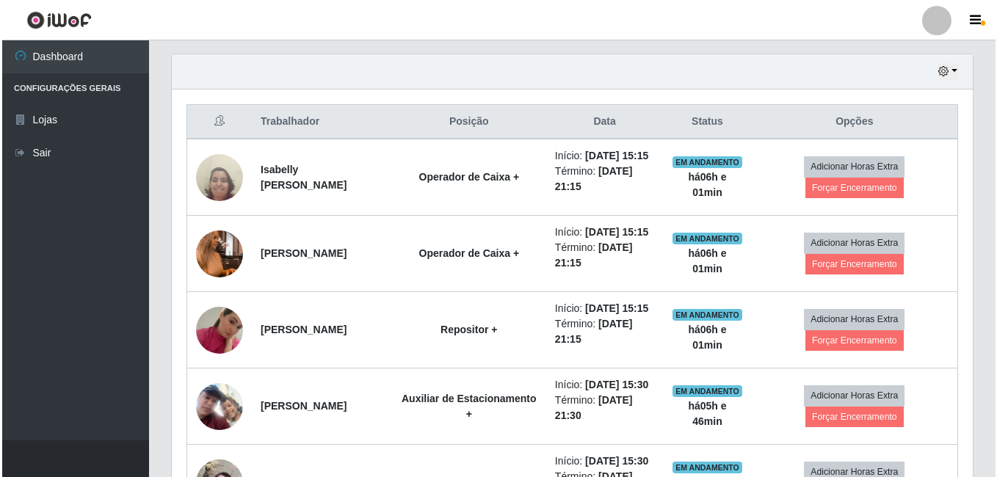
scroll to position [530, 0]
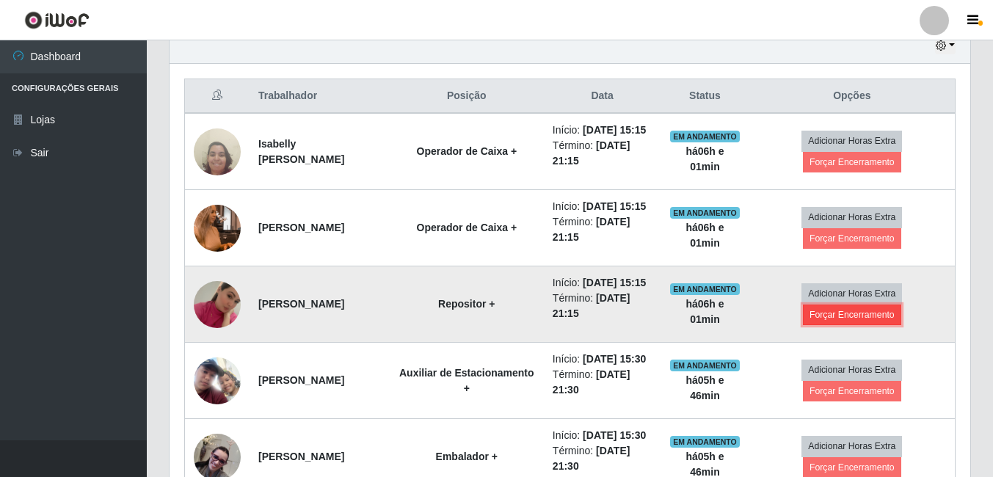
click at [864, 325] on button "Forçar Encerramento" at bounding box center [852, 315] width 98 height 21
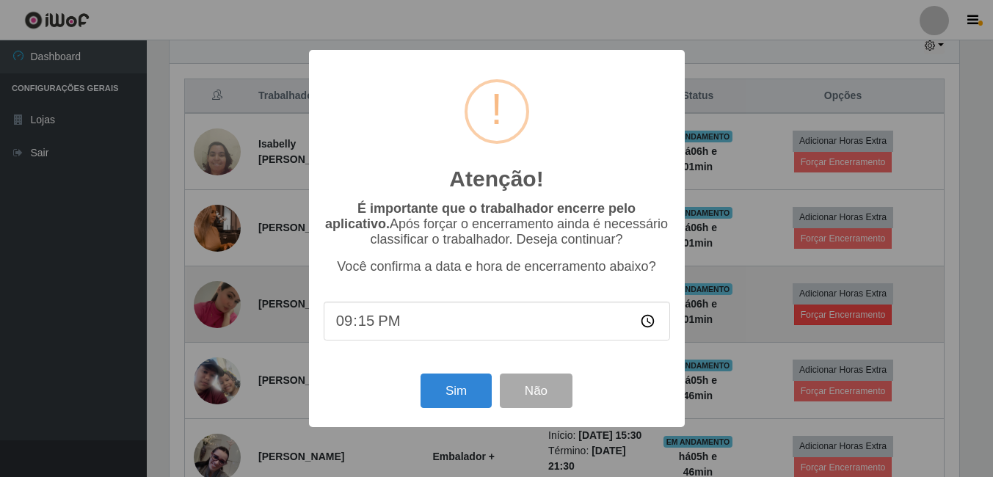
scroll to position [305, 794]
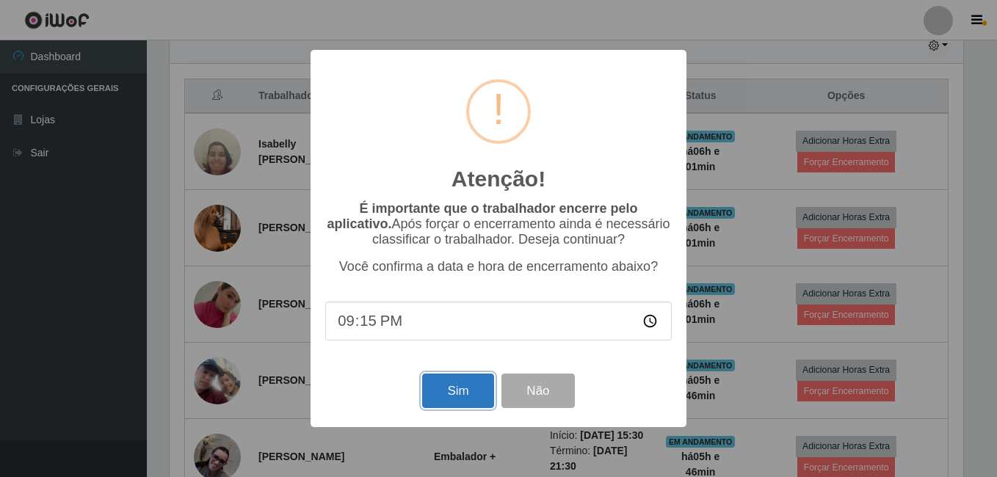
click at [460, 392] on button "Sim" at bounding box center [457, 391] width 71 height 35
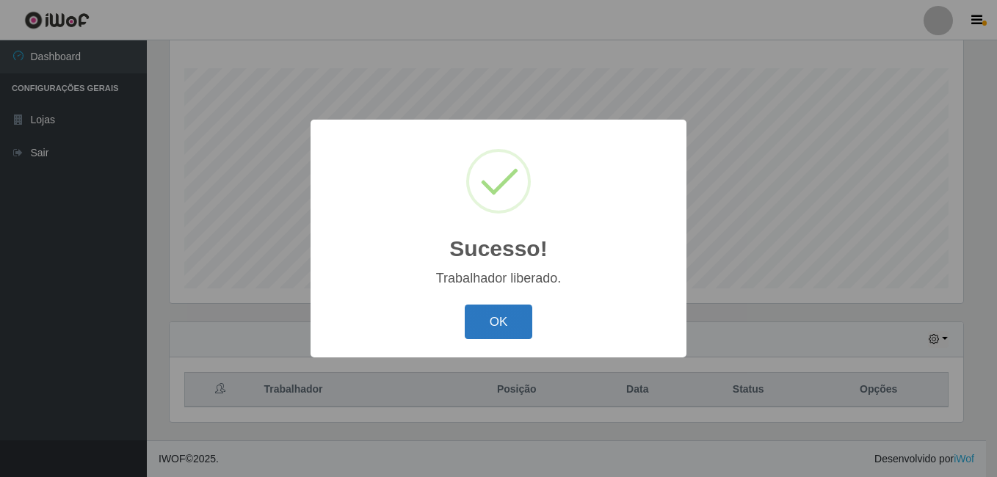
click at [502, 335] on button "OK" at bounding box center [499, 322] width 68 height 35
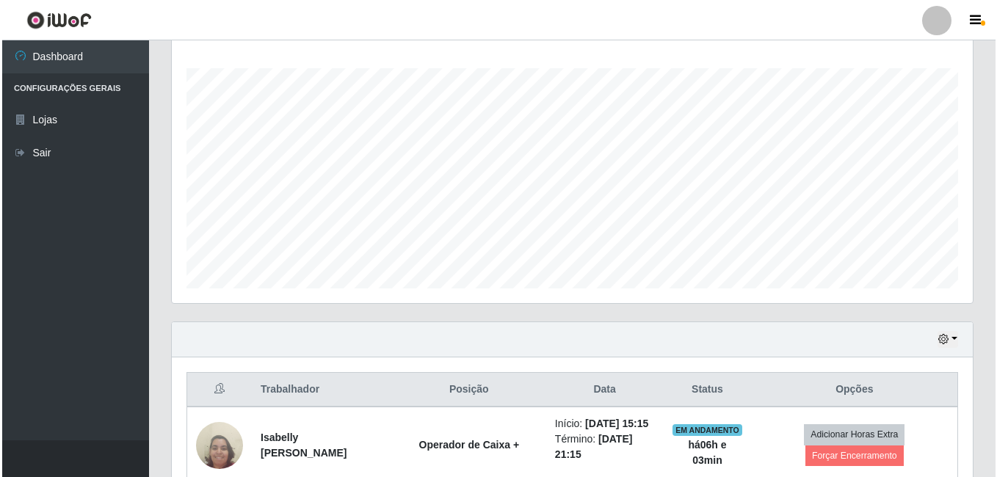
scroll to position [383, 0]
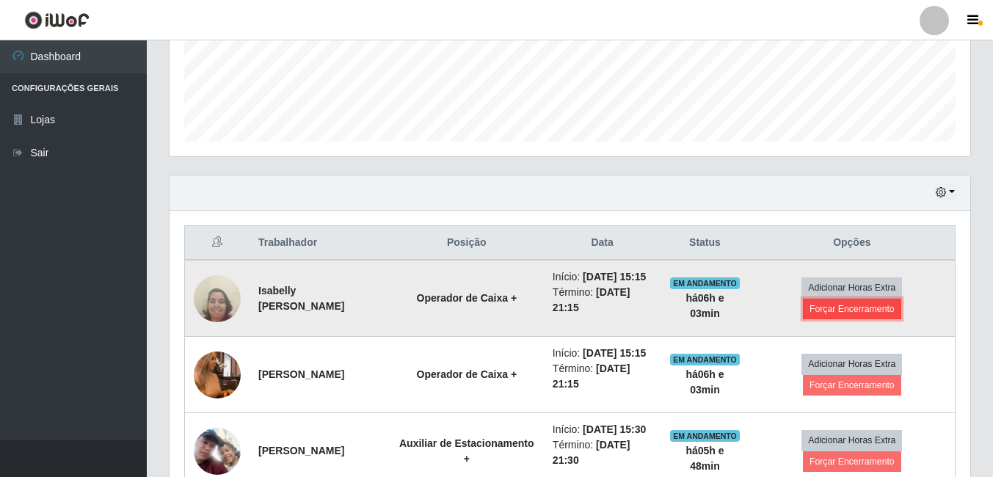
click at [830, 319] on button "Forçar Encerramento" at bounding box center [852, 309] width 98 height 21
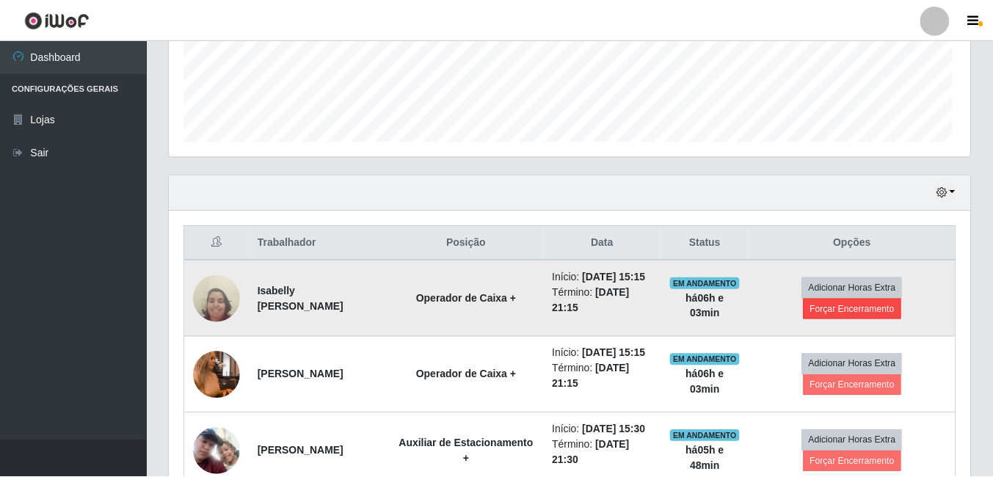
scroll to position [305, 794]
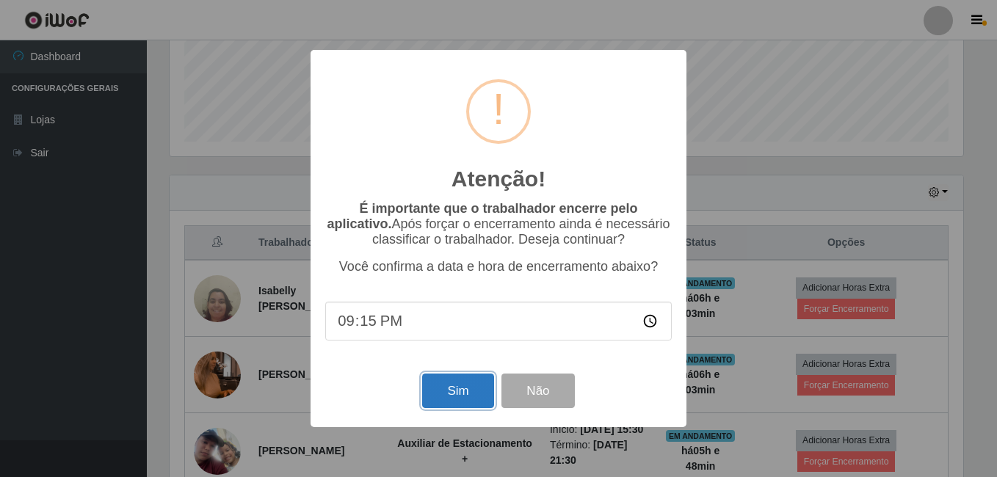
click at [467, 393] on button "Sim" at bounding box center [457, 391] width 71 height 35
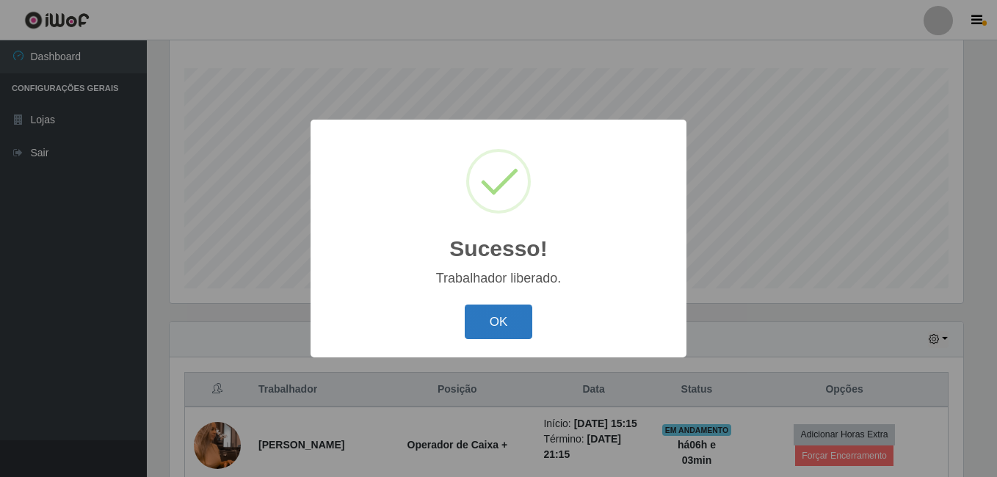
click at [497, 322] on button "OK" at bounding box center [499, 322] width 68 height 35
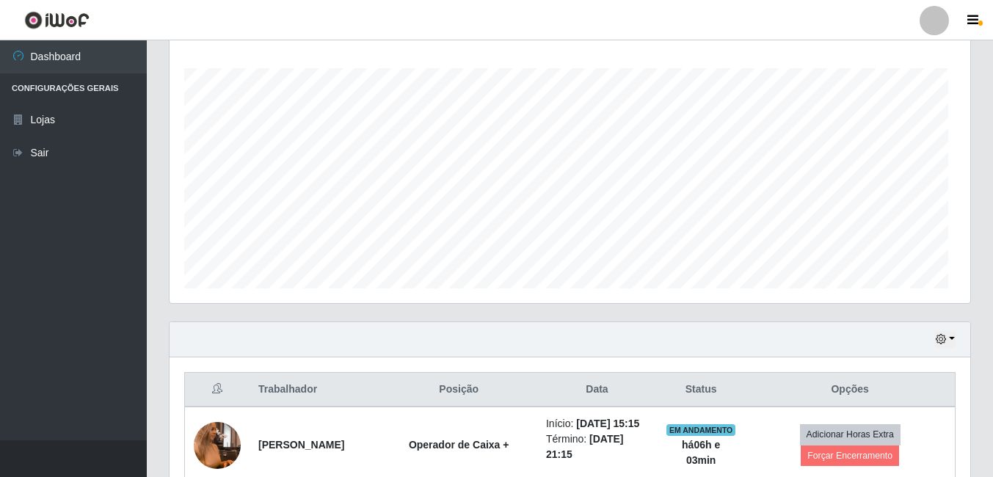
scroll to position [305, 801]
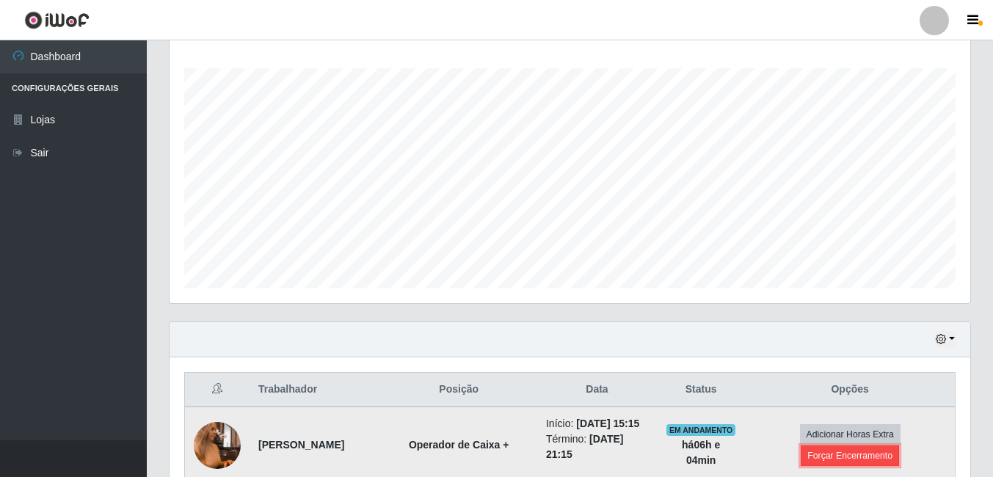
click at [838, 466] on button "Forçar Encerramento" at bounding box center [850, 456] width 98 height 21
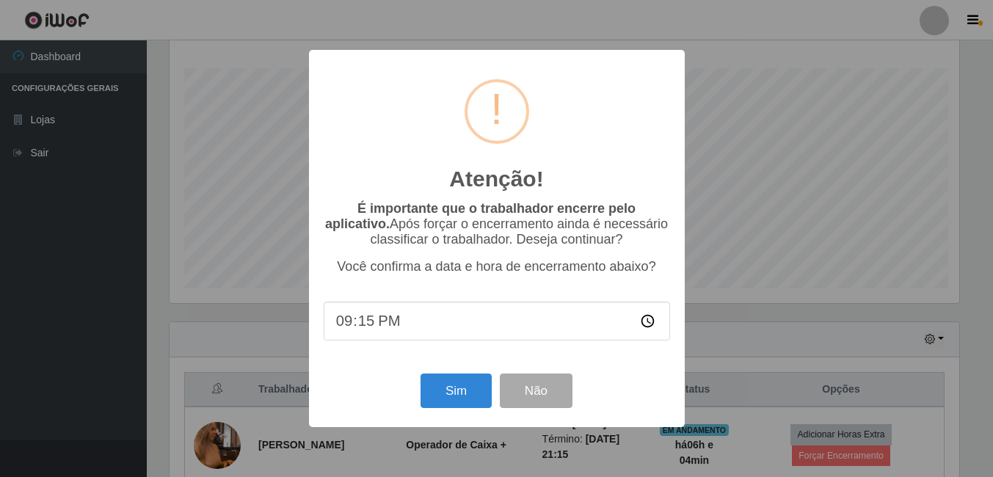
scroll to position [305, 794]
click at [449, 386] on button "Sim" at bounding box center [457, 391] width 71 height 35
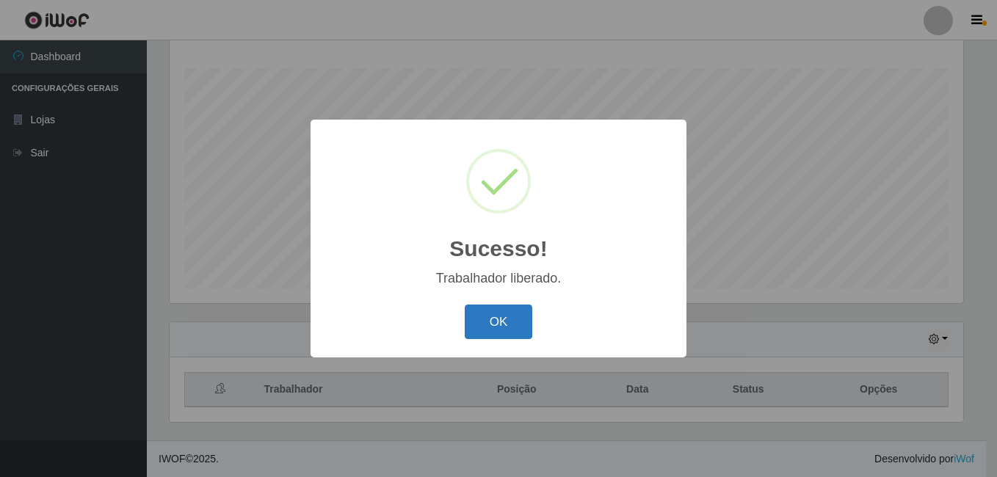
click at [499, 321] on button "OK" at bounding box center [499, 322] width 68 height 35
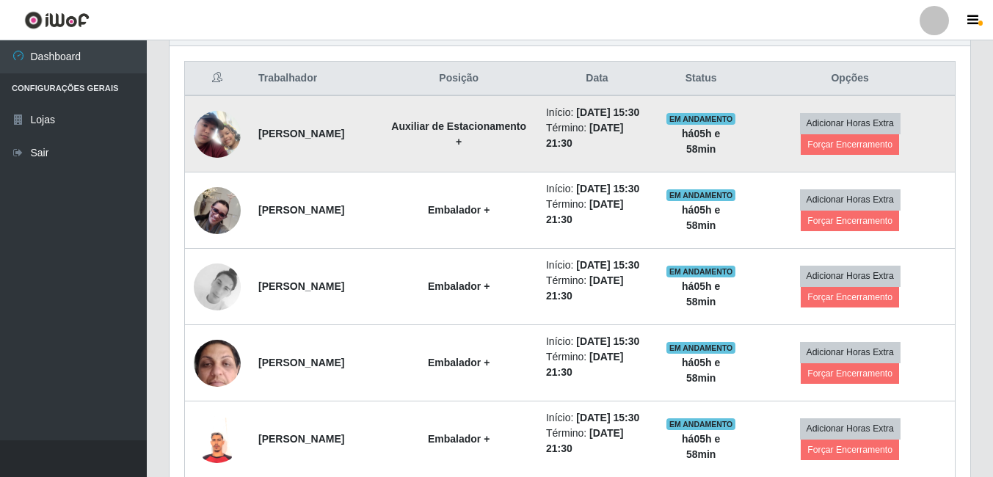
scroll to position [548, 0]
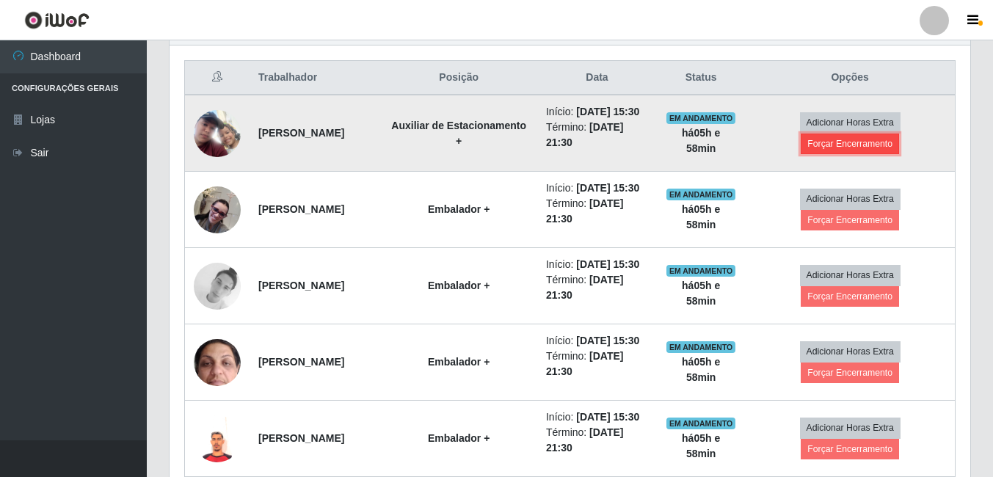
click at [833, 145] on button "Forçar Encerramento" at bounding box center [850, 144] width 98 height 21
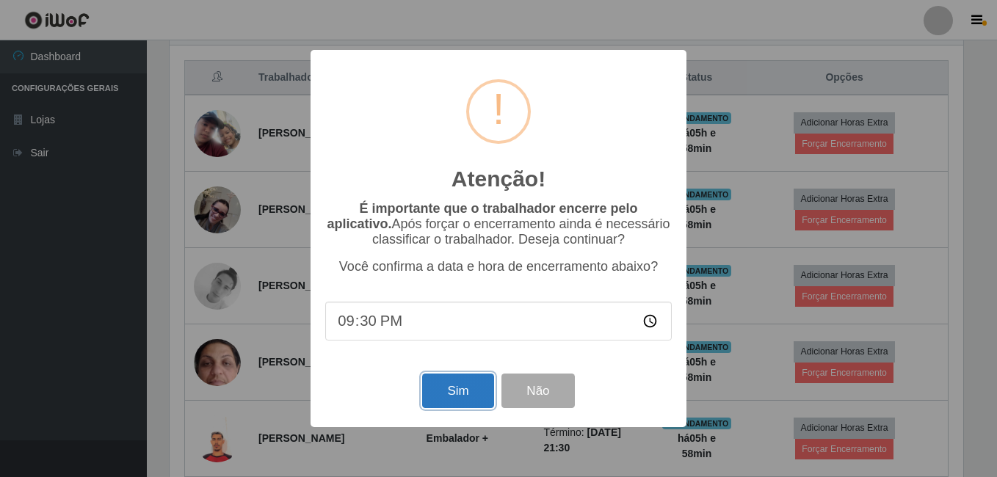
click at [457, 389] on button "Sim" at bounding box center [457, 391] width 71 height 35
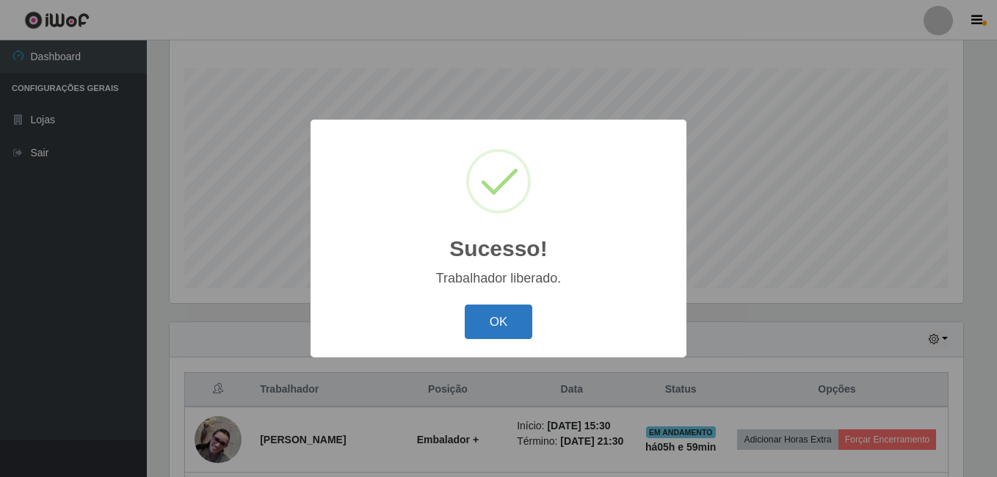
click at [495, 318] on button "OK" at bounding box center [499, 322] width 68 height 35
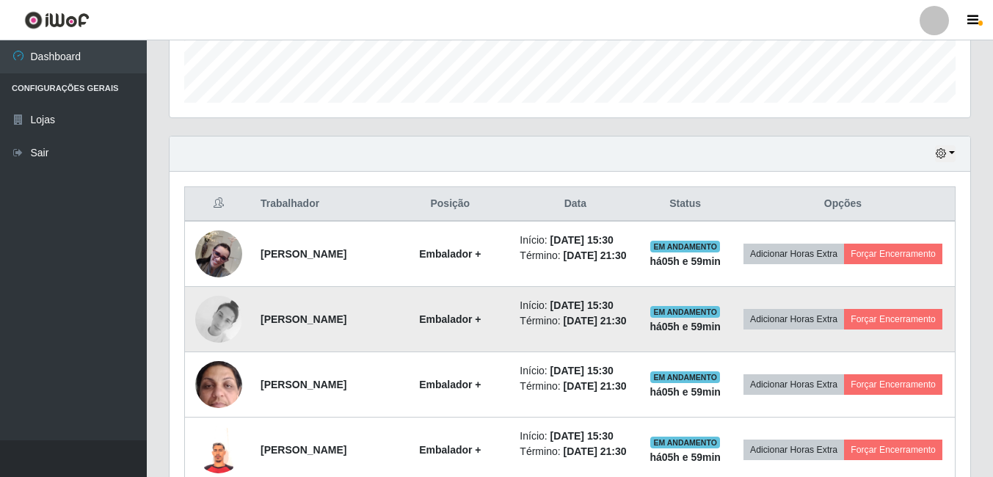
scroll to position [457, 0]
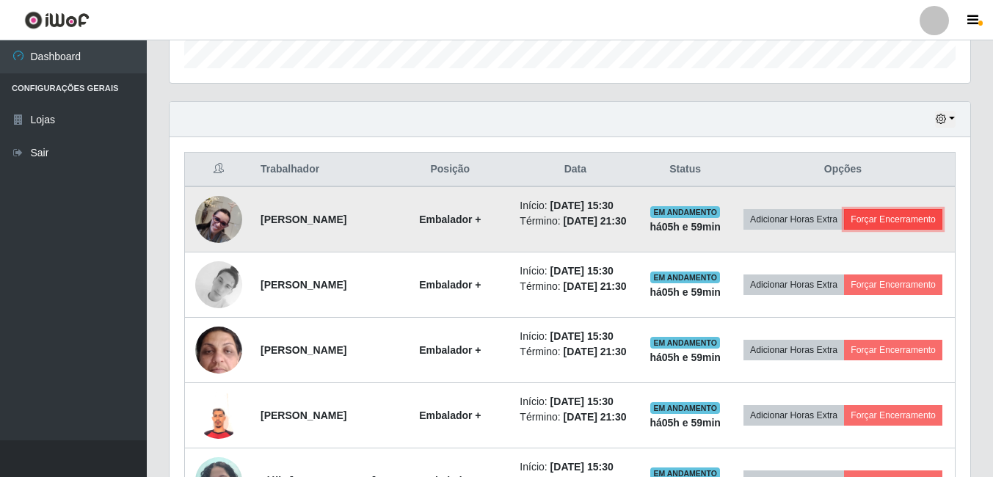
click at [844, 230] on button "Forçar Encerramento" at bounding box center [893, 219] width 98 height 21
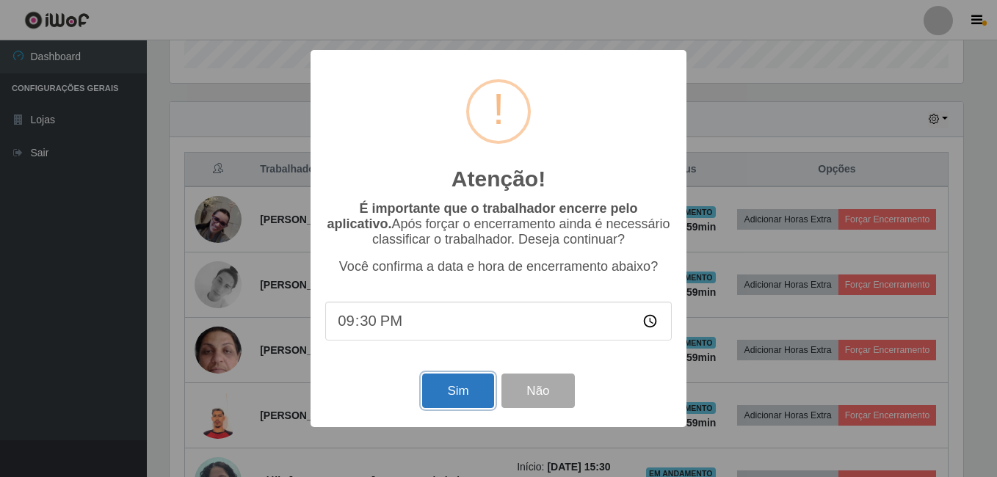
click at [460, 393] on button "Sim" at bounding box center [457, 391] width 71 height 35
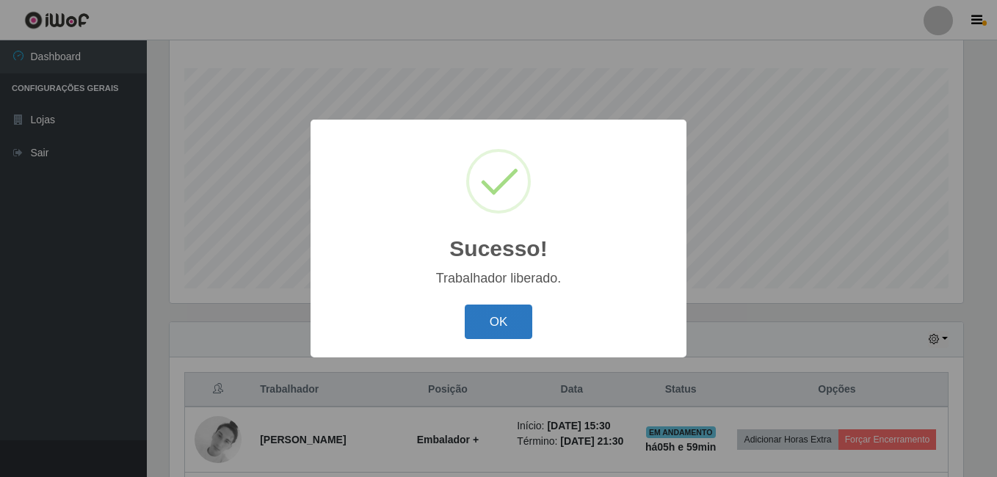
click at [496, 336] on button "OK" at bounding box center [499, 322] width 68 height 35
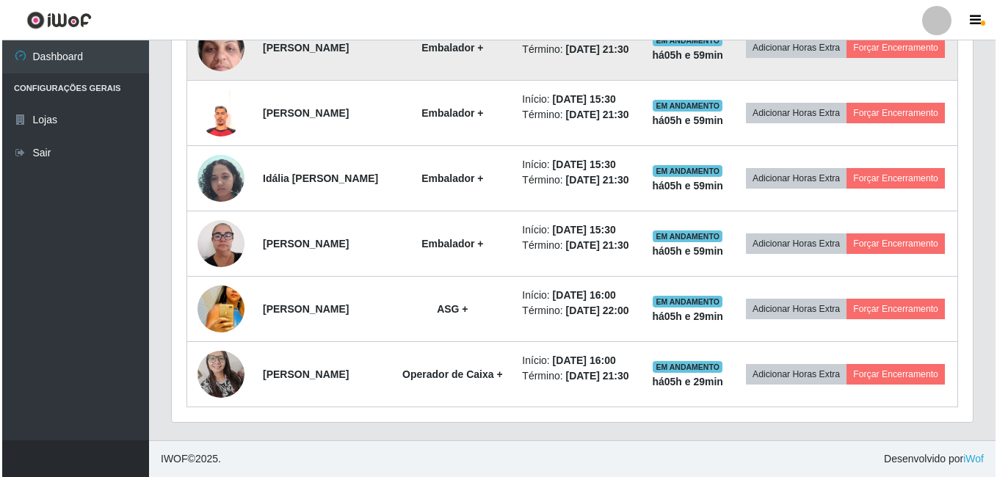
scroll to position [771, 0]
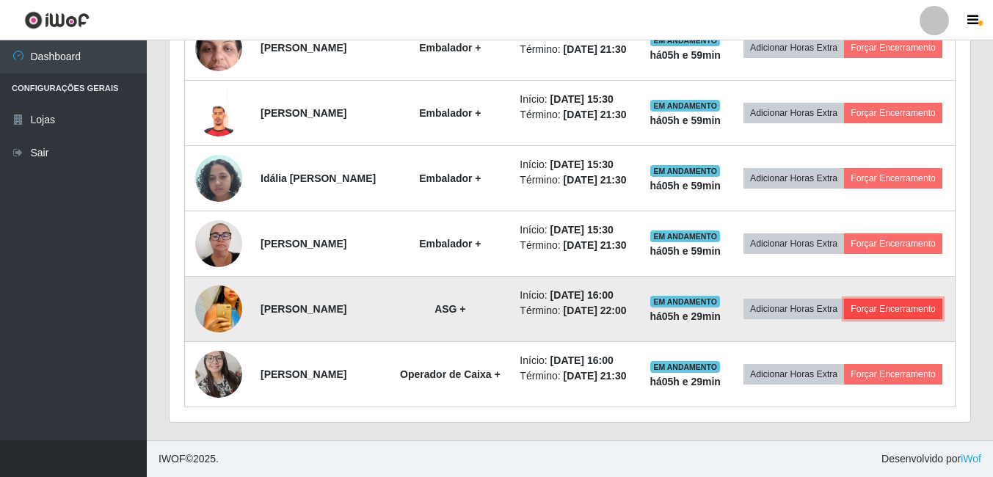
click at [846, 300] on button "Forçar Encerramento" at bounding box center [893, 309] width 98 height 21
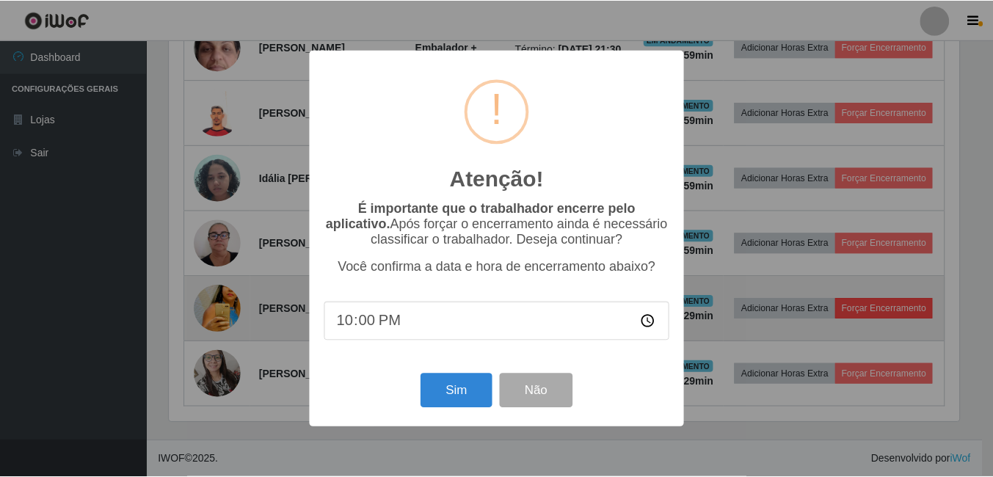
scroll to position [305, 794]
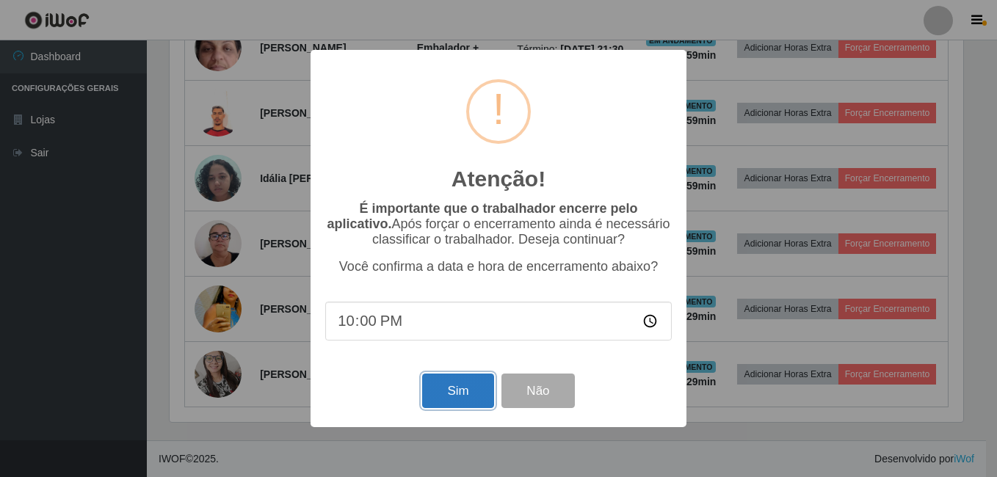
click at [440, 394] on button "Sim" at bounding box center [457, 391] width 71 height 35
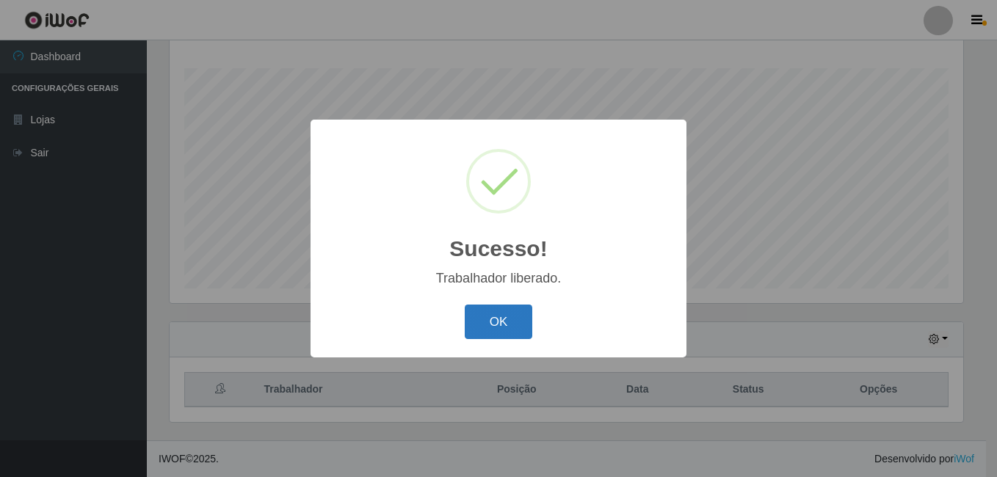
click at [496, 323] on button "OK" at bounding box center [499, 322] width 68 height 35
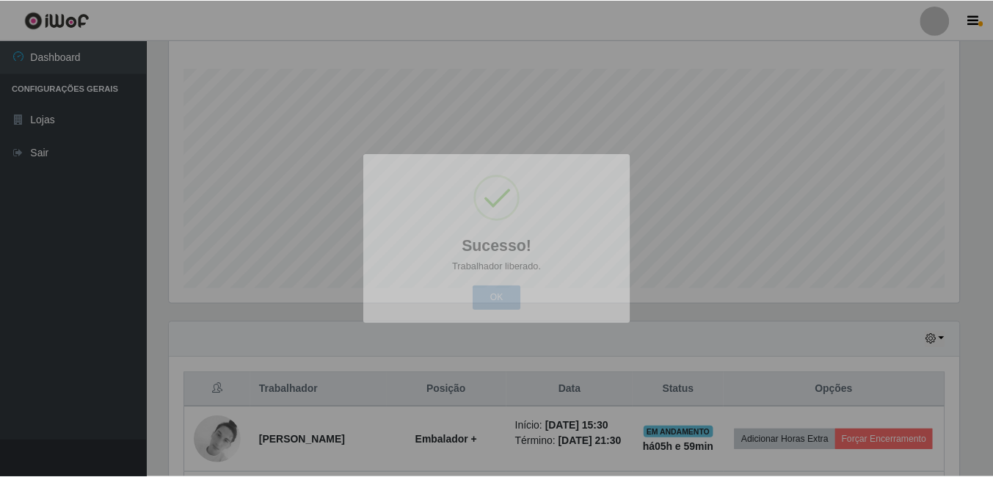
scroll to position [733759, 733263]
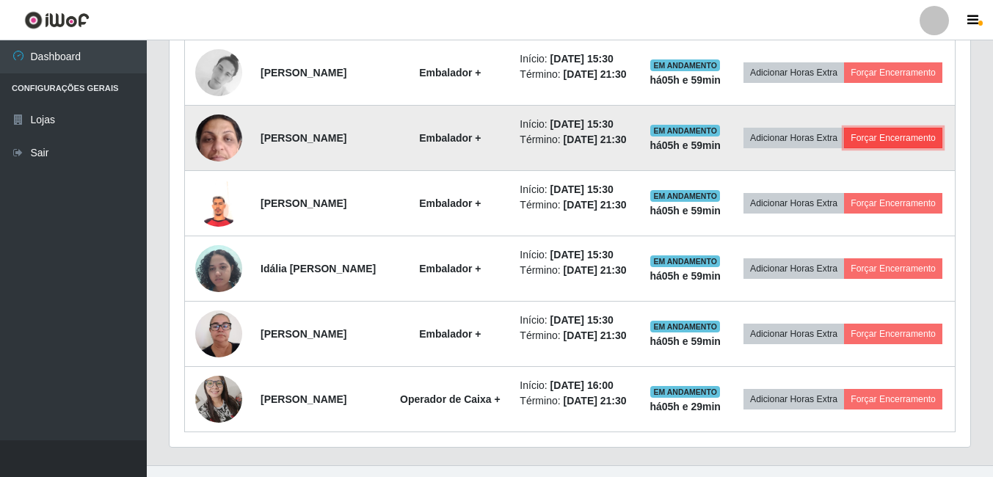
click at [853, 148] on button "Forçar Encerramento" at bounding box center [893, 138] width 98 height 21
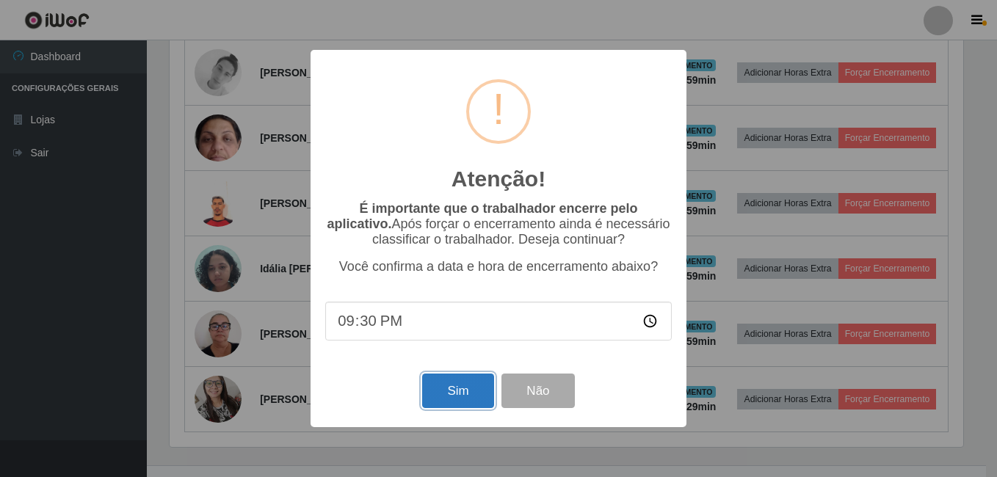
click at [450, 388] on button "Sim" at bounding box center [457, 391] width 71 height 35
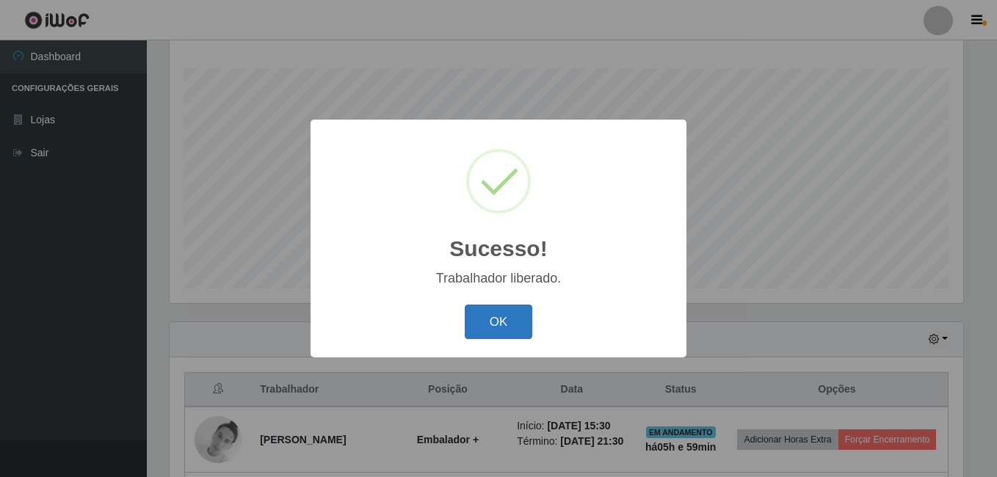
click at [498, 327] on button "OK" at bounding box center [499, 322] width 68 height 35
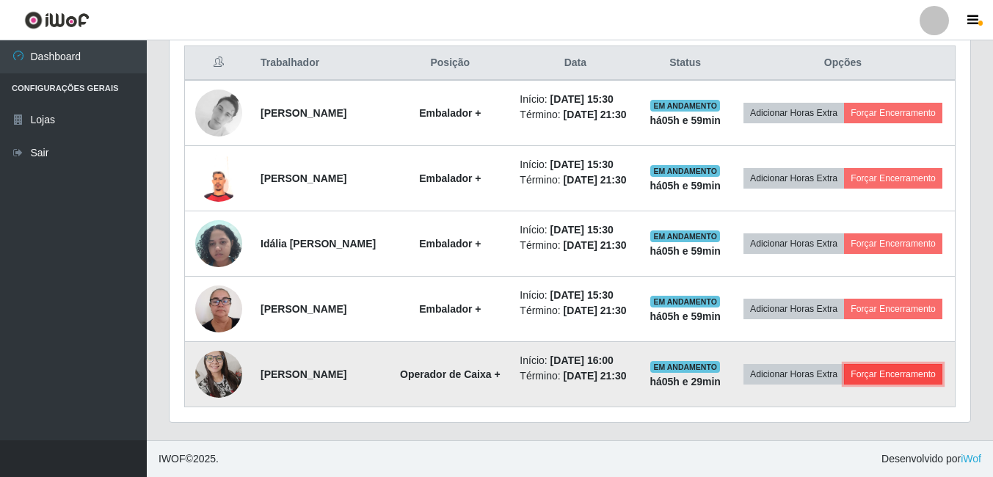
click at [844, 382] on button "Forçar Encerramento" at bounding box center [893, 374] width 98 height 21
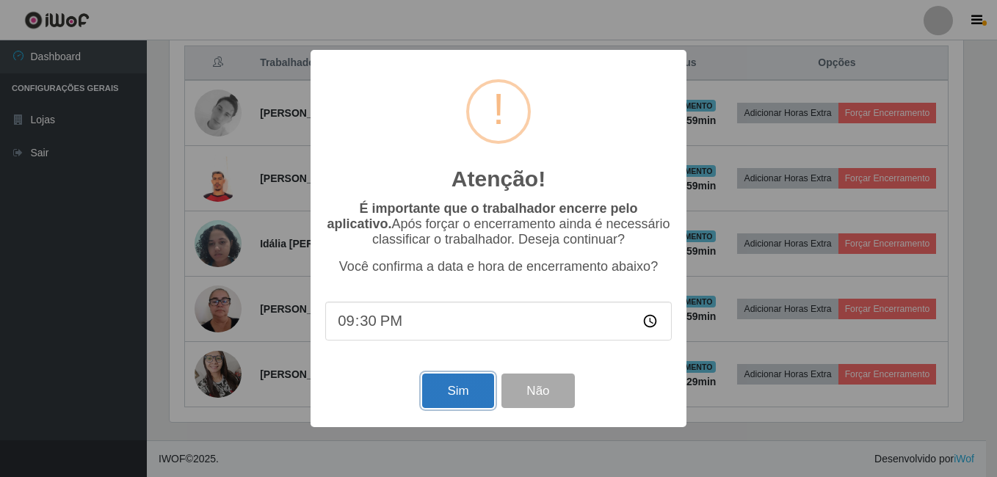
click at [459, 402] on button "Sim" at bounding box center [457, 391] width 71 height 35
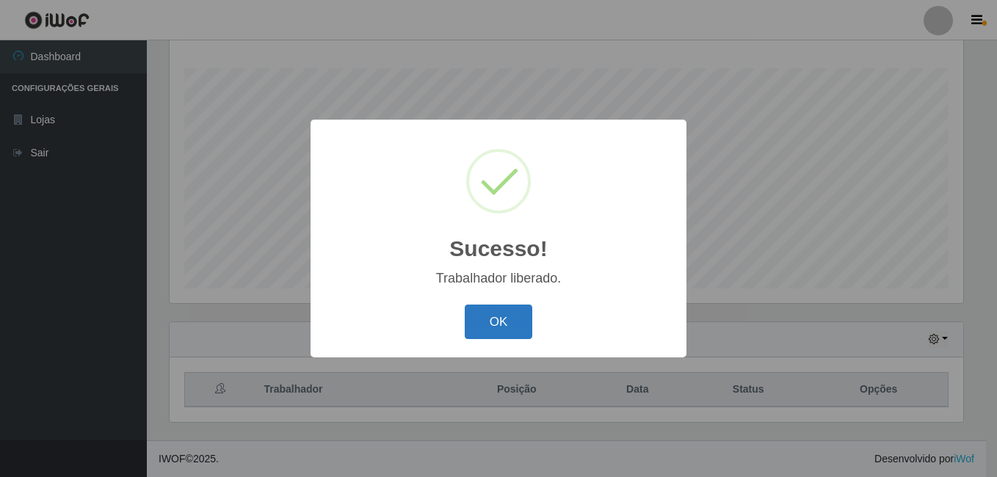
click at [520, 316] on button "OK" at bounding box center [499, 322] width 68 height 35
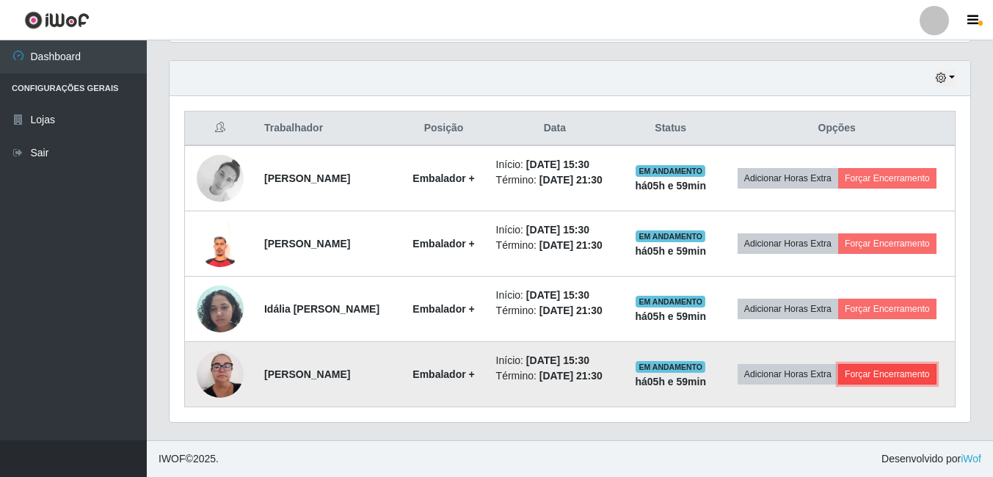
click at [838, 381] on button "Forçar Encerramento" at bounding box center [887, 374] width 98 height 21
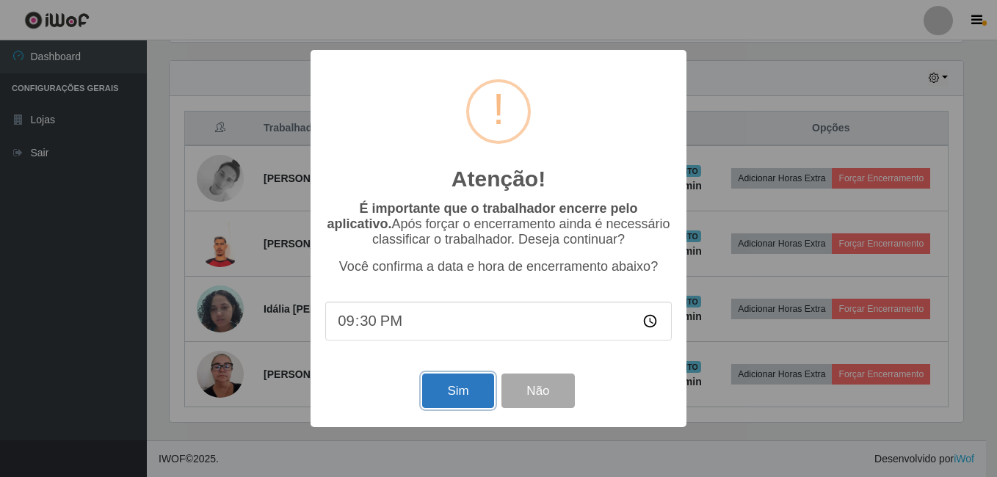
click at [482, 396] on button "Sim" at bounding box center [457, 391] width 71 height 35
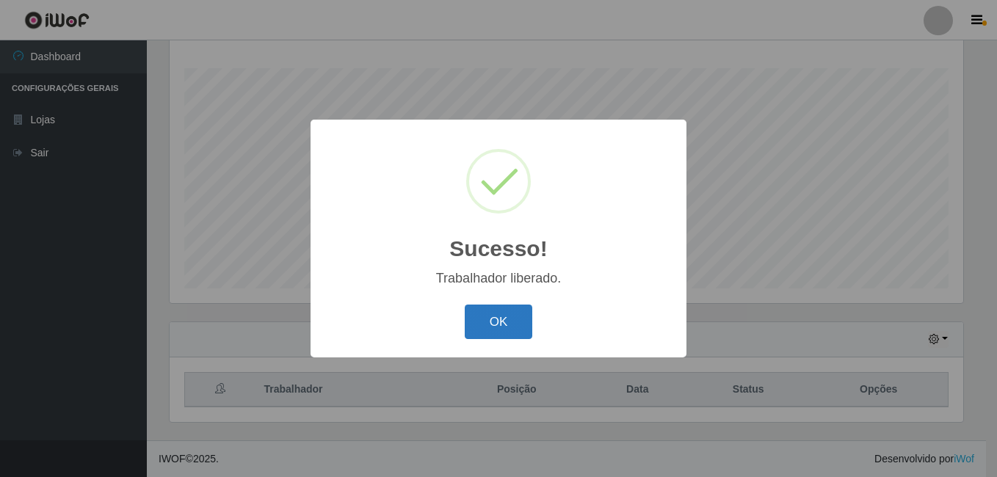
click at [518, 318] on button "OK" at bounding box center [499, 322] width 68 height 35
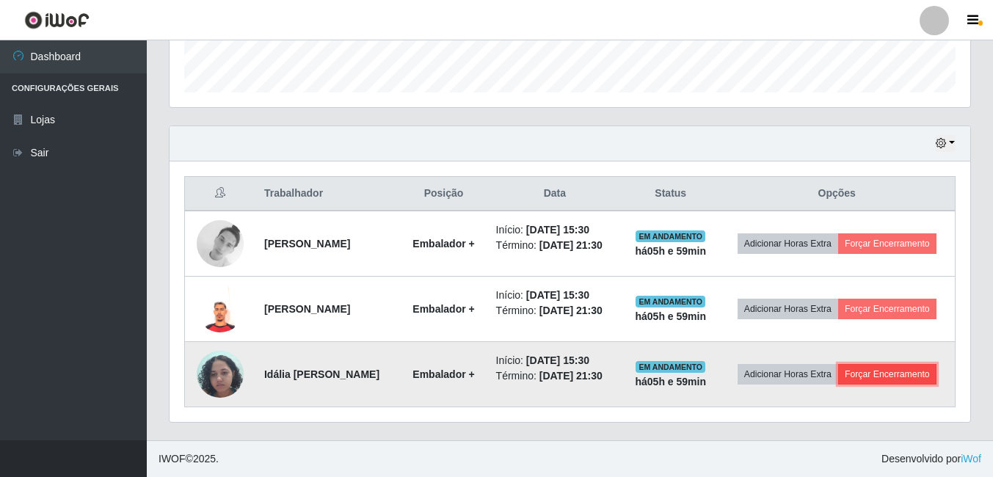
click at [872, 372] on button "Forçar Encerramento" at bounding box center [887, 374] width 98 height 21
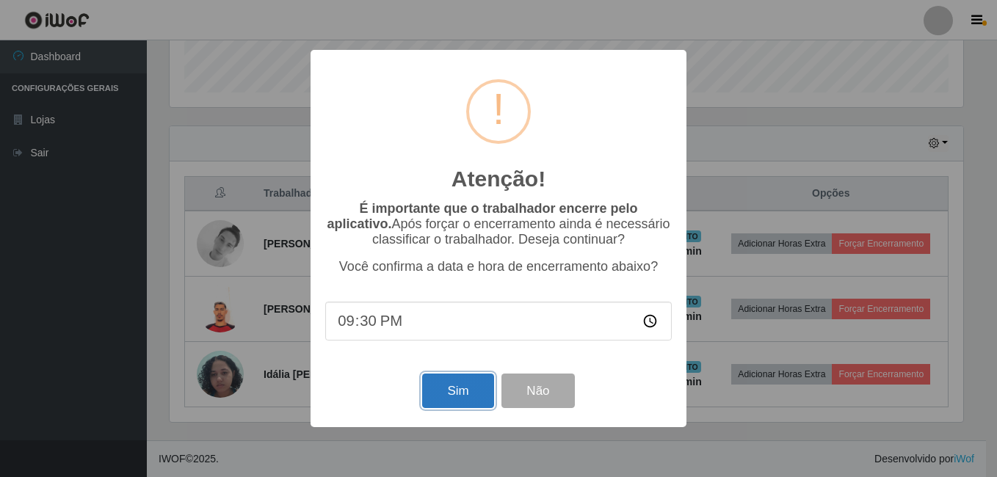
click at [472, 395] on button "Sim" at bounding box center [457, 391] width 71 height 35
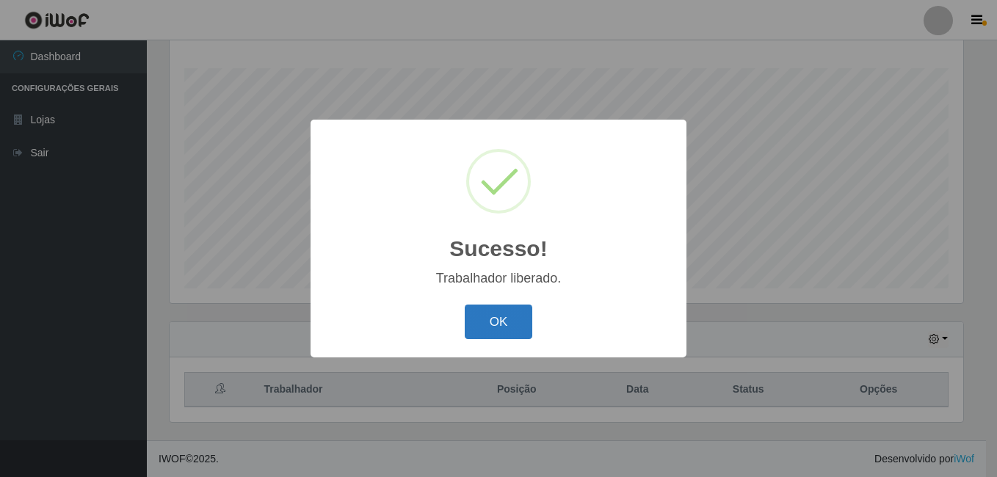
click at [497, 327] on button "OK" at bounding box center [499, 322] width 68 height 35
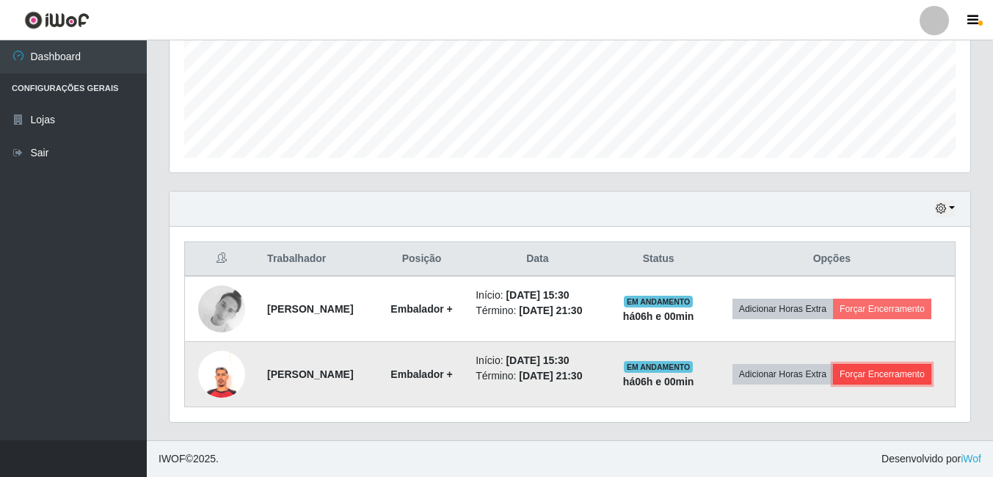
click at [890, 379] on button "Forçar Encerramento" at bounding box center [882, 374] width 98 height 21
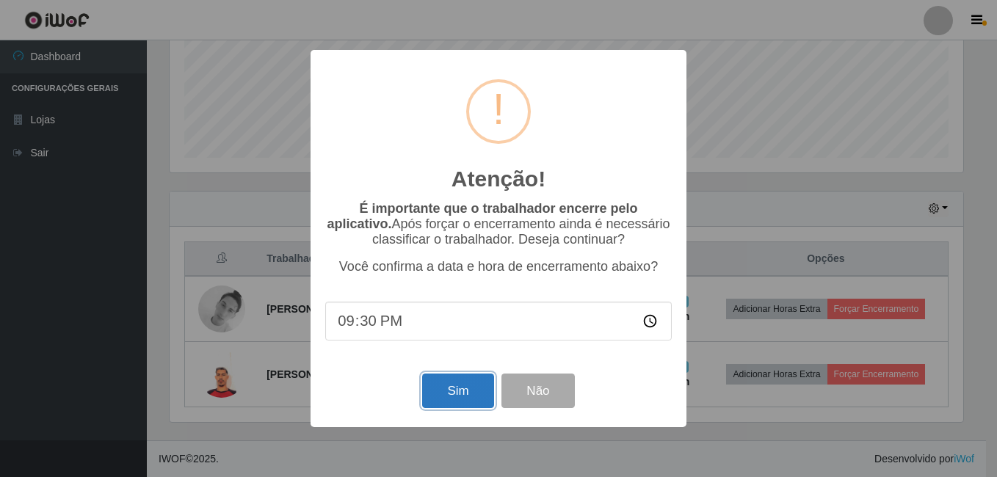
click at [465, 397] on button "Sim" at bounding box center [457, 391] width 71 height 35
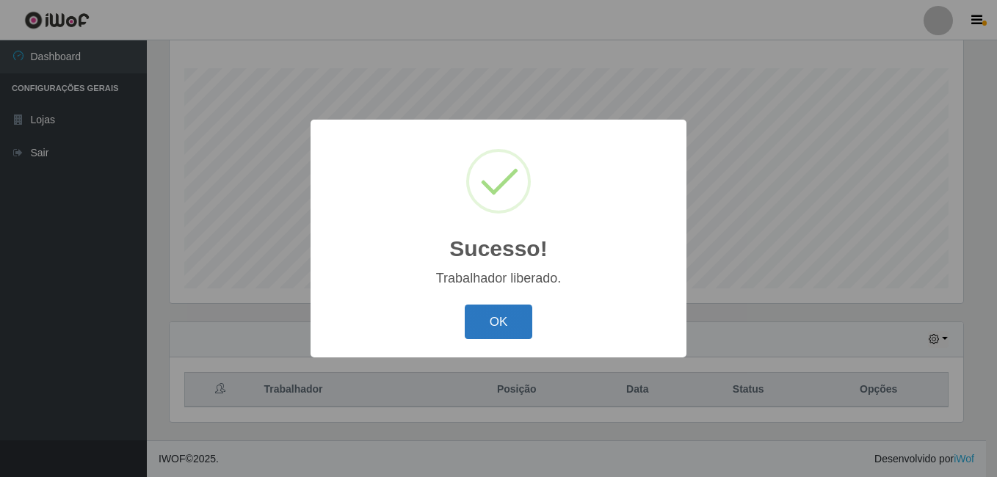
click at [488, 309] on button "OK" at bounding box center [499, 322] width 68 height 35
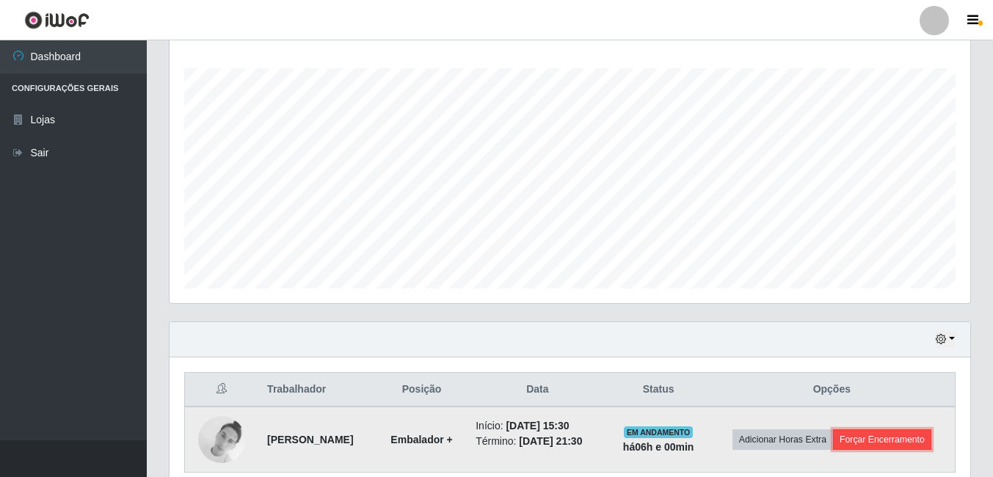
click at [887, 432] on button "Forçar Encerramento" at bounding box center [882, 439] width 98 height 21
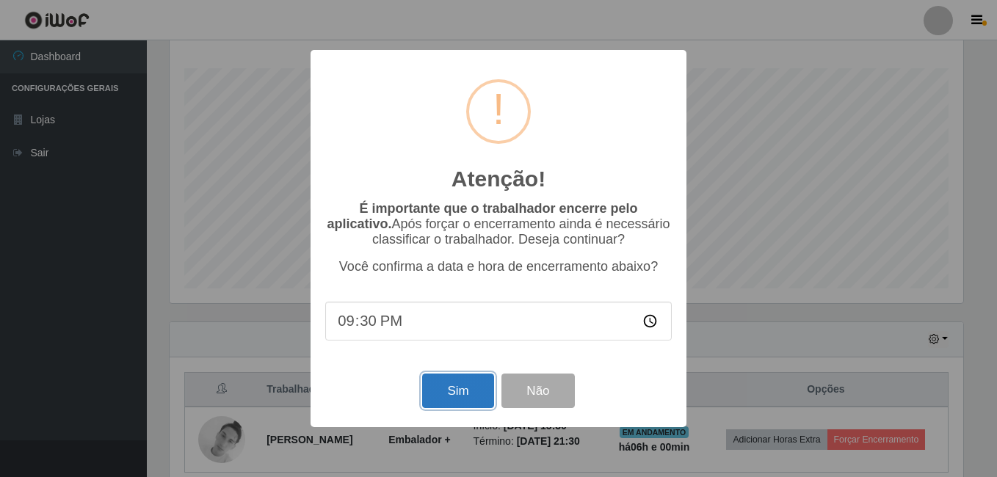
click at [435, 398] on button "Sim" at bounding box center [457, 391] width 71 height 35
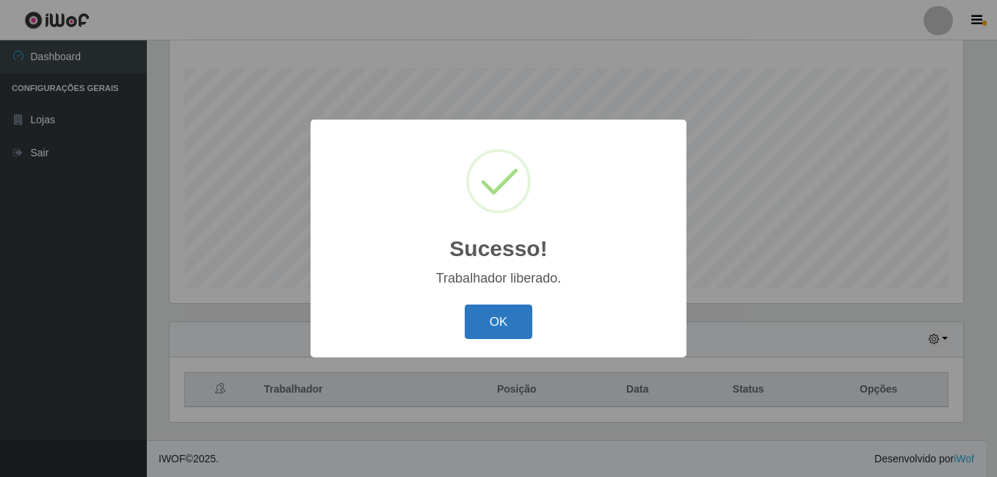
click at [498, 333] on button "OK" at bounding box center [499, 322] width 68 height 35
